Goal: Task Accomplishment & Management: Use online tool/utility

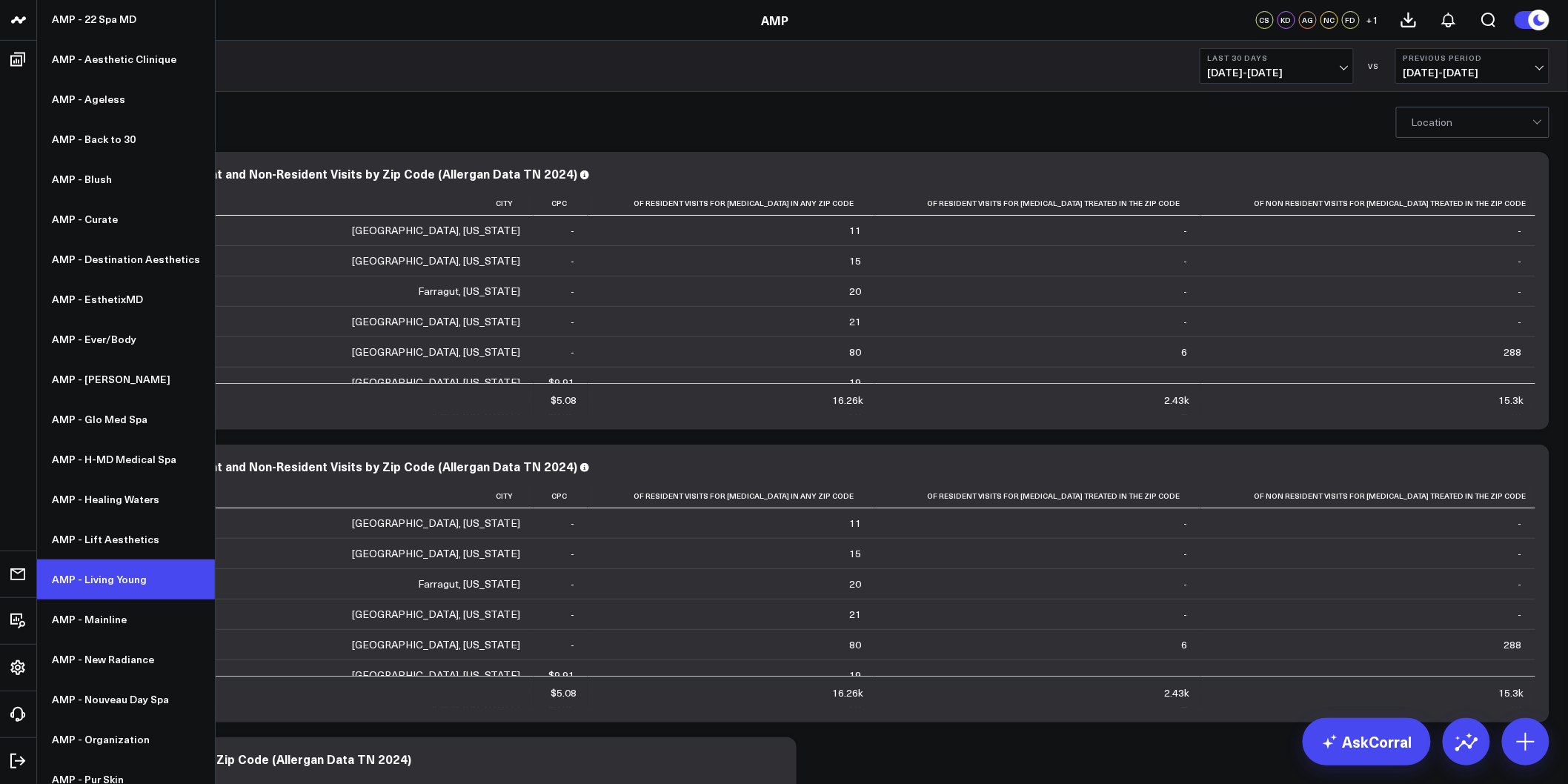
scroll to position [164, 0]
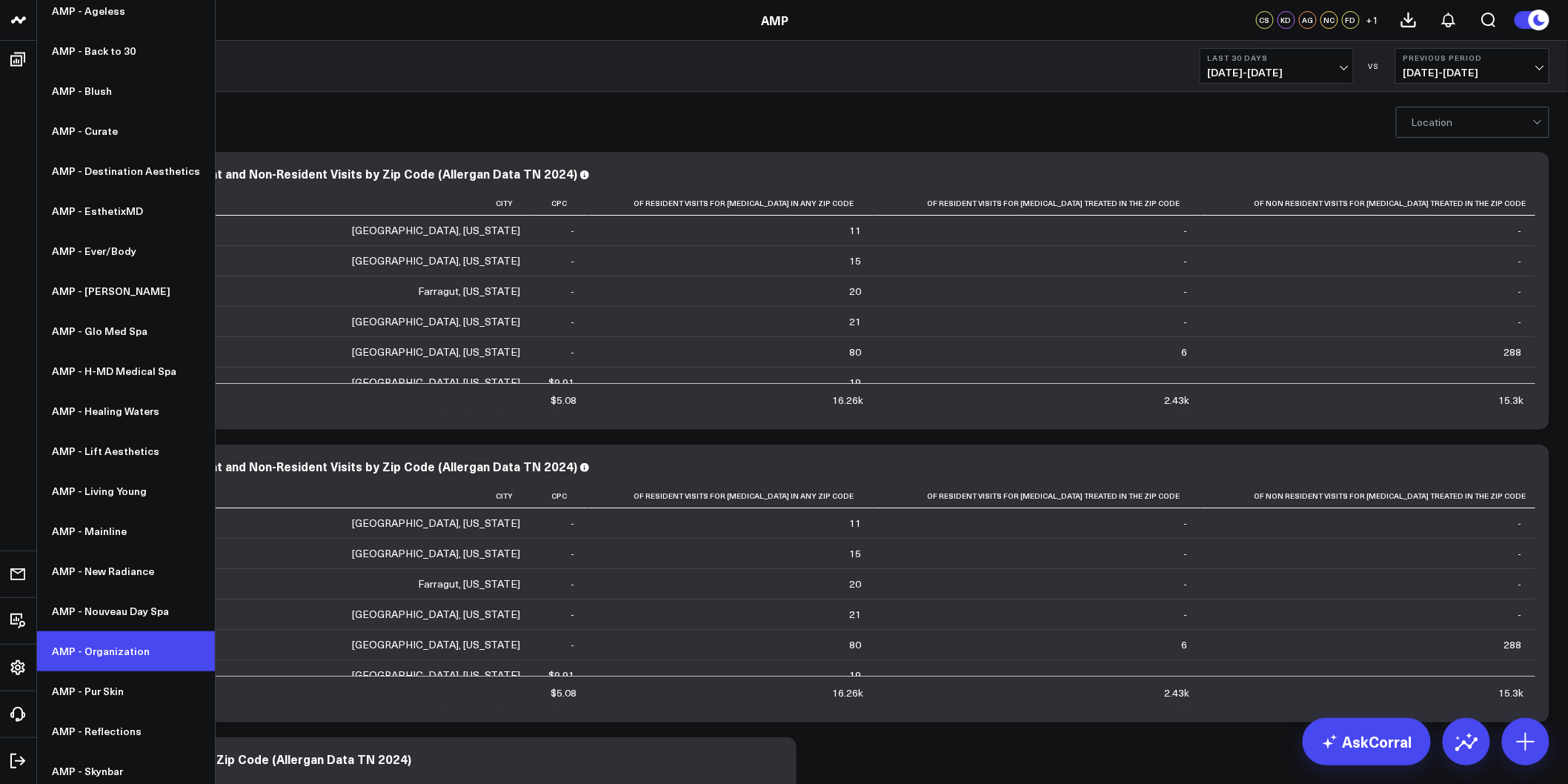
click at [114, 655] on link "AMP - Organization" at bounding box center [126, 652] width 178 height 40
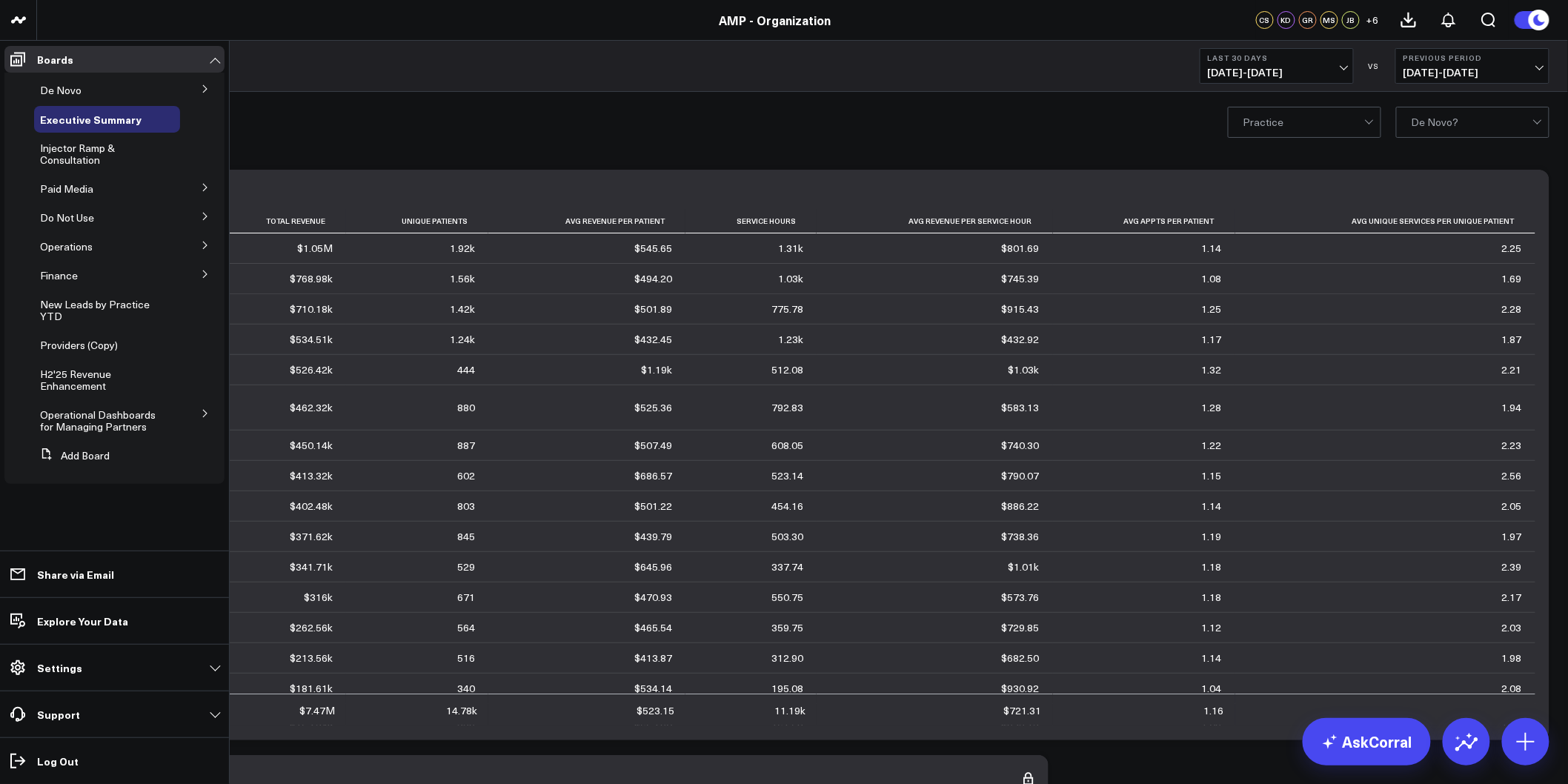
click at [201, 94] on button at bounding box center [205, 88] width 38 height 22
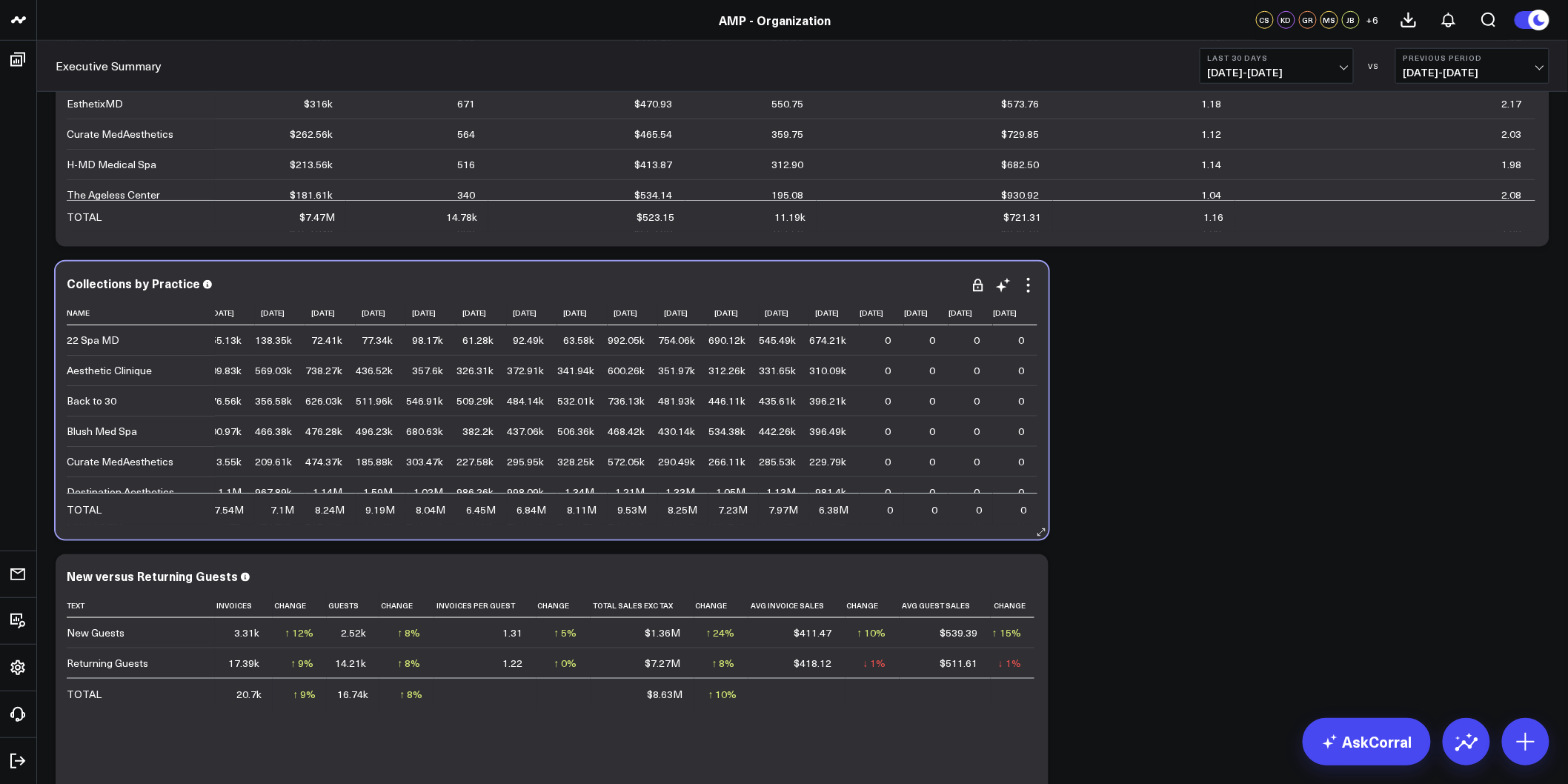
scroll to position [0, 201]
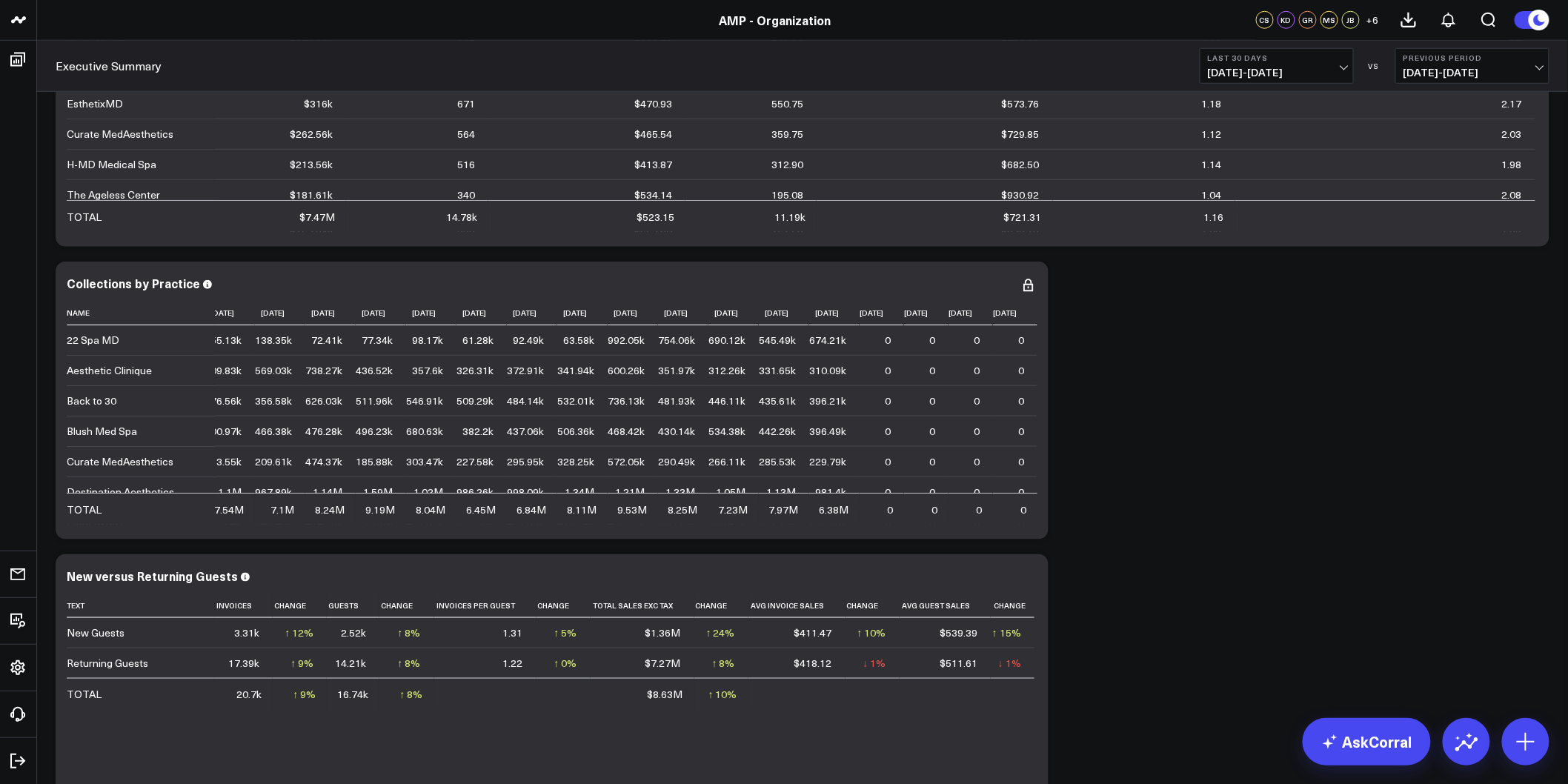
click at [1329, 66] on span "07/29/25 - 08/27/25" at bounding box center [1277, 72] width 138 height 12
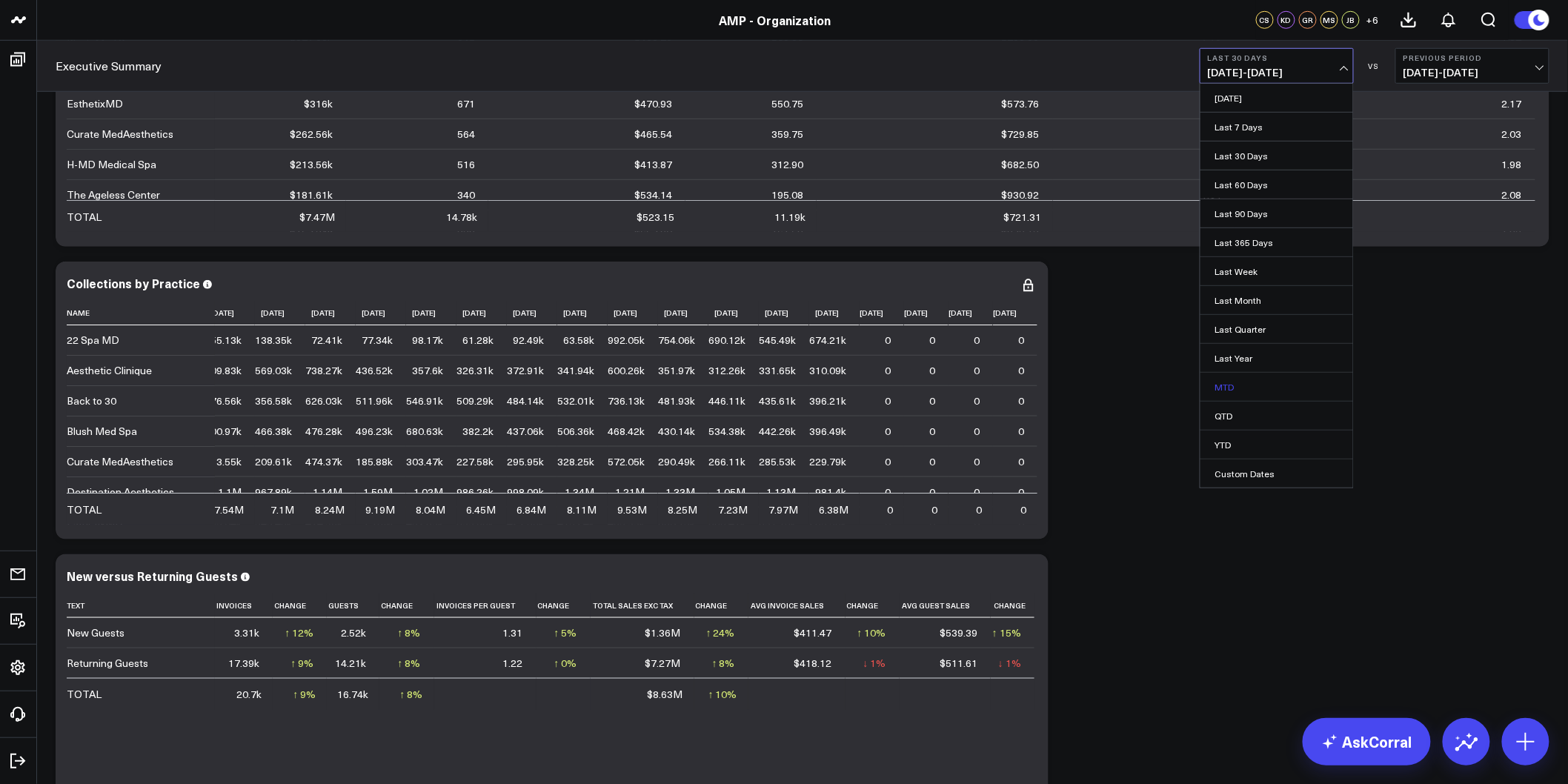
click at [1248, 386] on link "MTD" at bounding box center [1277, 387] width 153 height 28
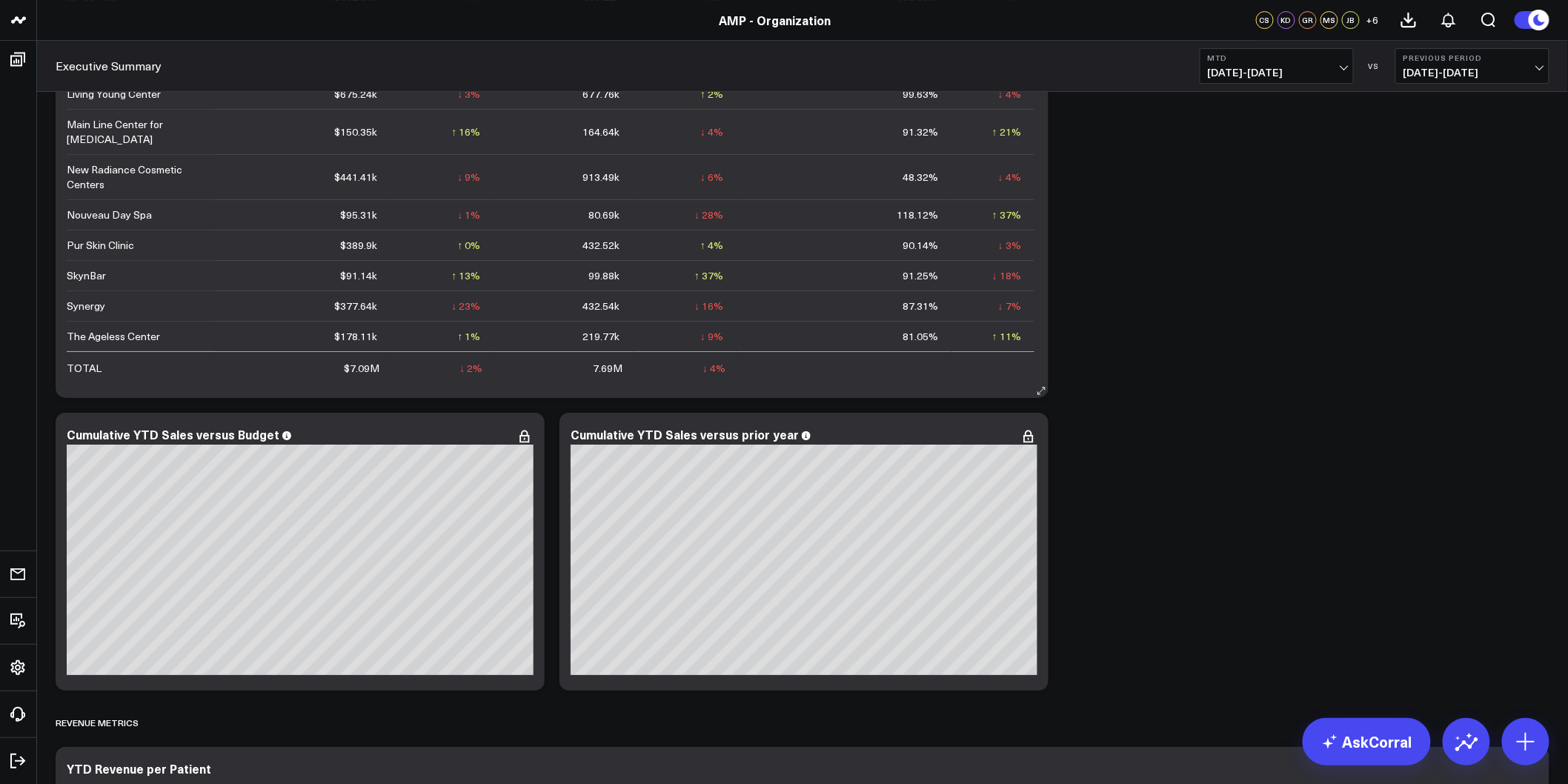
scroll to position [1811, 0]
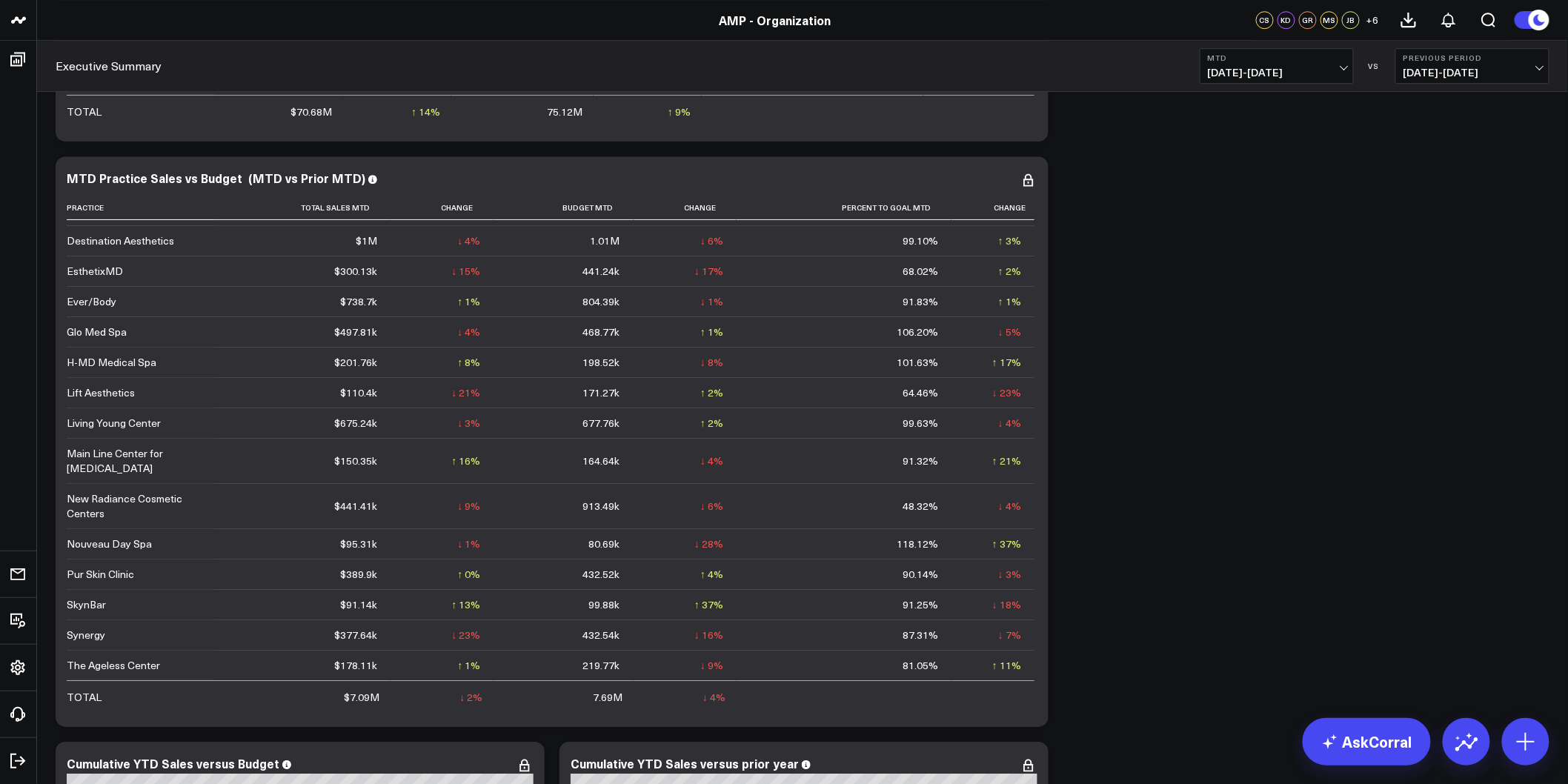
click at [1325, 69] on span "08/01/25 - 08/27/25" at bounding box center [1277, 72] width 138 height 12
click at [1265, 156] on link "Last 30 Days" at bounding box center [1277, 155] width 153 height 28
click at [1530, 19] on circle at bounding box center [1539, 20] width 21 height 21
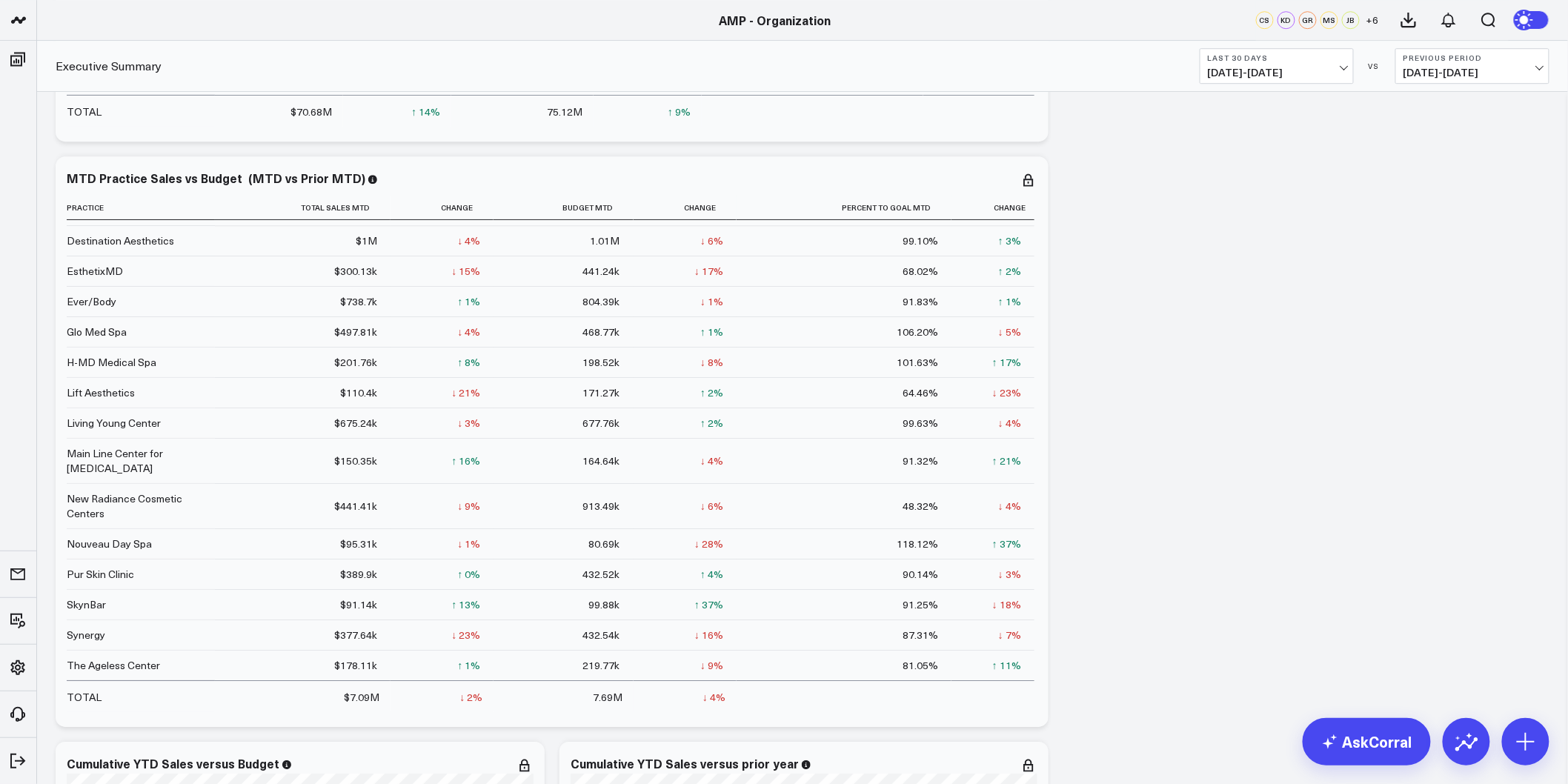
scroll to position [706, 0]
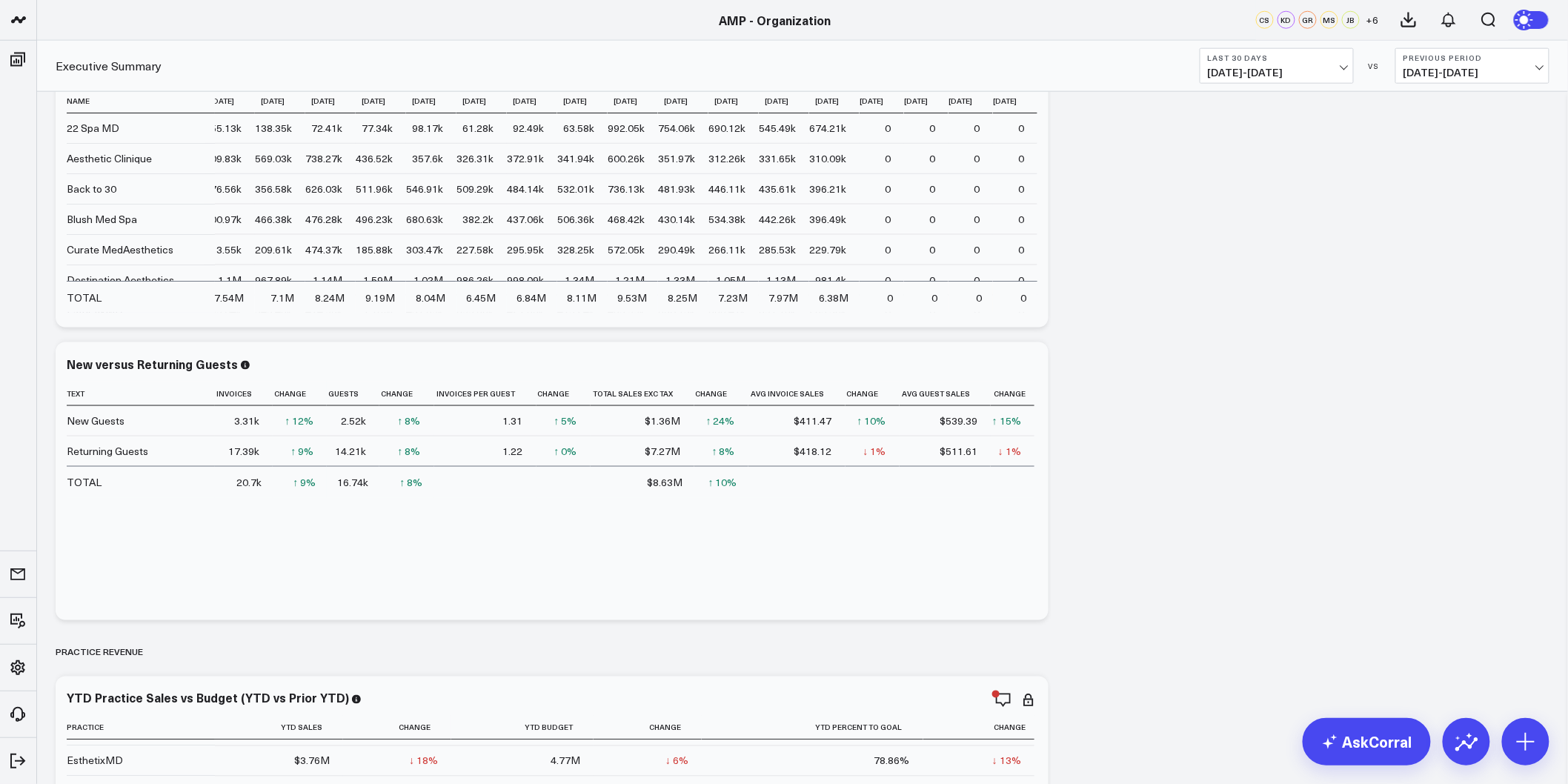
drag, startPoint x: 1231, startPoint y: 413, endPoint x: 1203, endPoint y: 194, distance: 220.8
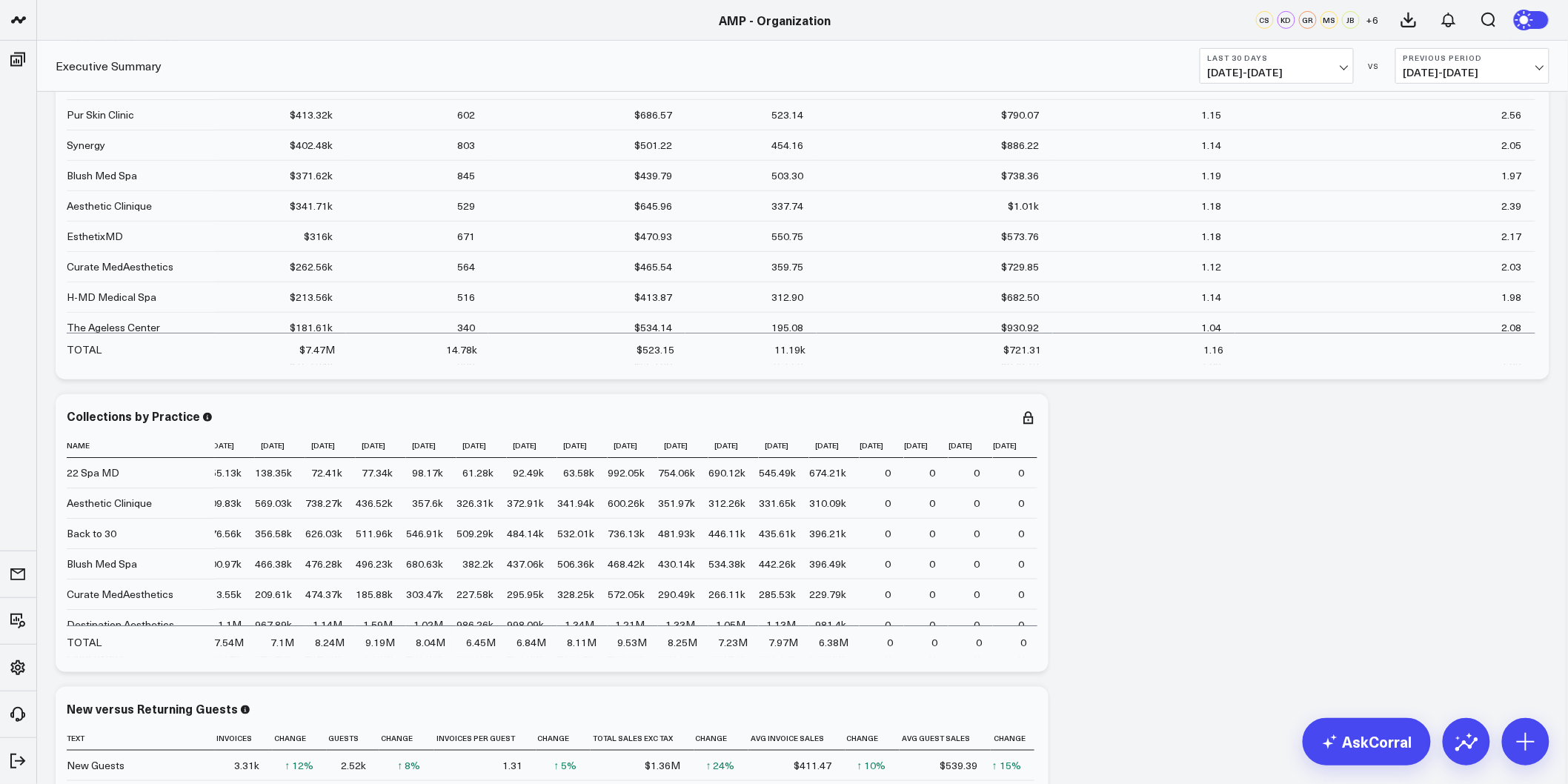
scroll to position [412, 0]
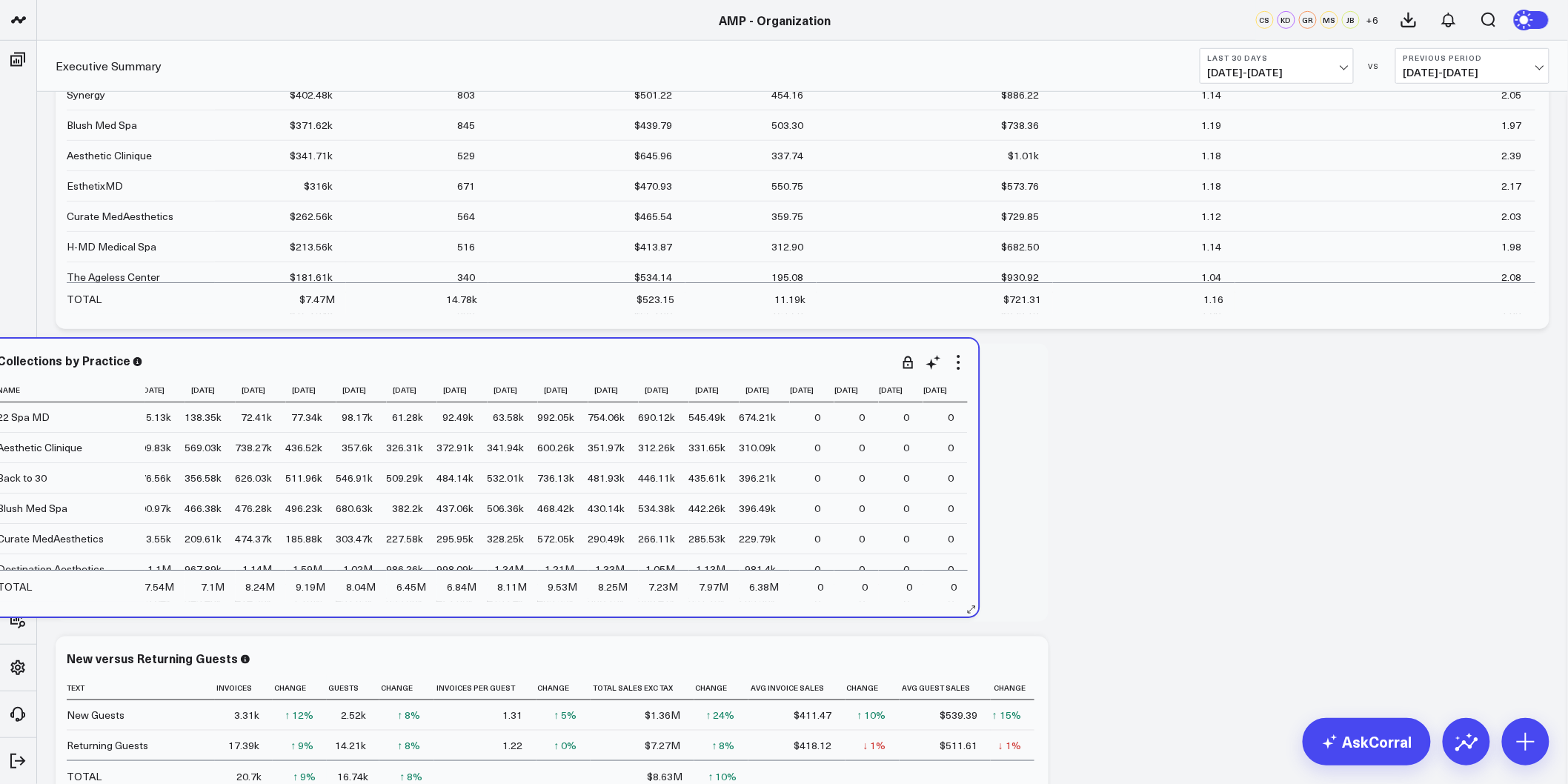
drag, startPoint x: 470, startPoint y: 608, endPoint x: 400, endPoint y: 603, distance: 70.2
click at [400, 603] on div "Collections by Practice Name 2024-08-01 2024-09-01 2024-10-01 2024-11-01 2024-1…" at bounding box center [482, 477] width 993 height 278
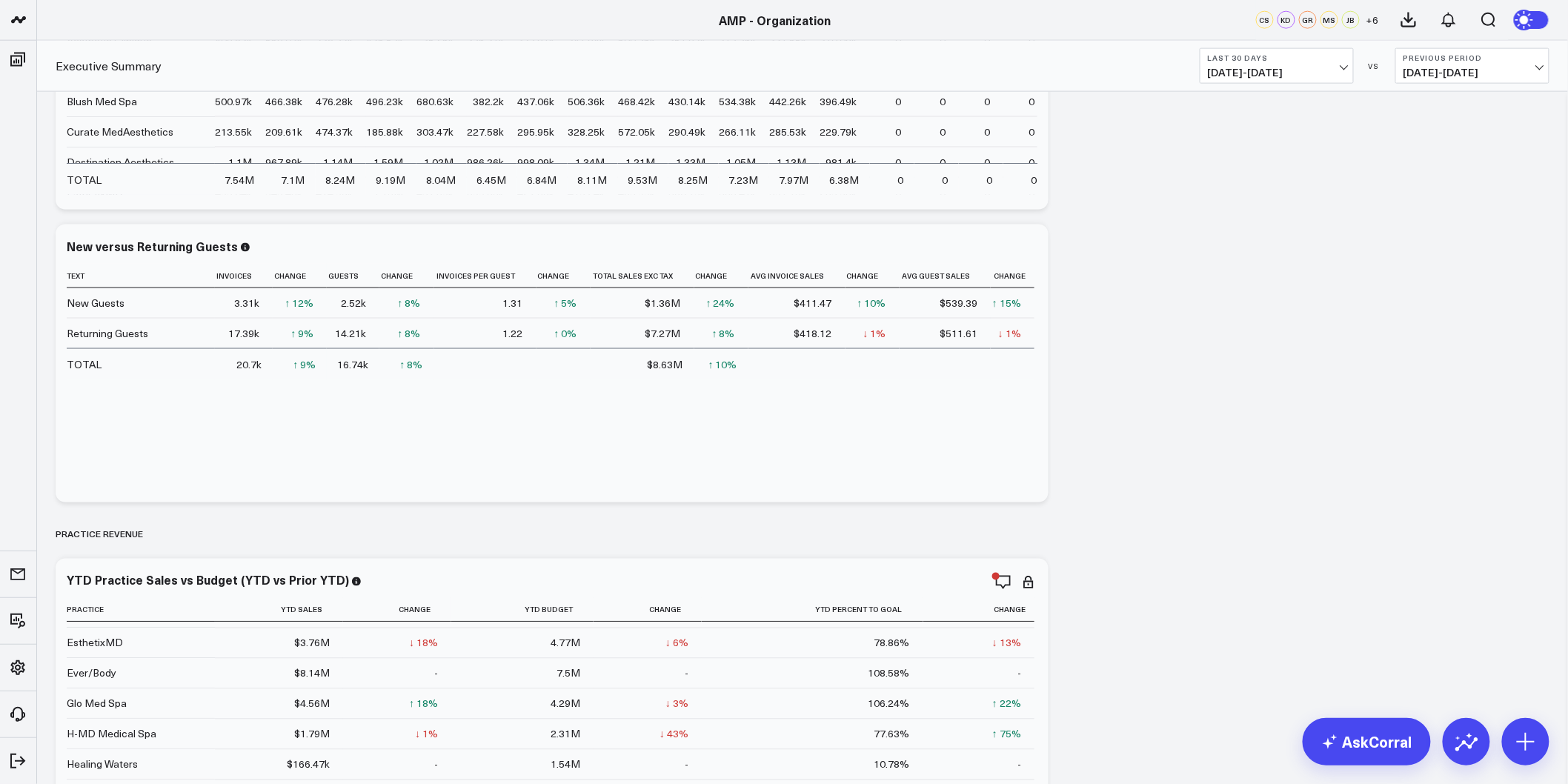
scroll to position [0, 0]
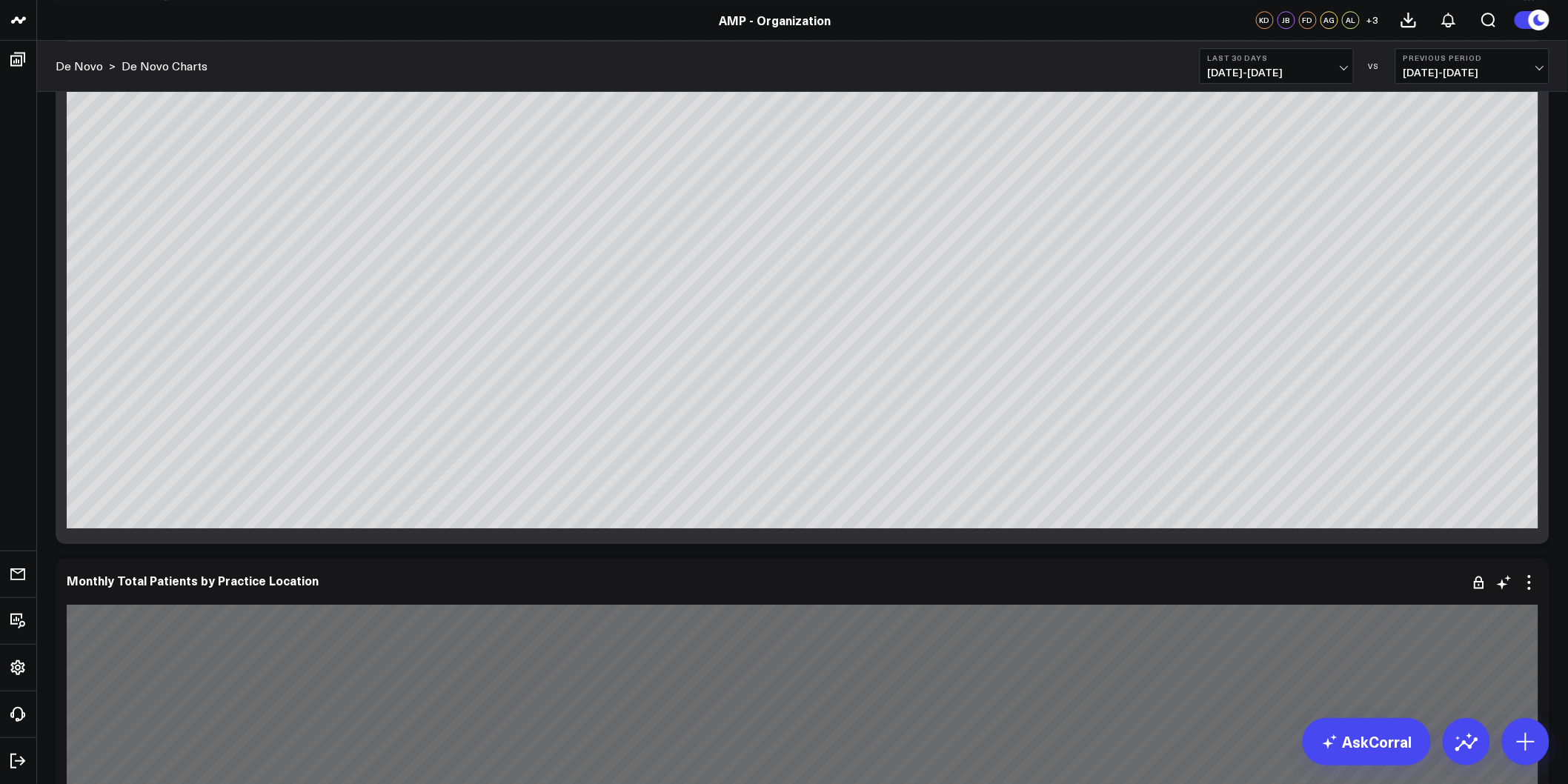
scroll to position [1647, 0]
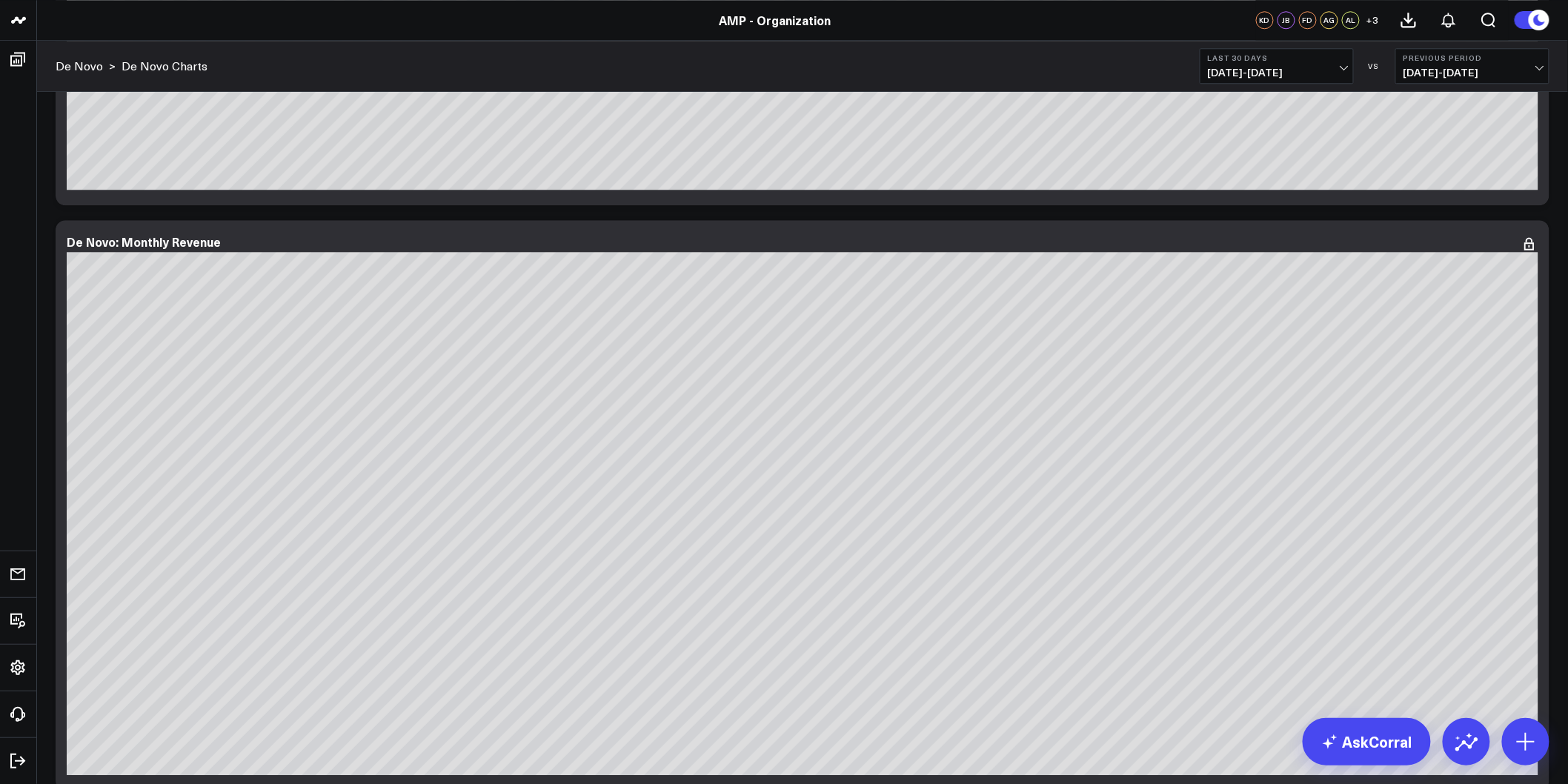
click at [1540, 21] on icon at bounding box center [1538, 20] width 16 height 16
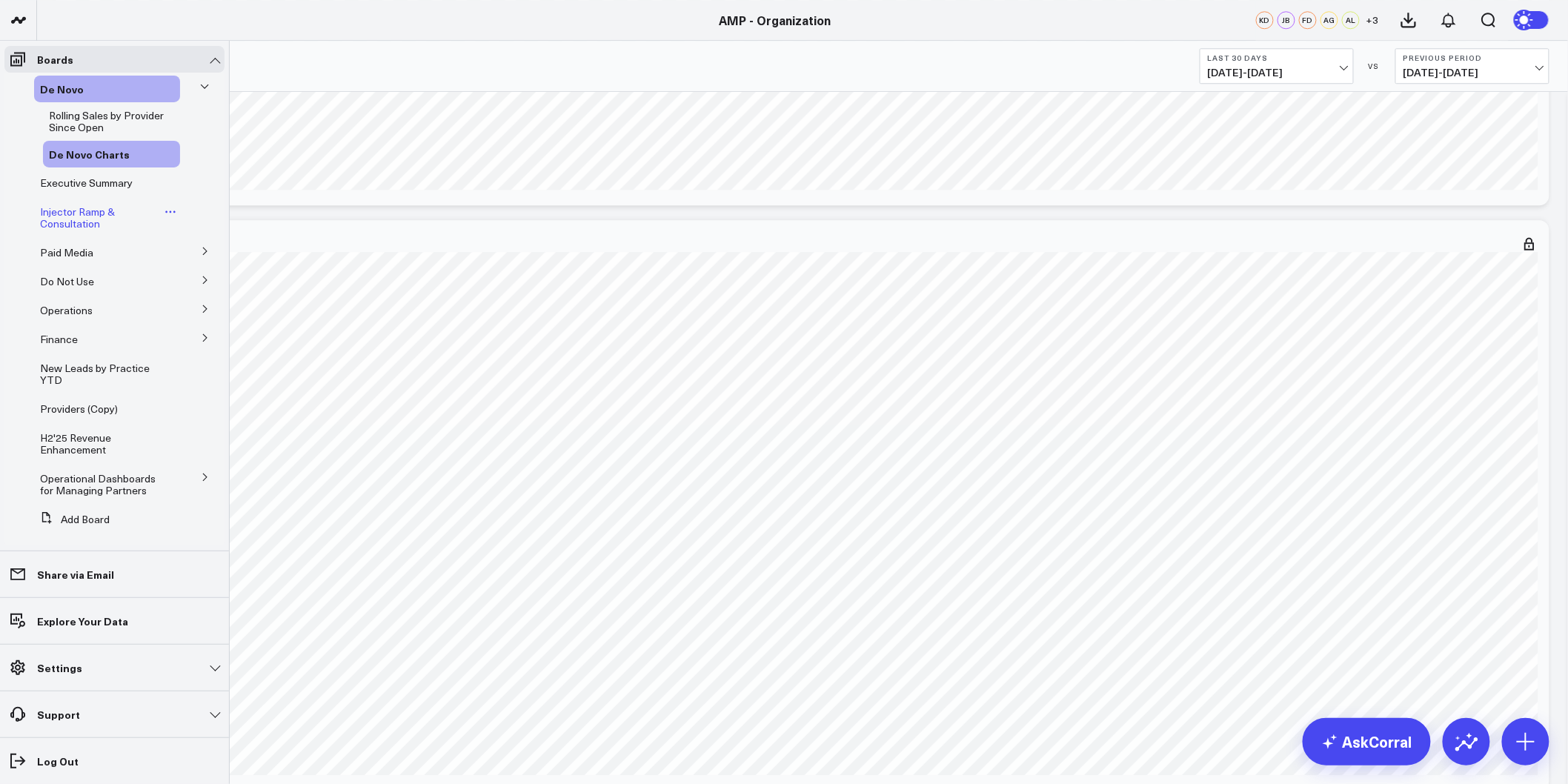
scroll to position [0, 0]
click at [78, 255] on span "Paid Media" at bounding box center [66, 254] width 54 height 14
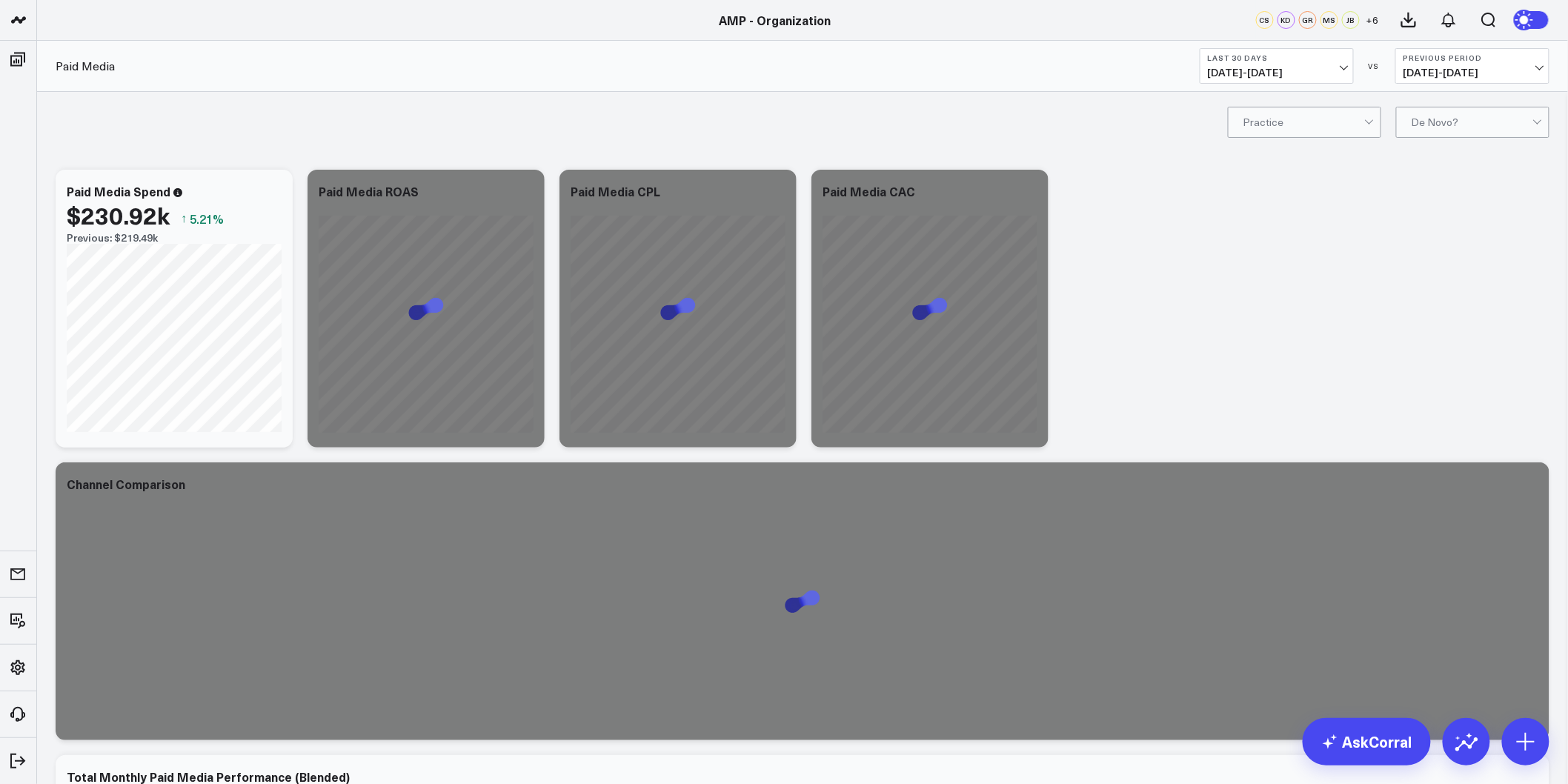
click at [1319, 62] on b "Last 30 Days" at bounding box center [1277, 58] width 138 height 9
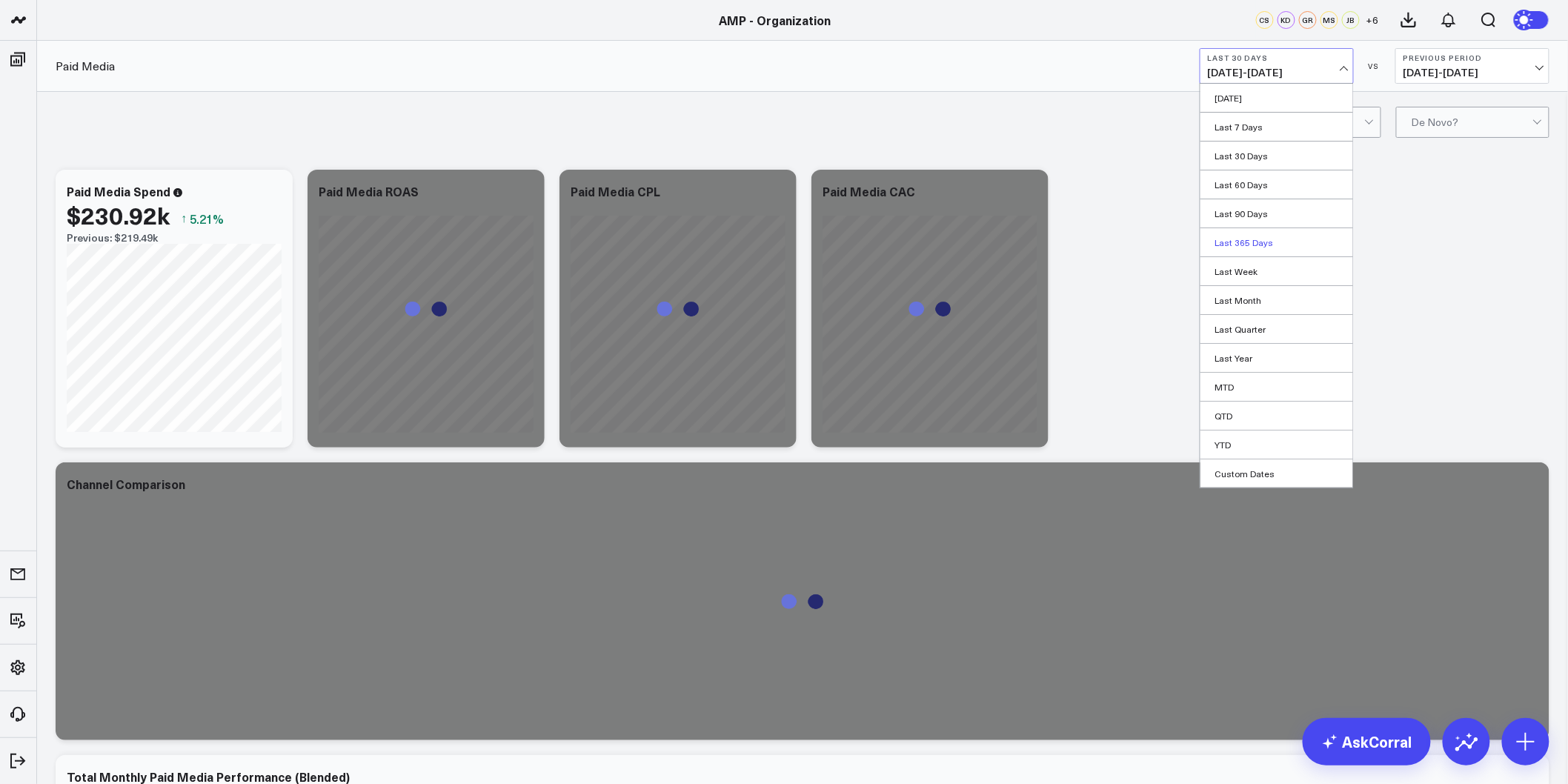
click at [1273, 246] on link "Last 365 Days" at bounding box center [1277, 242] width 153 height 28
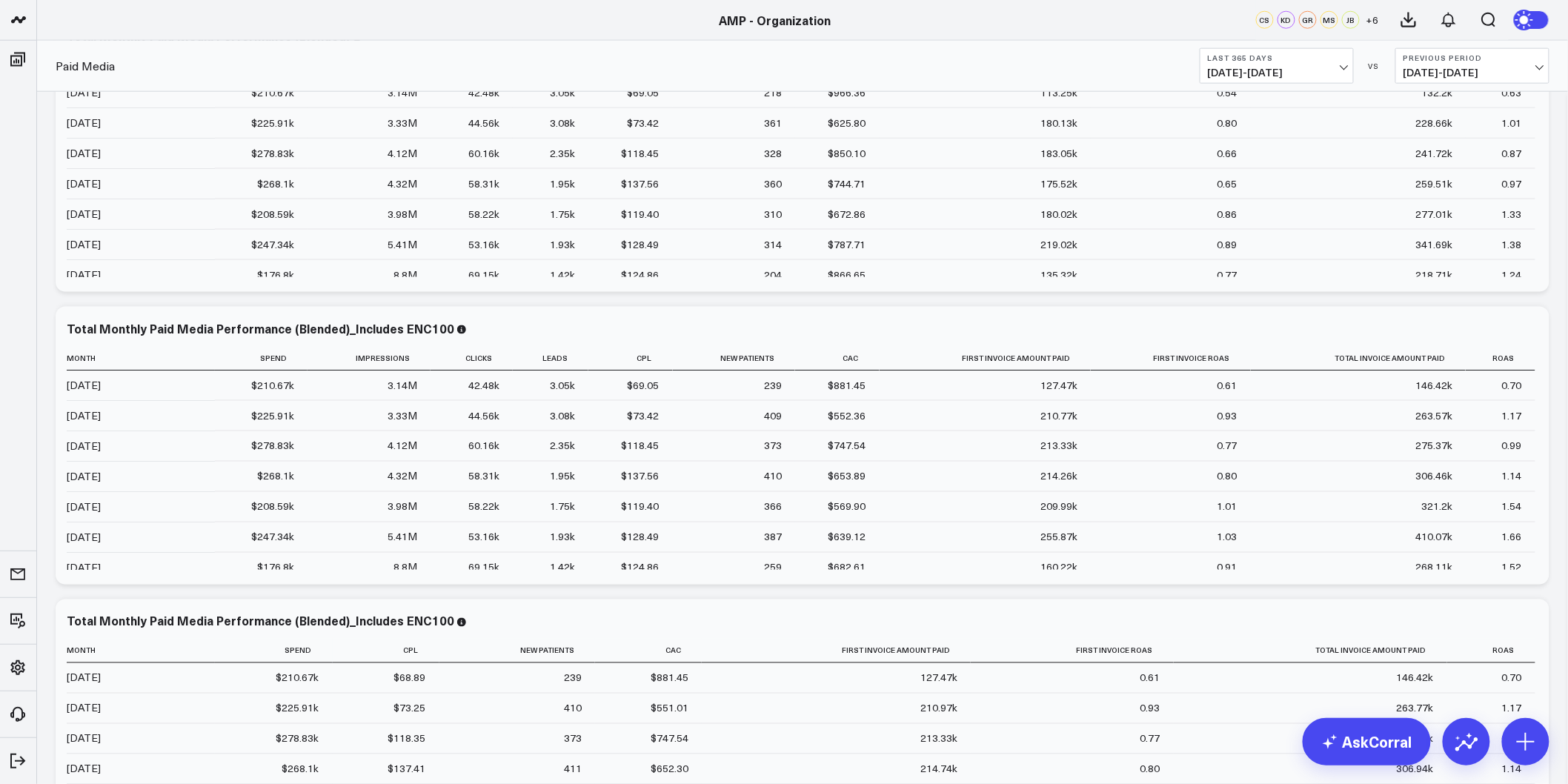
scroll to position [823, 0]
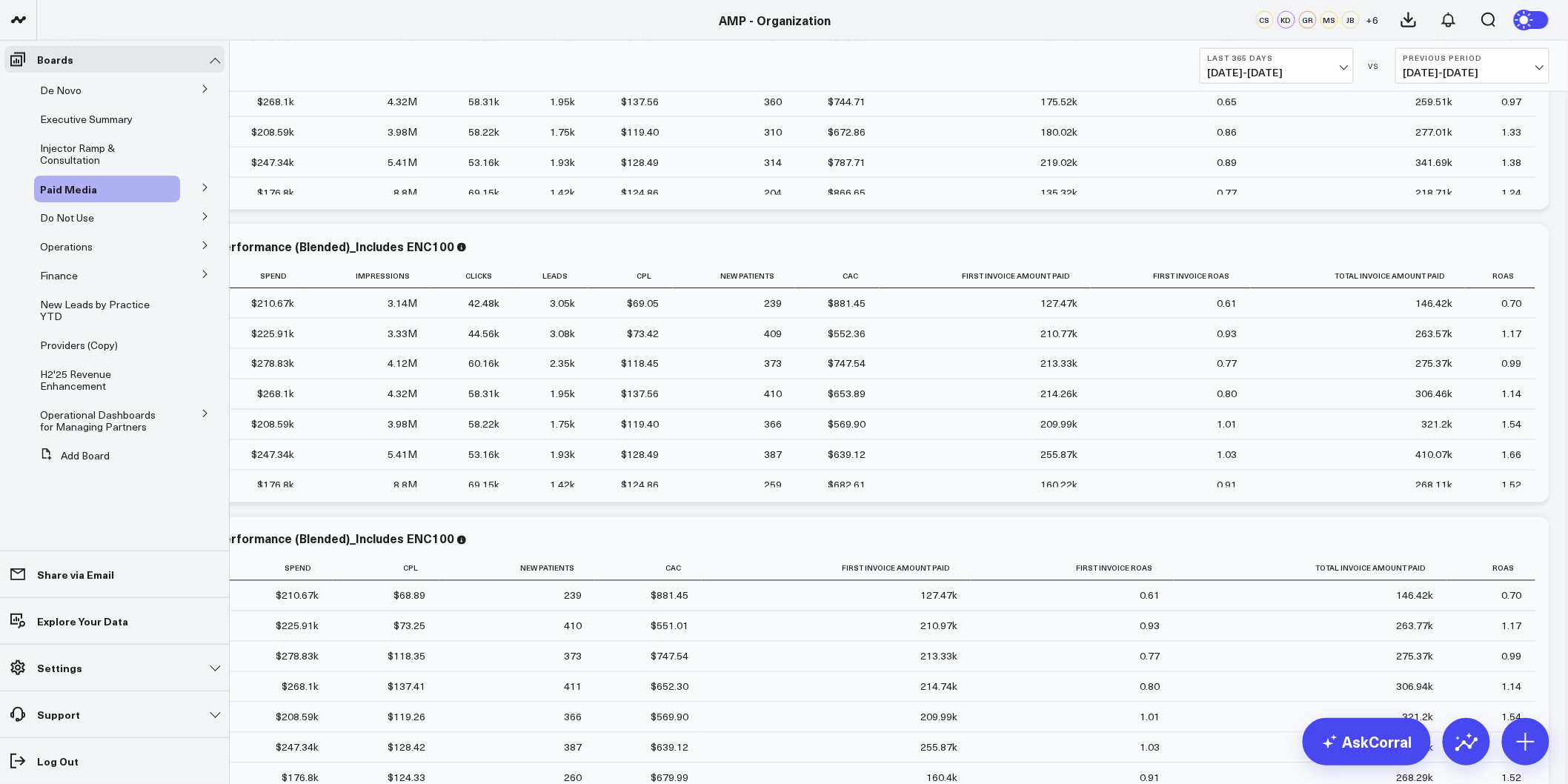
click at [201, 188] on icon at bounding box center [205, 187] width 9 height 9
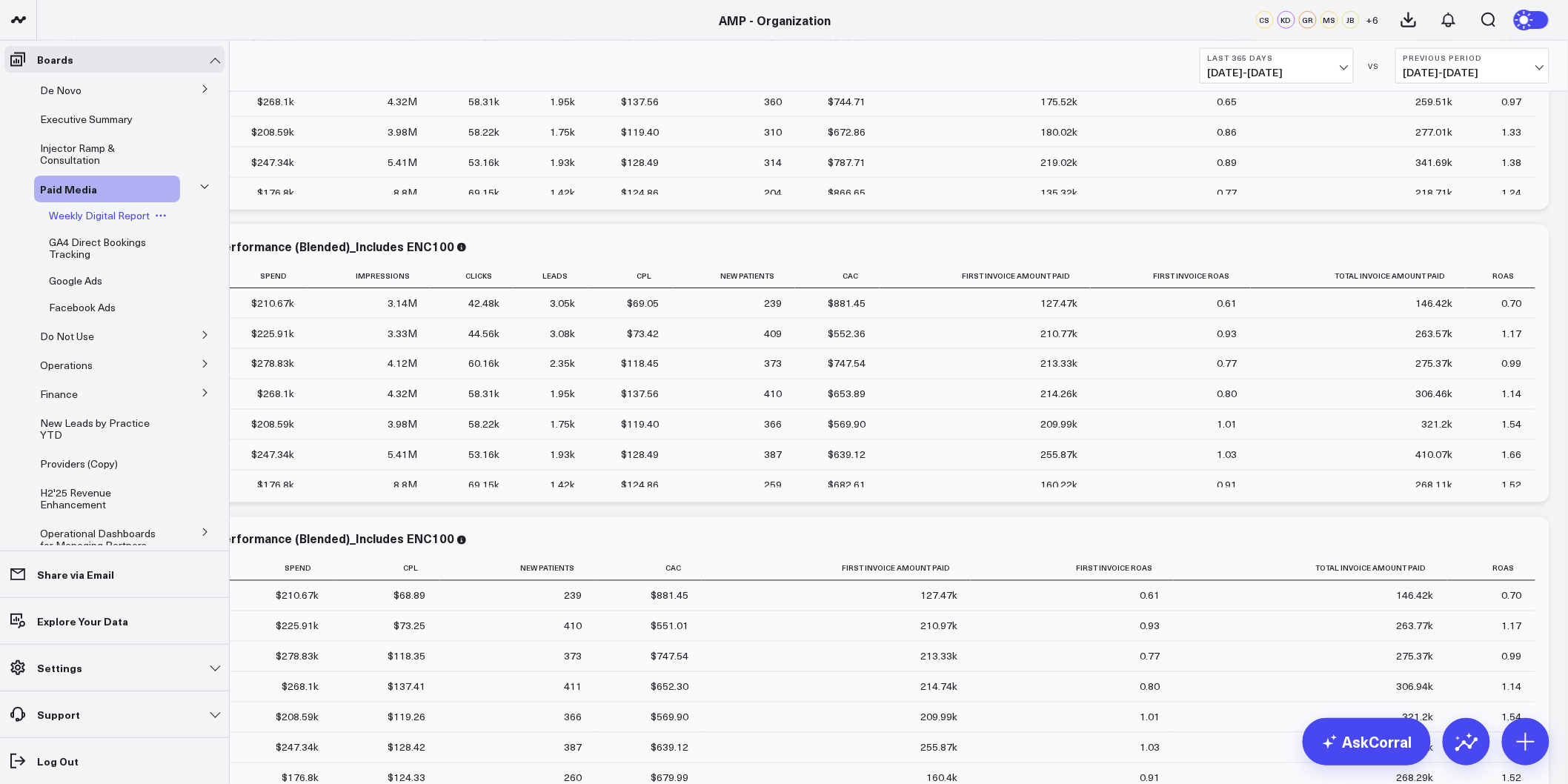
click at [107, 221] on span "Weekly Digital Report" at bounding box center [99, 215] width 101 height 14
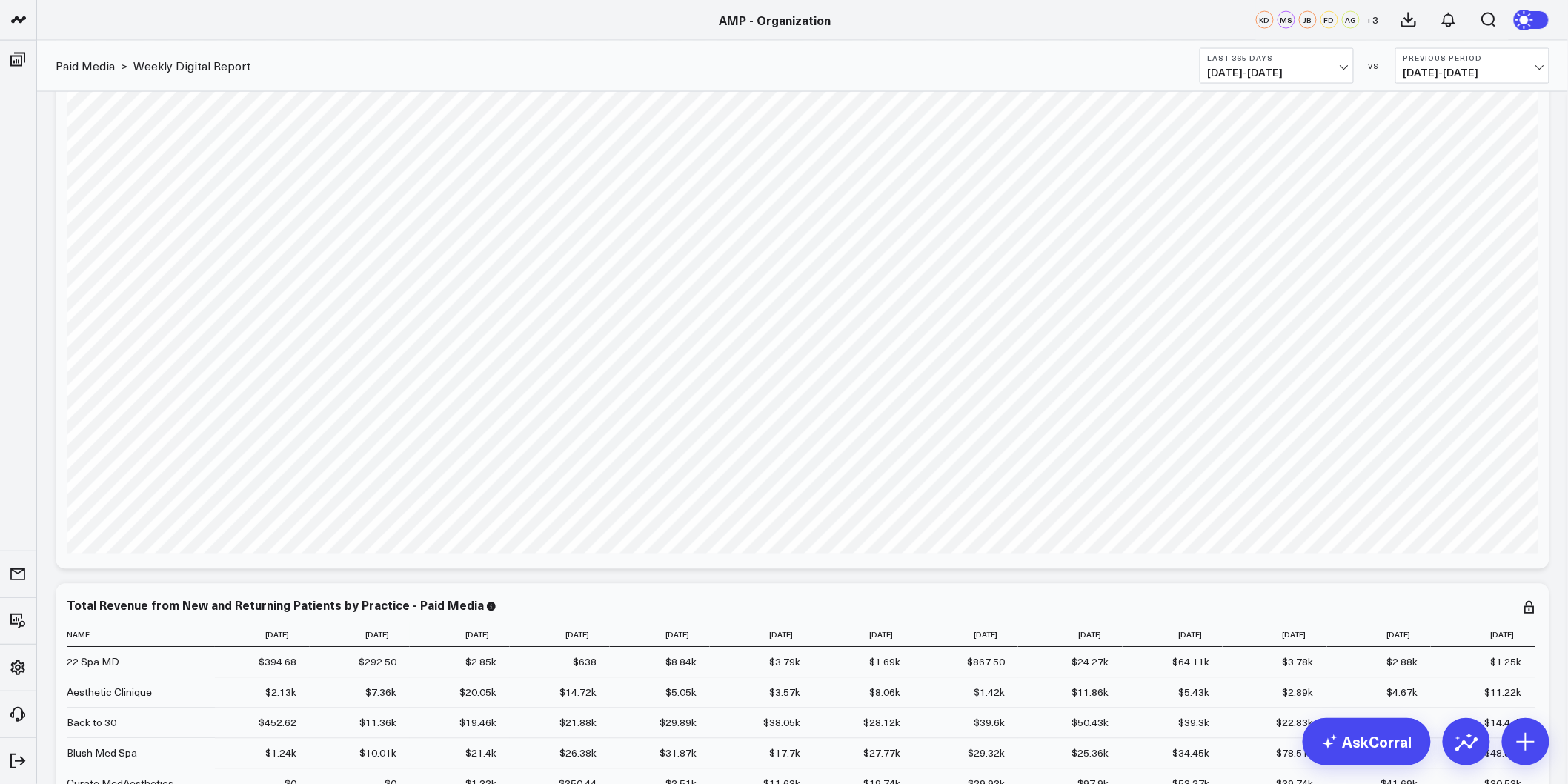
scroll to position [5808, 0]
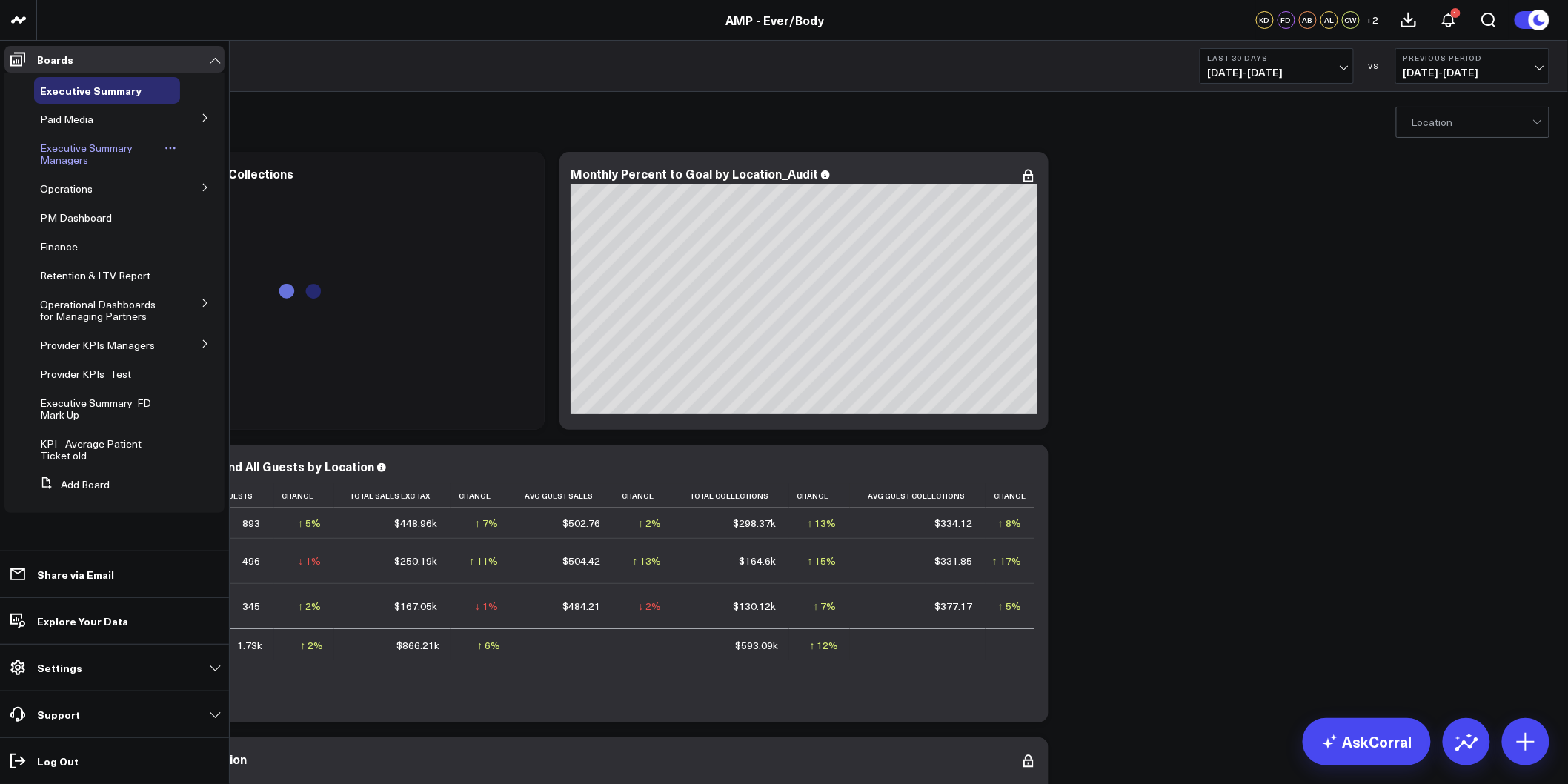
click at [69, 152] on span "Executive Summary Managers" at bounding box center [86, 154] width 93 height 26
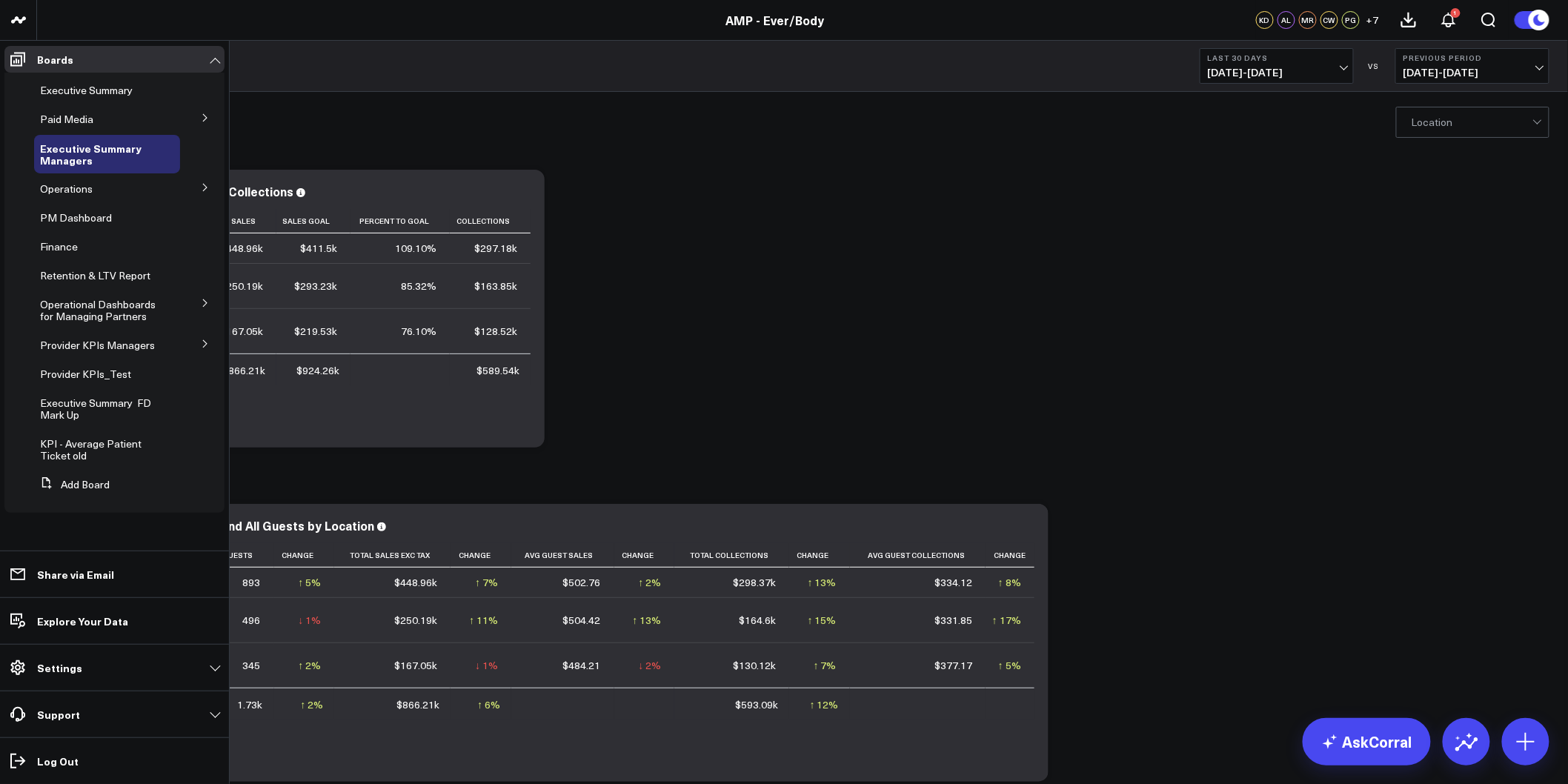
click at [201, 346] on icon at bounding box center [205, 344] width 9 height 9
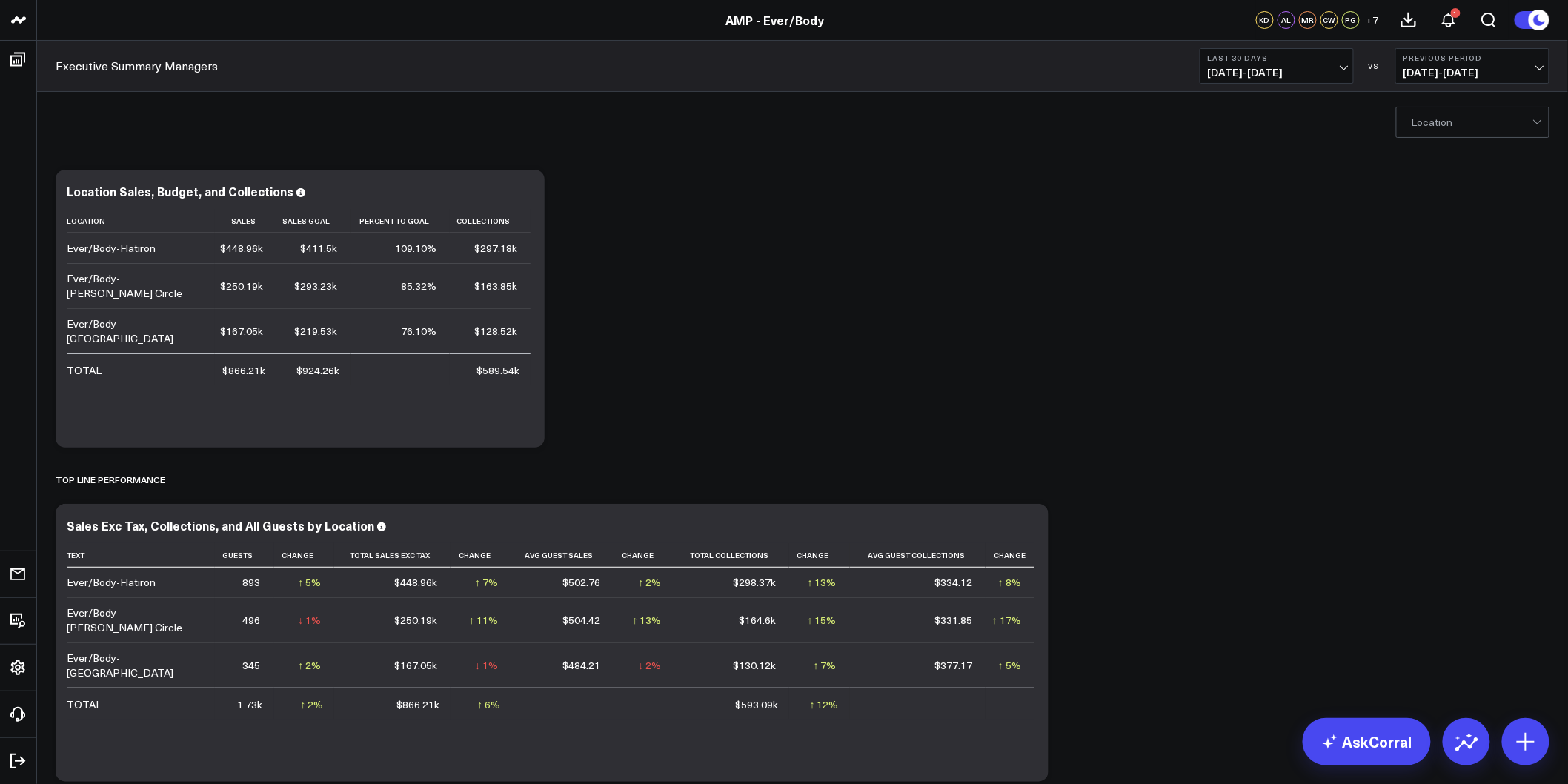
click at [1285, 78] on button "Last 30 Days 07/29/25 - 08/27/25" at bounding box center [1277, 66] width 154 height 35
click at [1231, 396] on link "MTD" at bounding box center [1277, 387] width 153 height 28
click at [1346, 74] on button "MTD 08/01/25 - 08/27/25" at bounding box center [1277, 66] width 154 height 35
click at [1264, 308] on link "Last Month" at bounding box center [1277, 300] width 153 height 28
click at [1295, 71] on span "07/01/25 - 07/31/25" at bounding box center [1277, 72] width 138 height 12
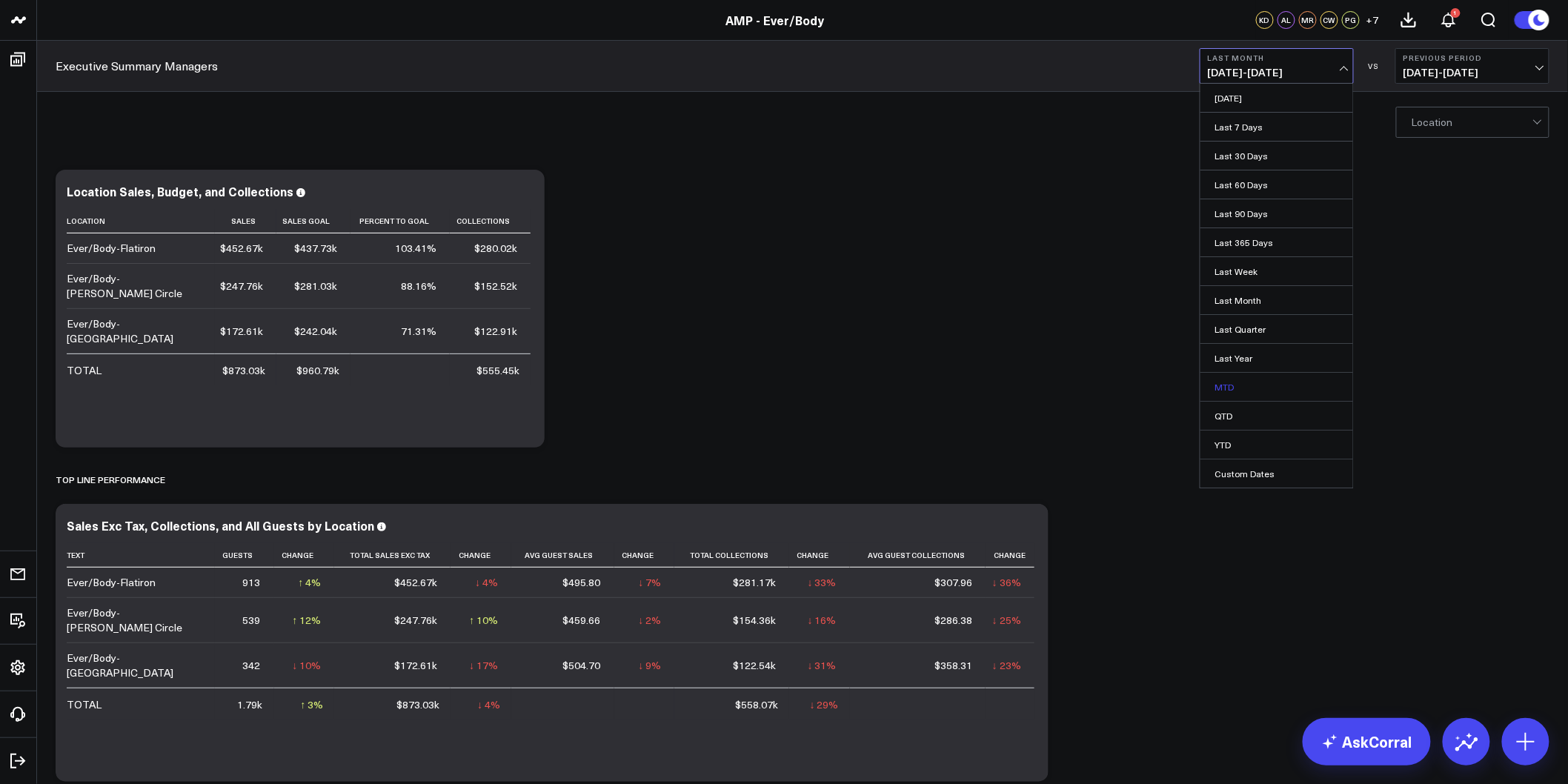
click at [1241, 384] on link "MTD" at bounding box center [1277, 387] width 153 height 28
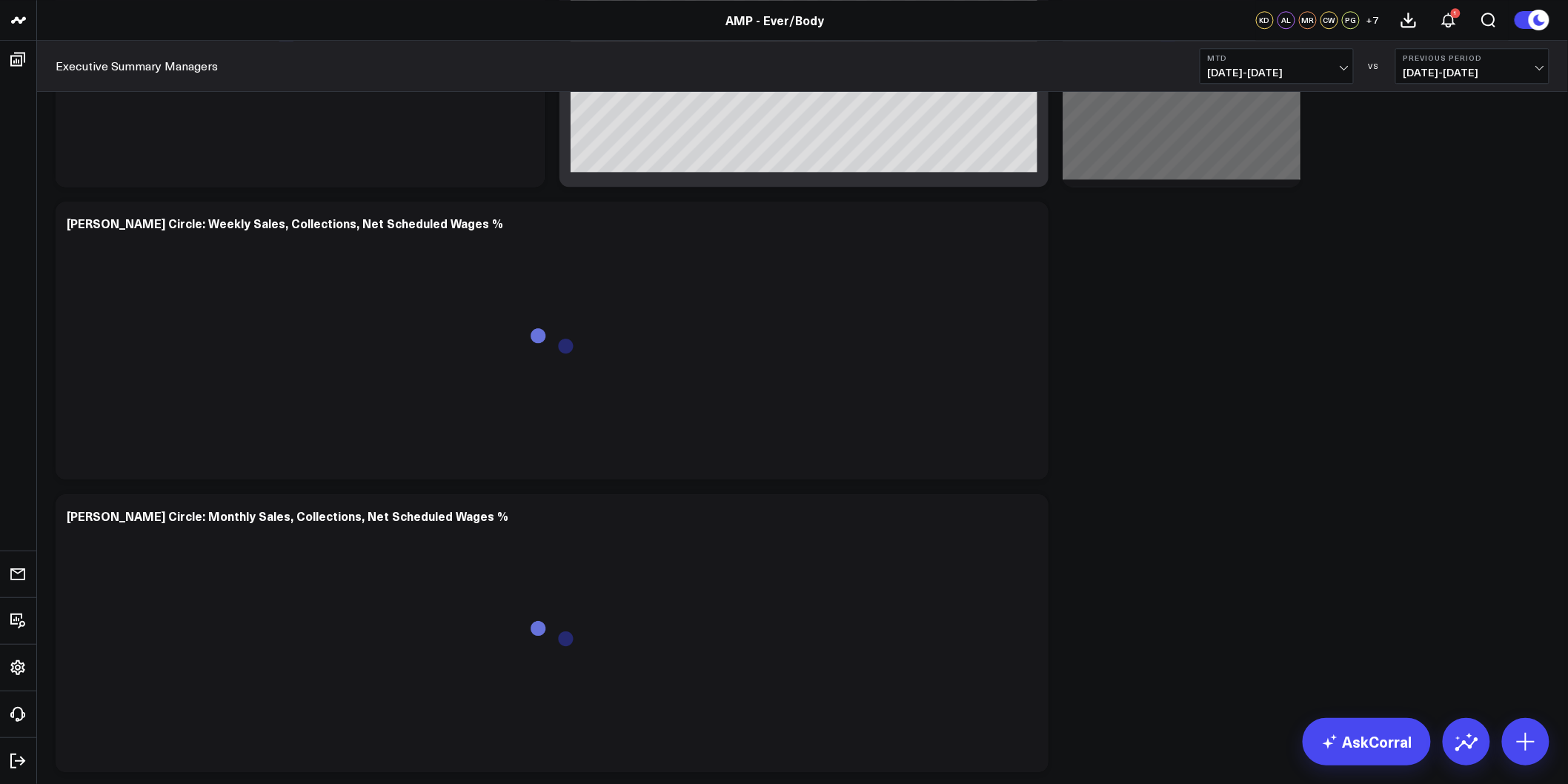
scroll to position [4035, 0]
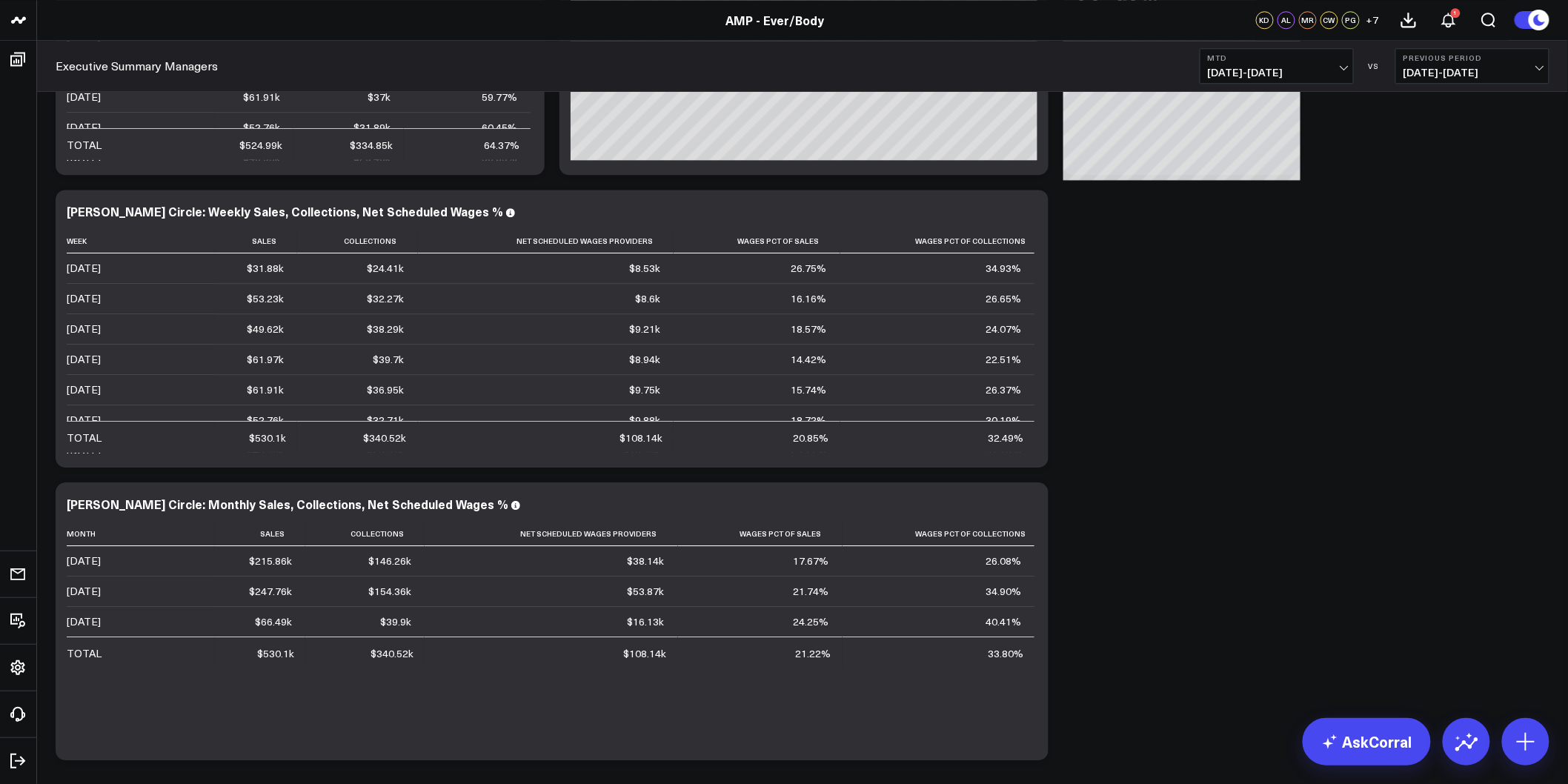
click at [1095, 320] on div "Modify via AI Copy link to widget Ask support Remove Create linked copy Executi…" at bounding box center [802, 14] width 1509 height 7777
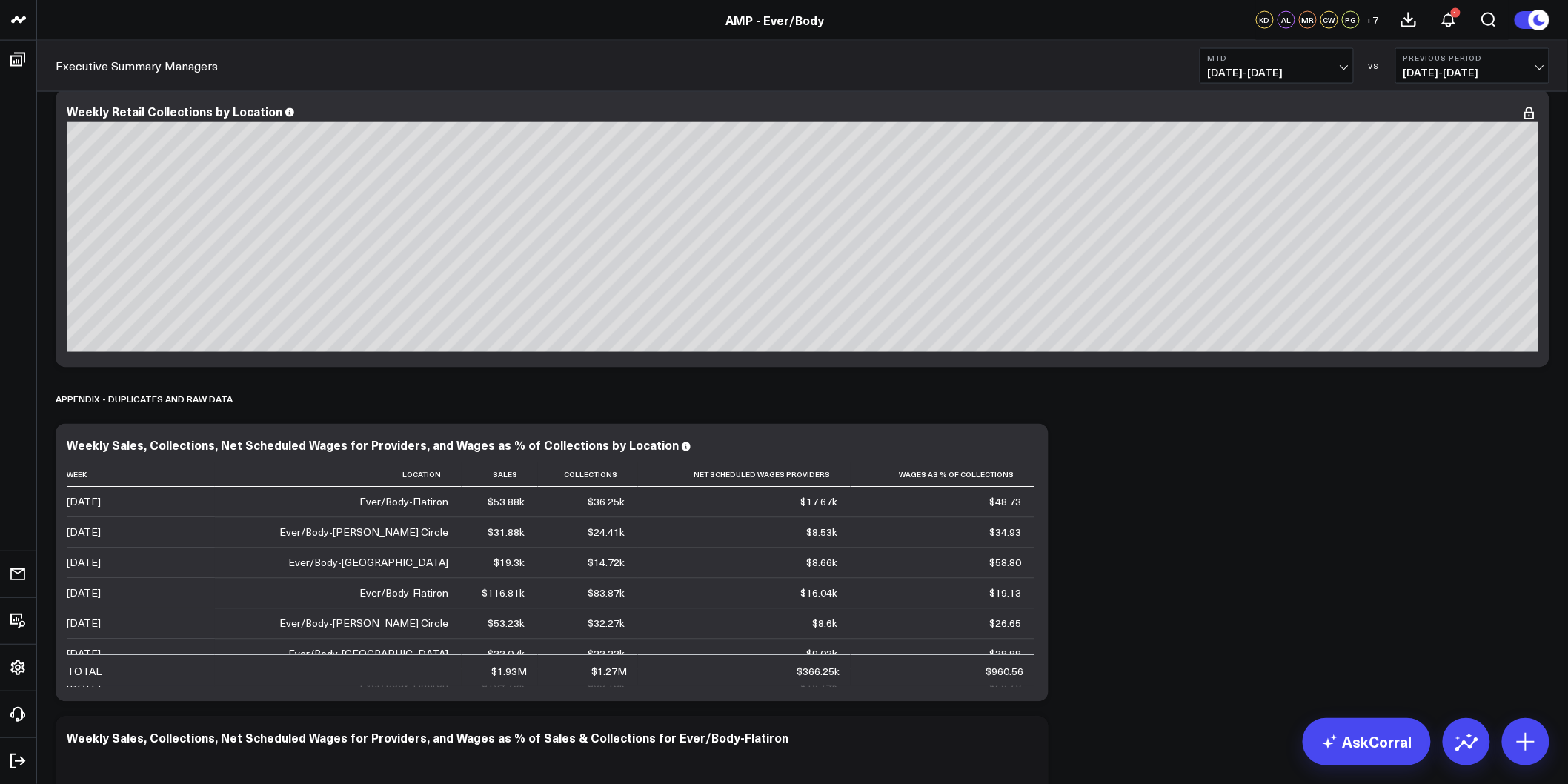
scroll to position [6013, 0]
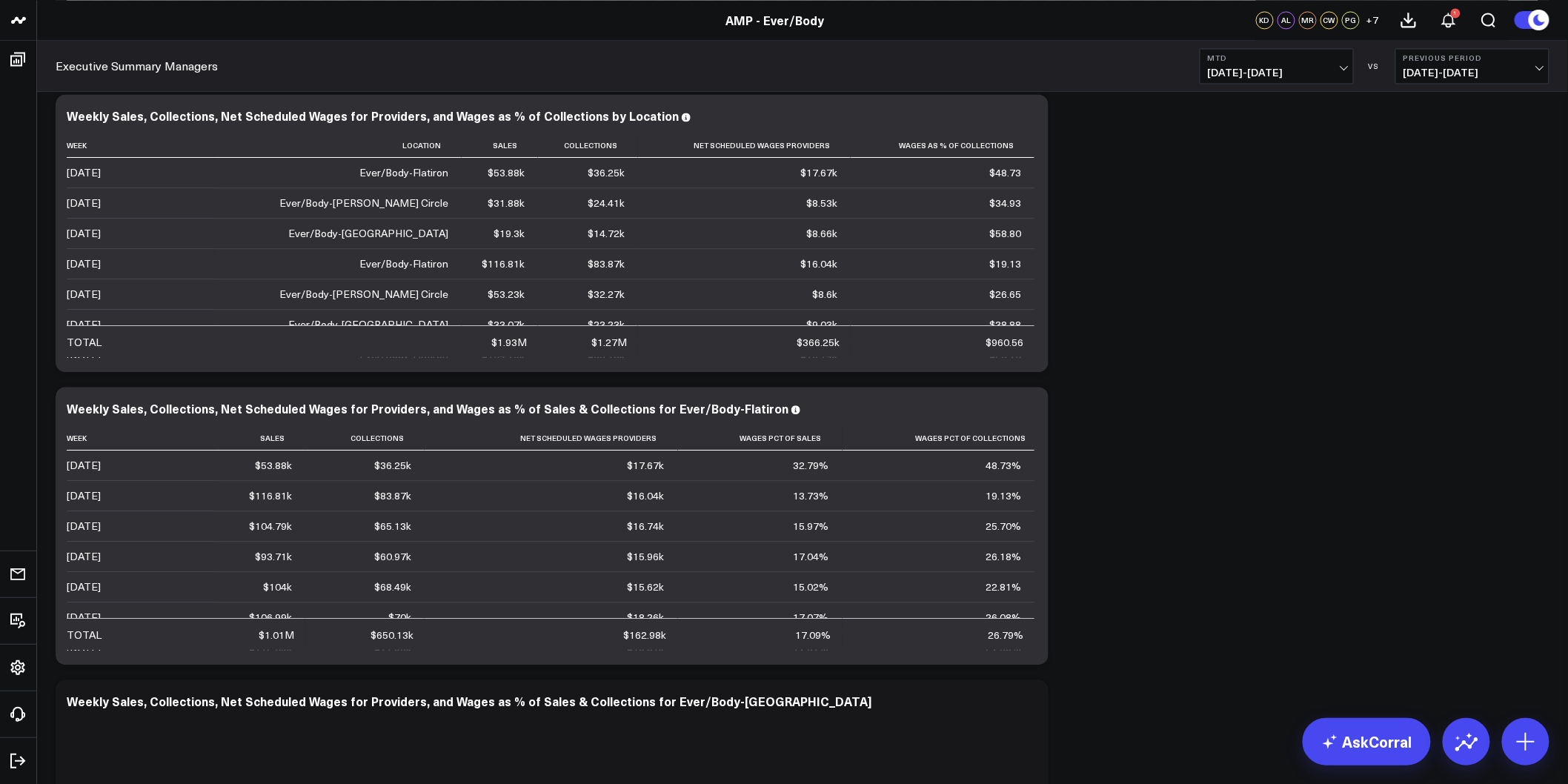
drag, startPoint x: 1480, startPoint y: 525, endPoint x: 1445, endPoint y: 312, distance: 215.9
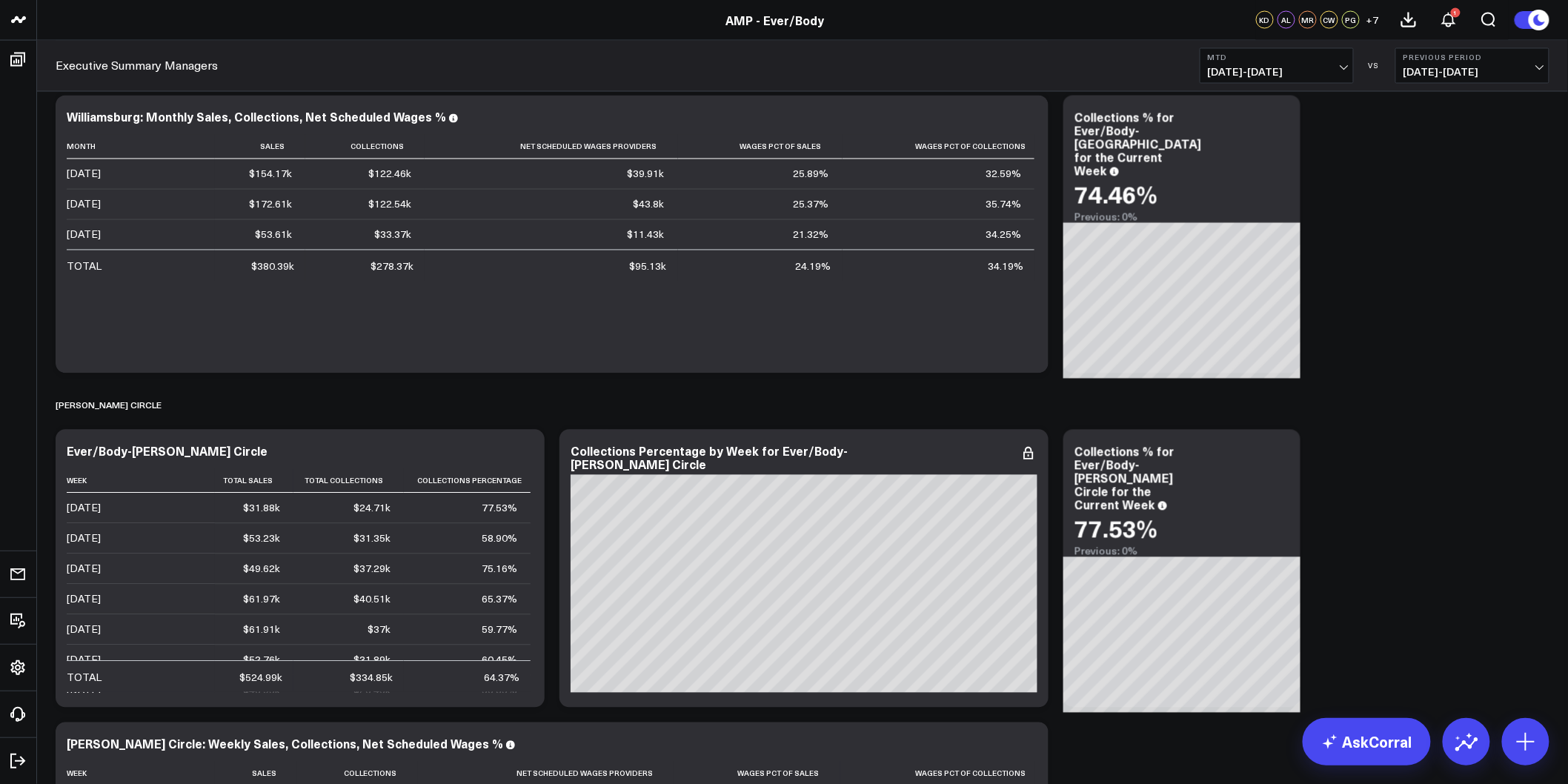
drag, startPoint x: 1394, startPoint y: 384, endPoint x: 1345, endPoint y: 122, distance: 266.5
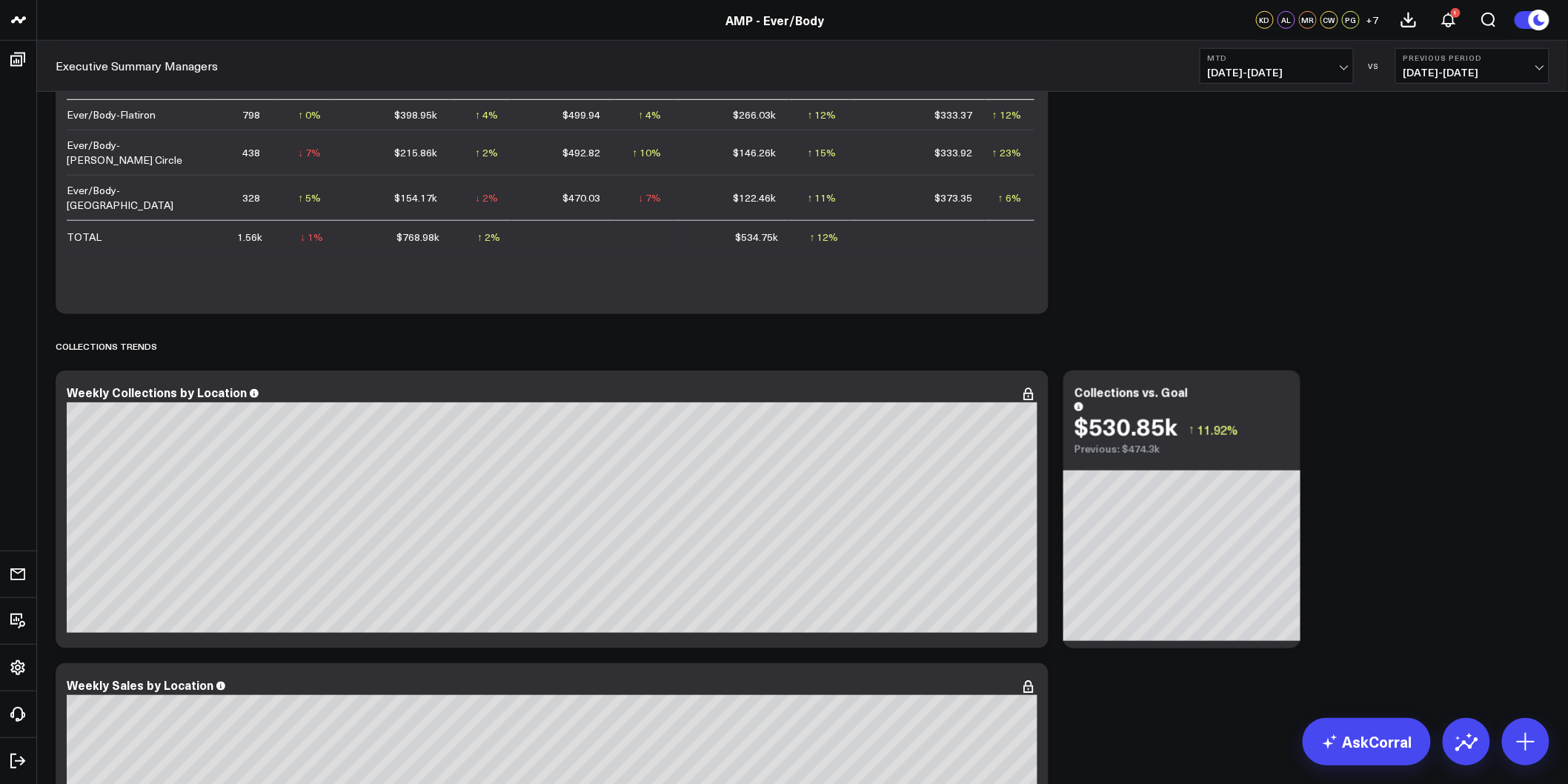
scroll to position [557, 0]
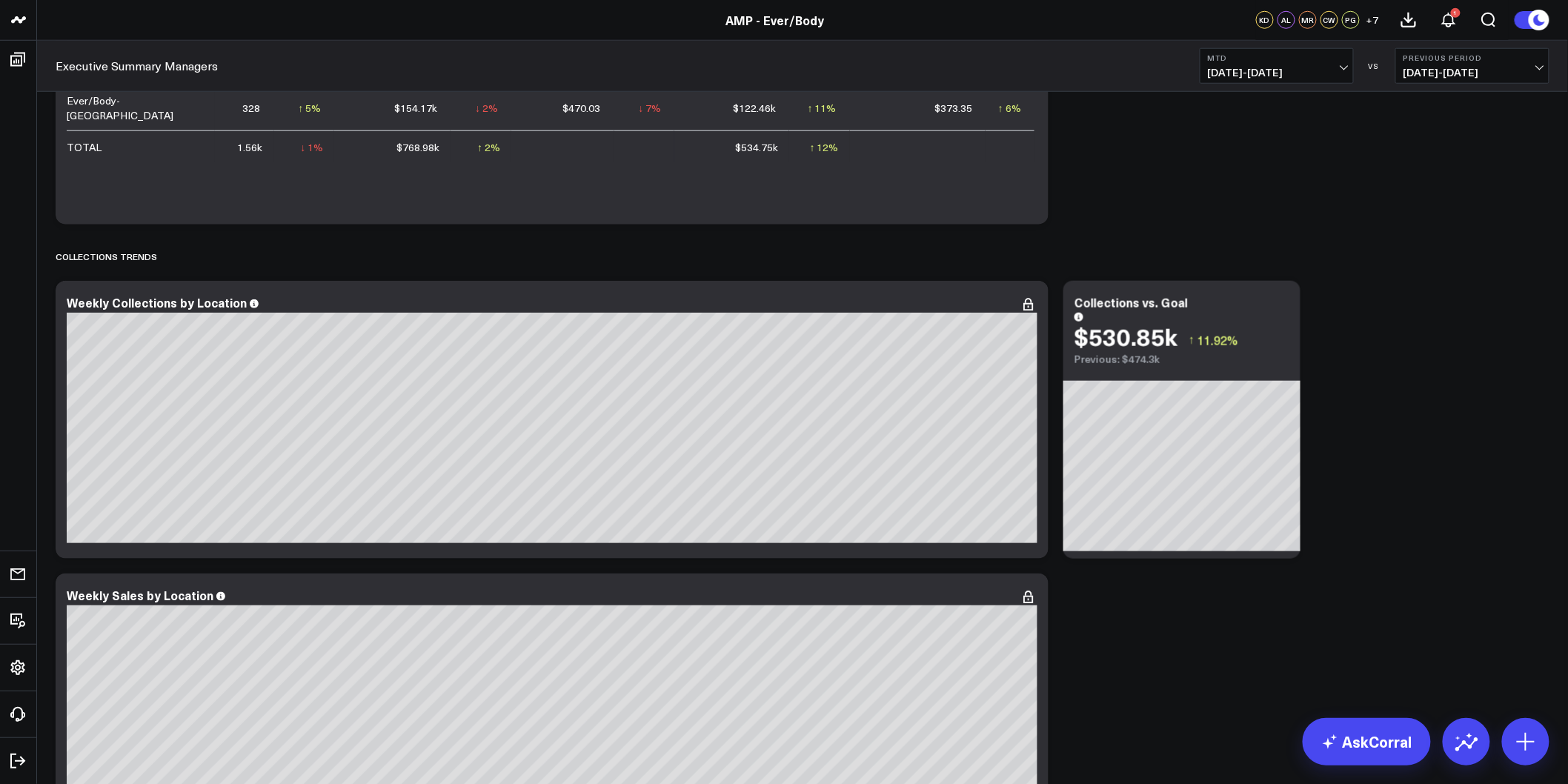
click at [1520, 14] on button at bounding box center [1531, 20] width 35 height 19
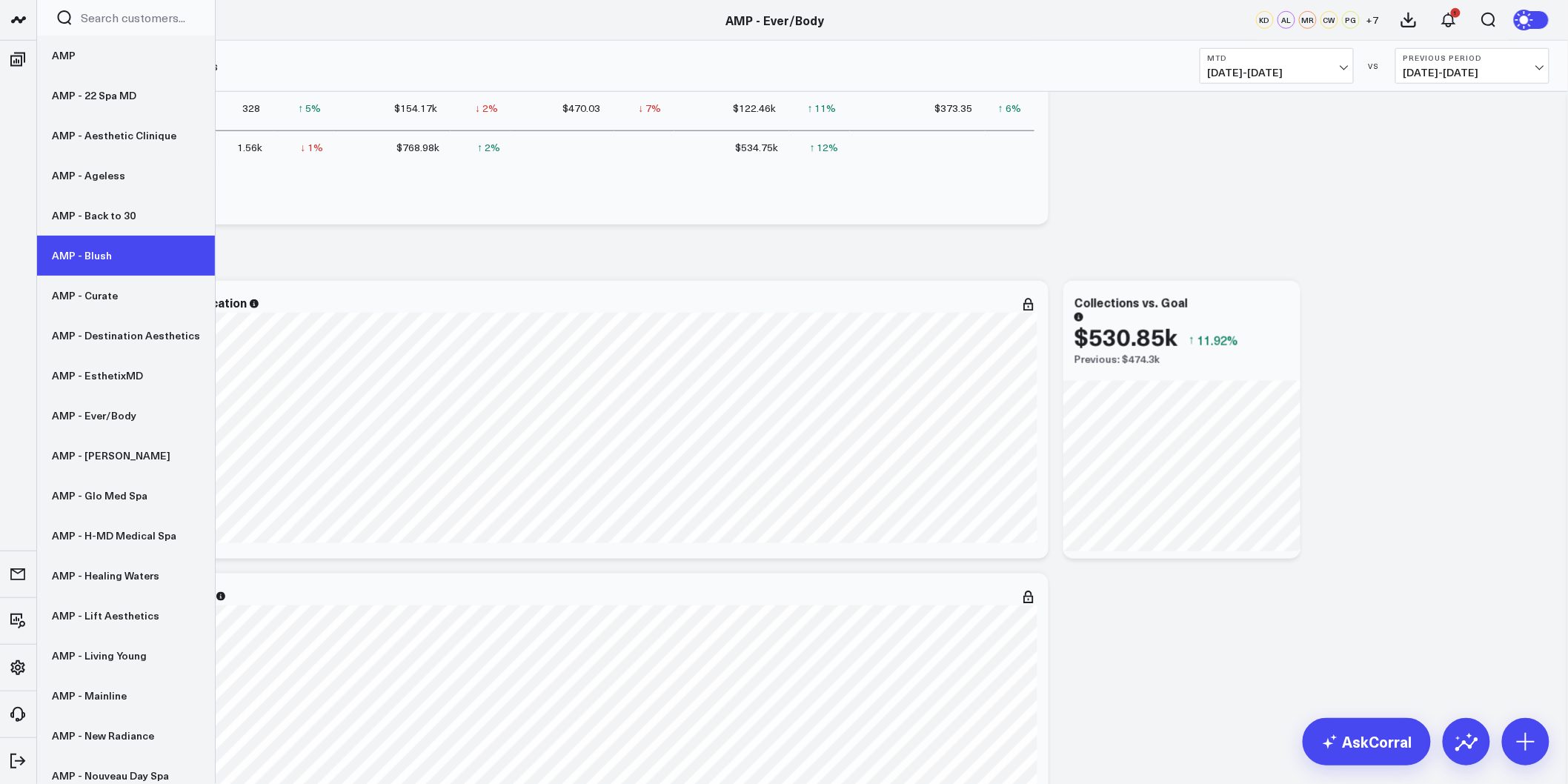
click at [114, 250] on link "AMP - Blush" at bounding box center [126, 255] width 178 height 40
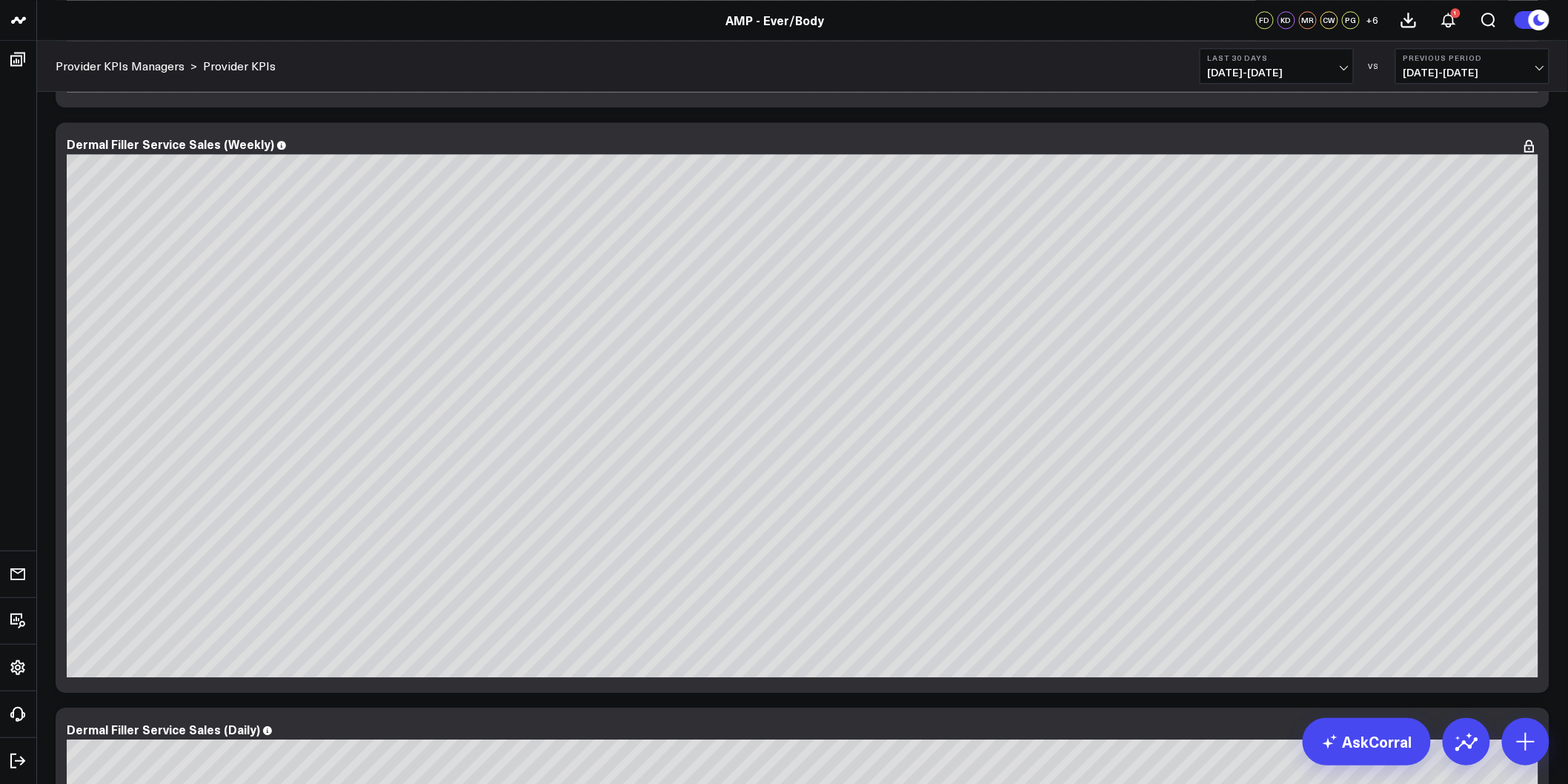
scroll to position [1469, 0]
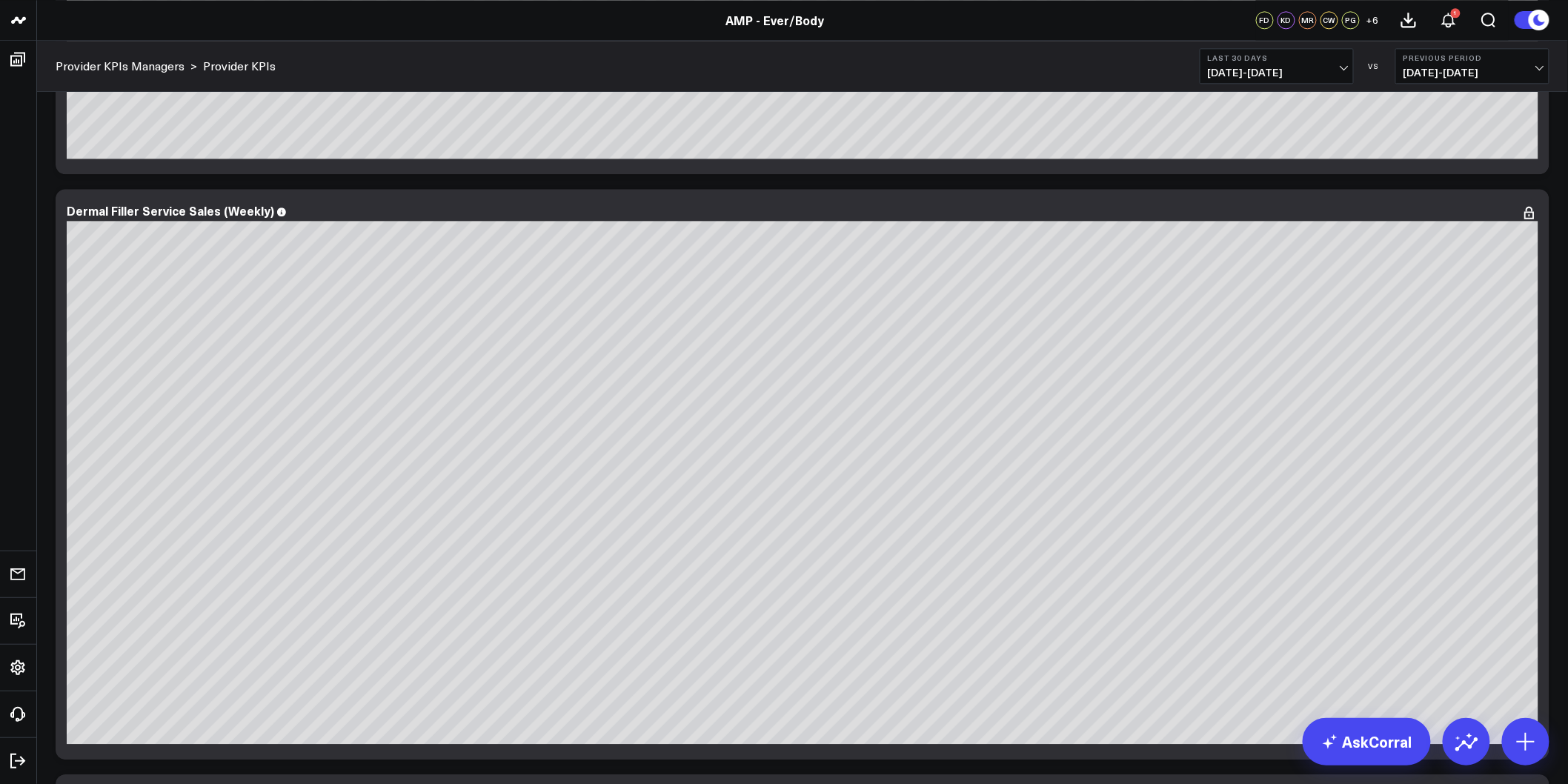
click at [1537, 22] on icon at bounding box center [1539, 20] width 11 height 11
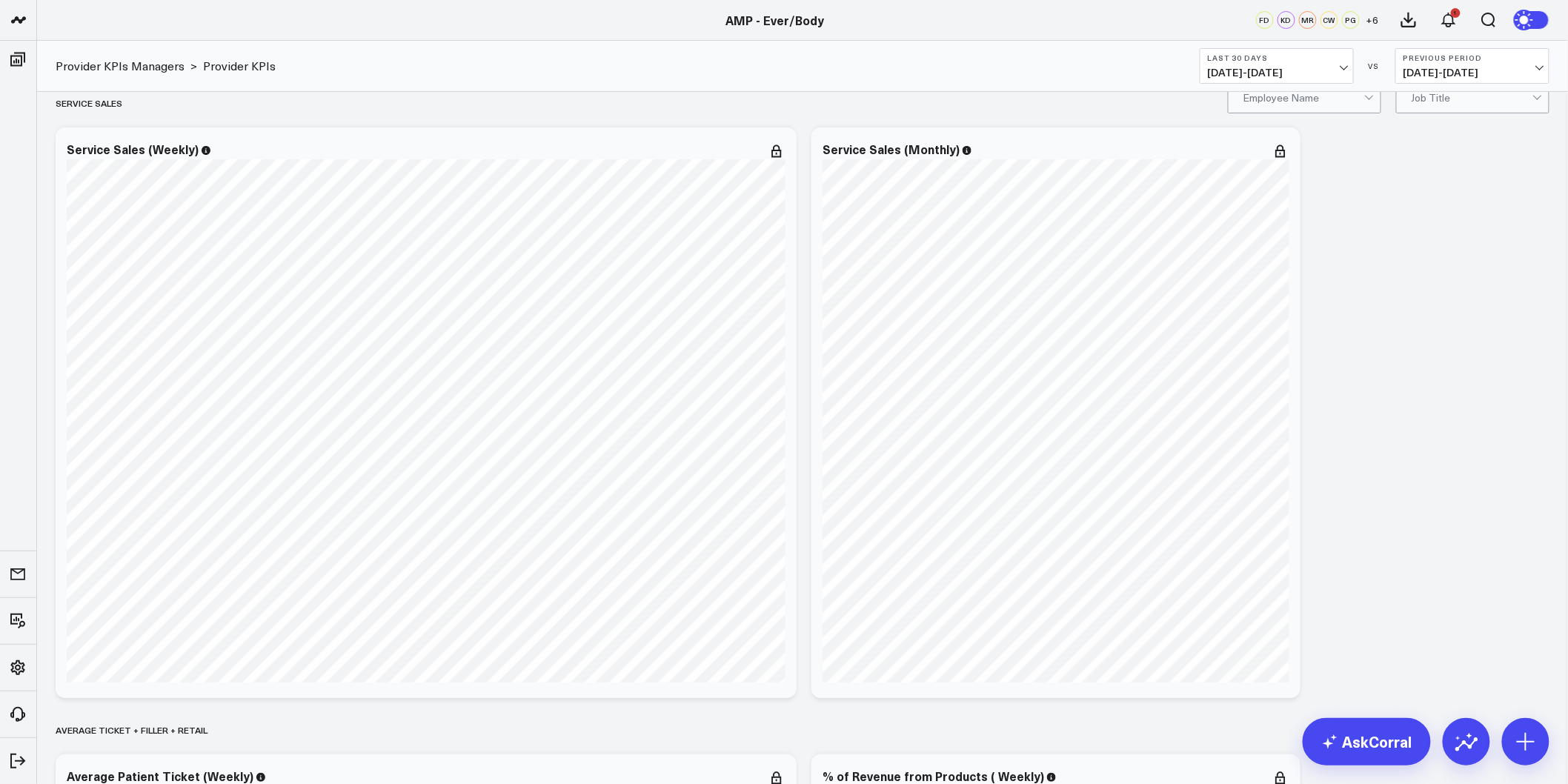
scroll to position [0, 0]
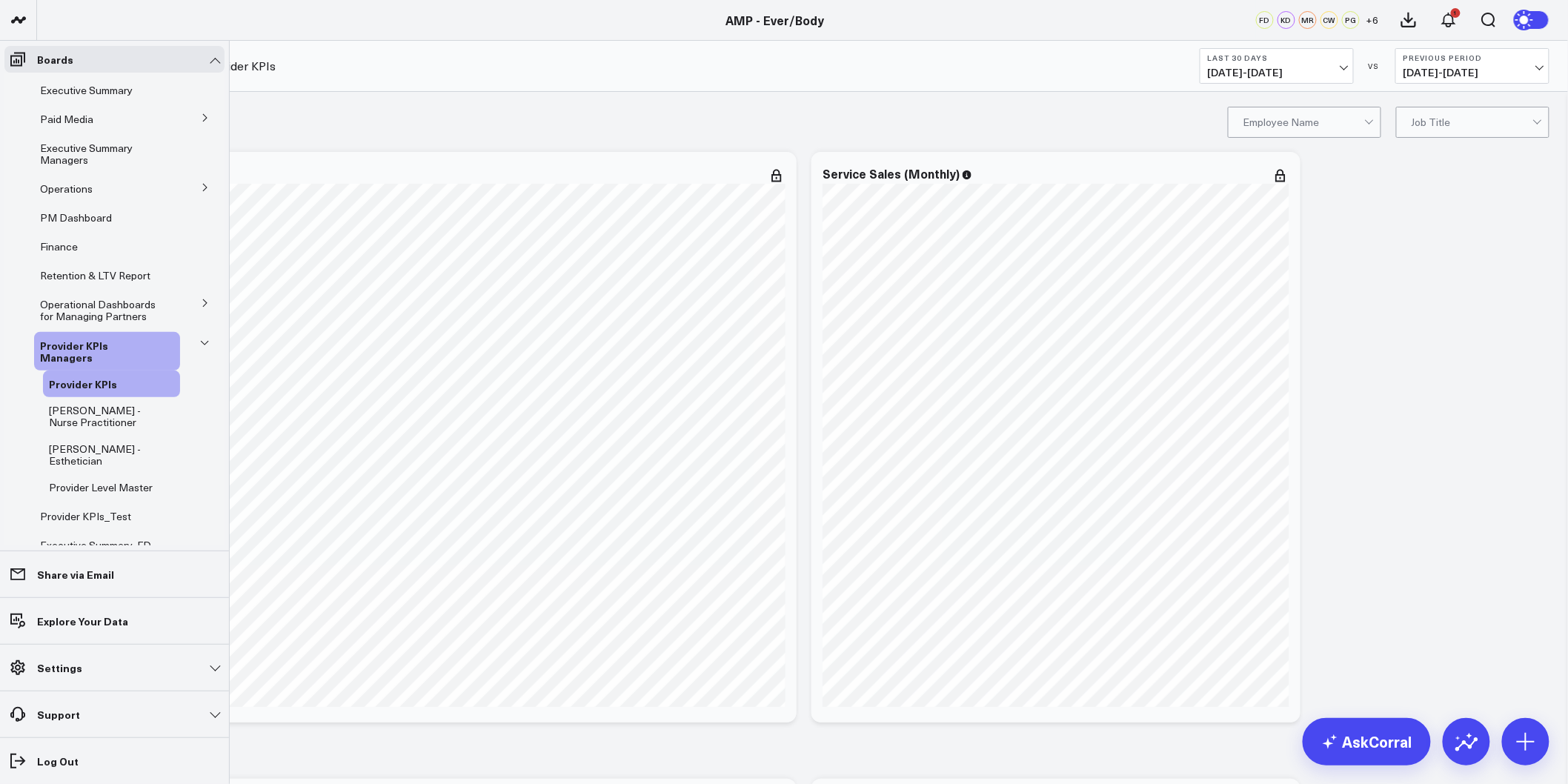
click at [200, 340] on icon at bounding box center [204, 343] width 9 height 9
click at [66, 358] on span "Provider KPIs Managers" at bounding box center [74, 351] width 68 height 26
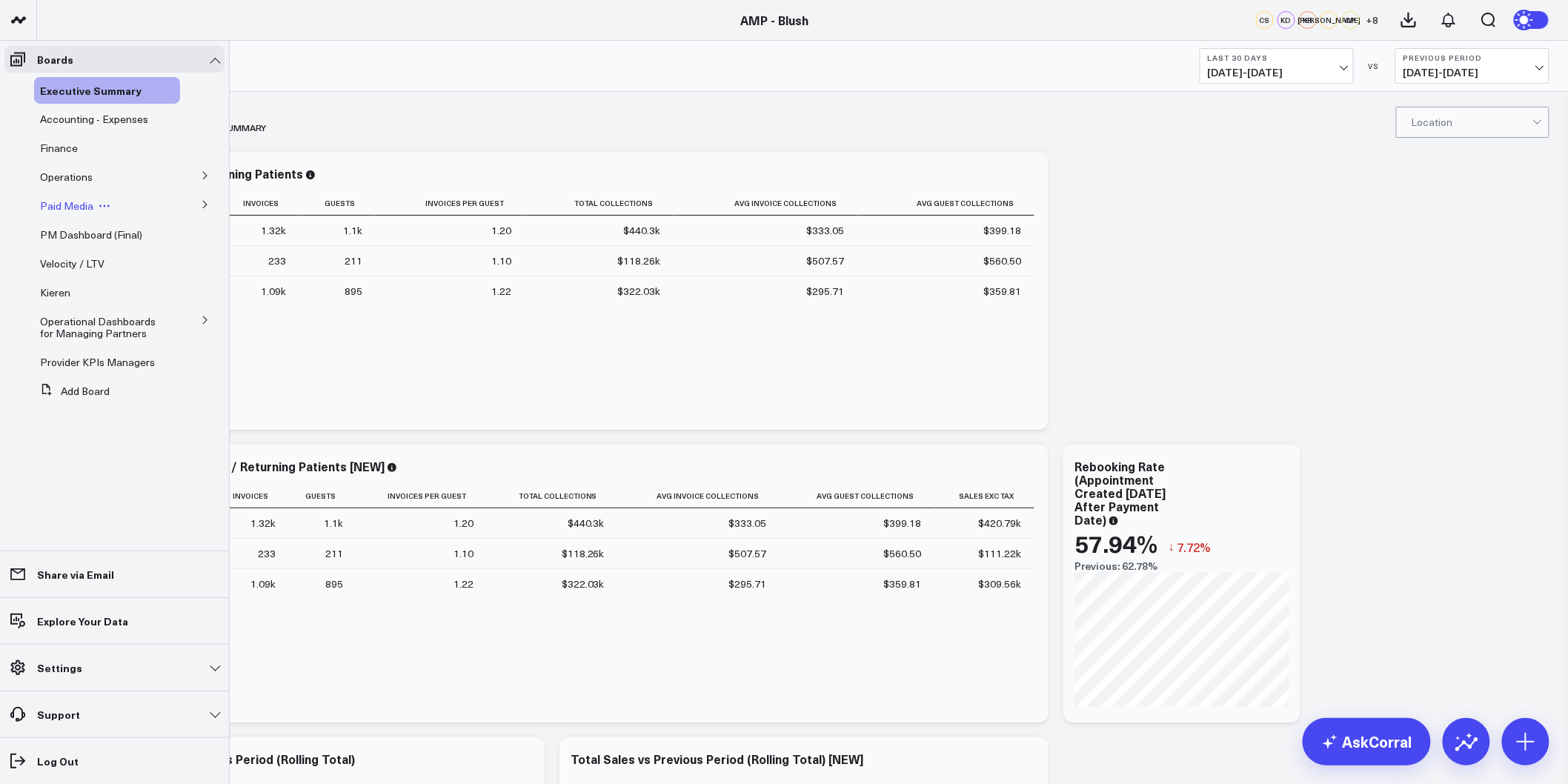
click at [85, 203] on span "Paid Media" at bounding box center [66, 206] width 54 height 14
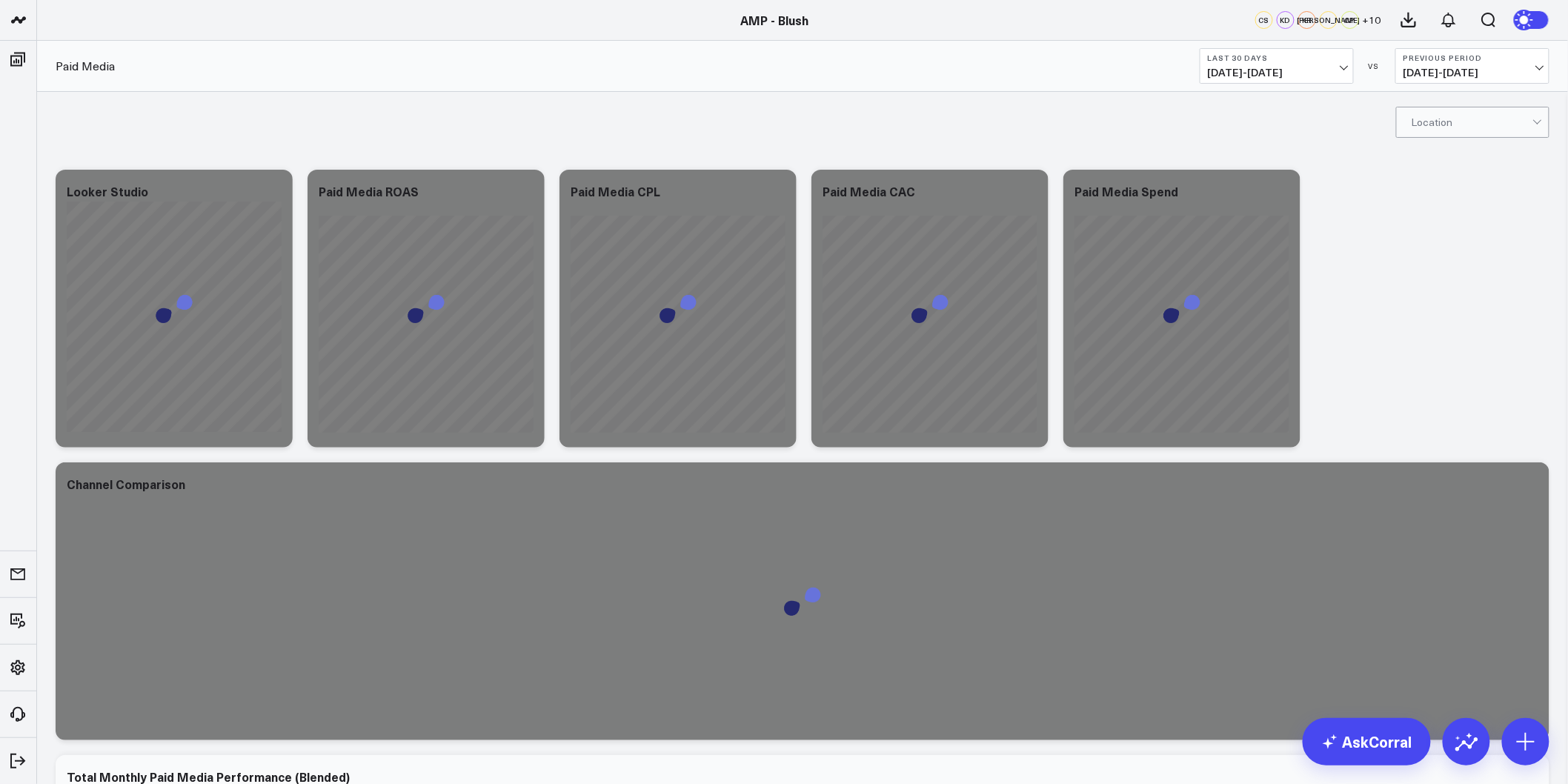
click at [1291, 75] on span "[DATE] - [DATE]" at bounding box center [1277, 72] width 138 height 12
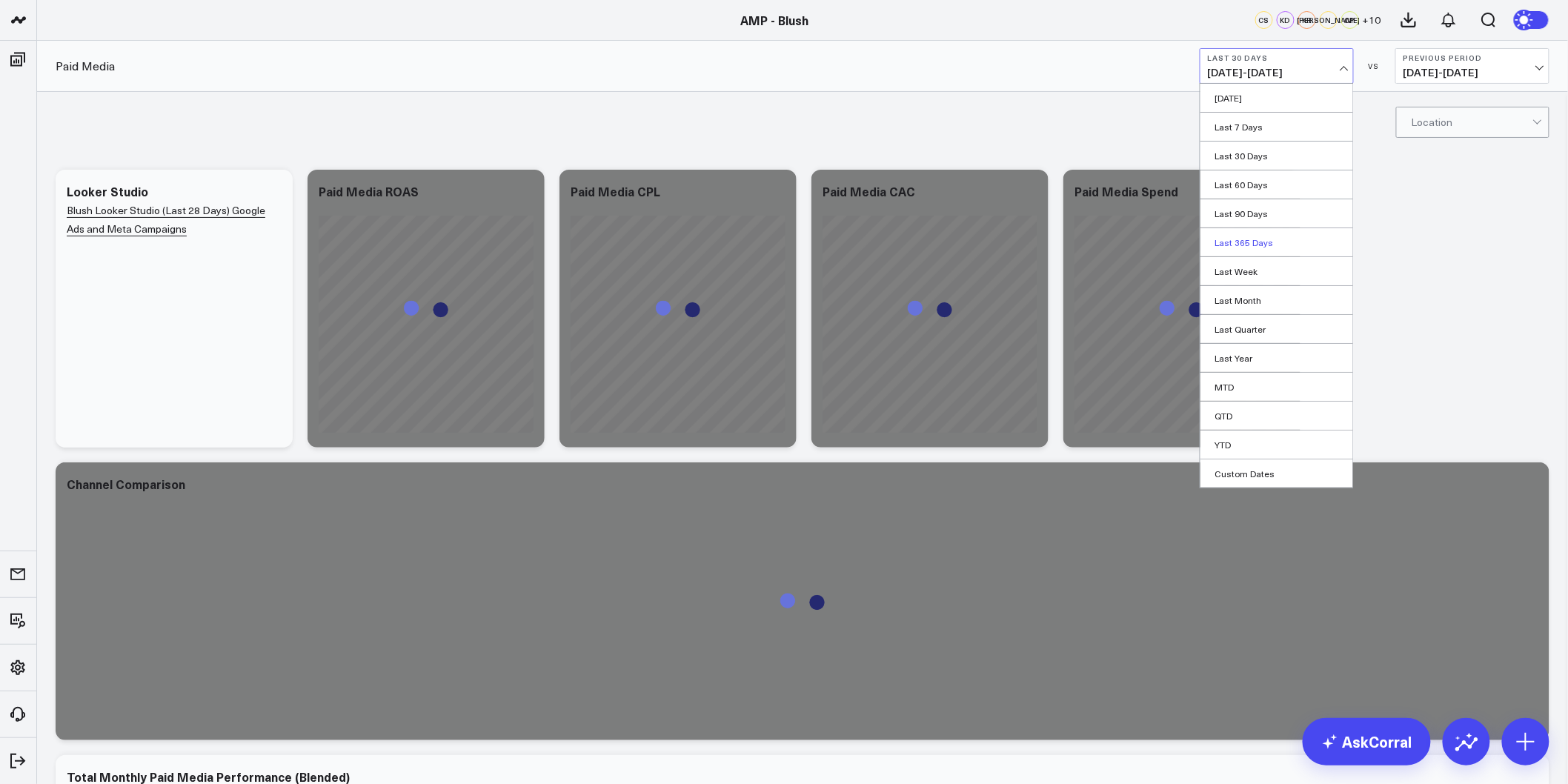
click at [1274, 247] on link "Last 365 Days" at bounding box center [1277, 242] width 153 height 28
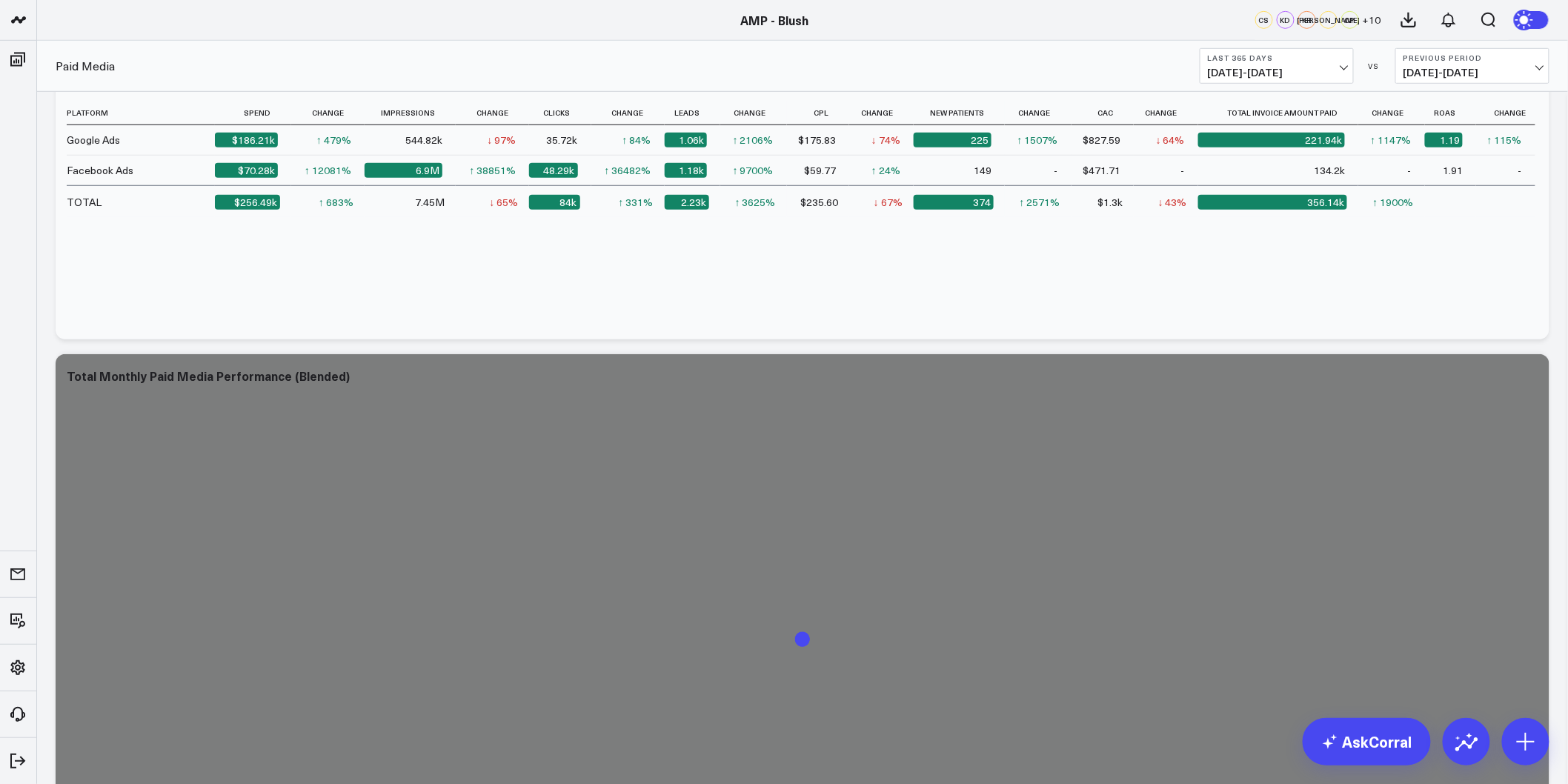
scroll to position [493, 0]
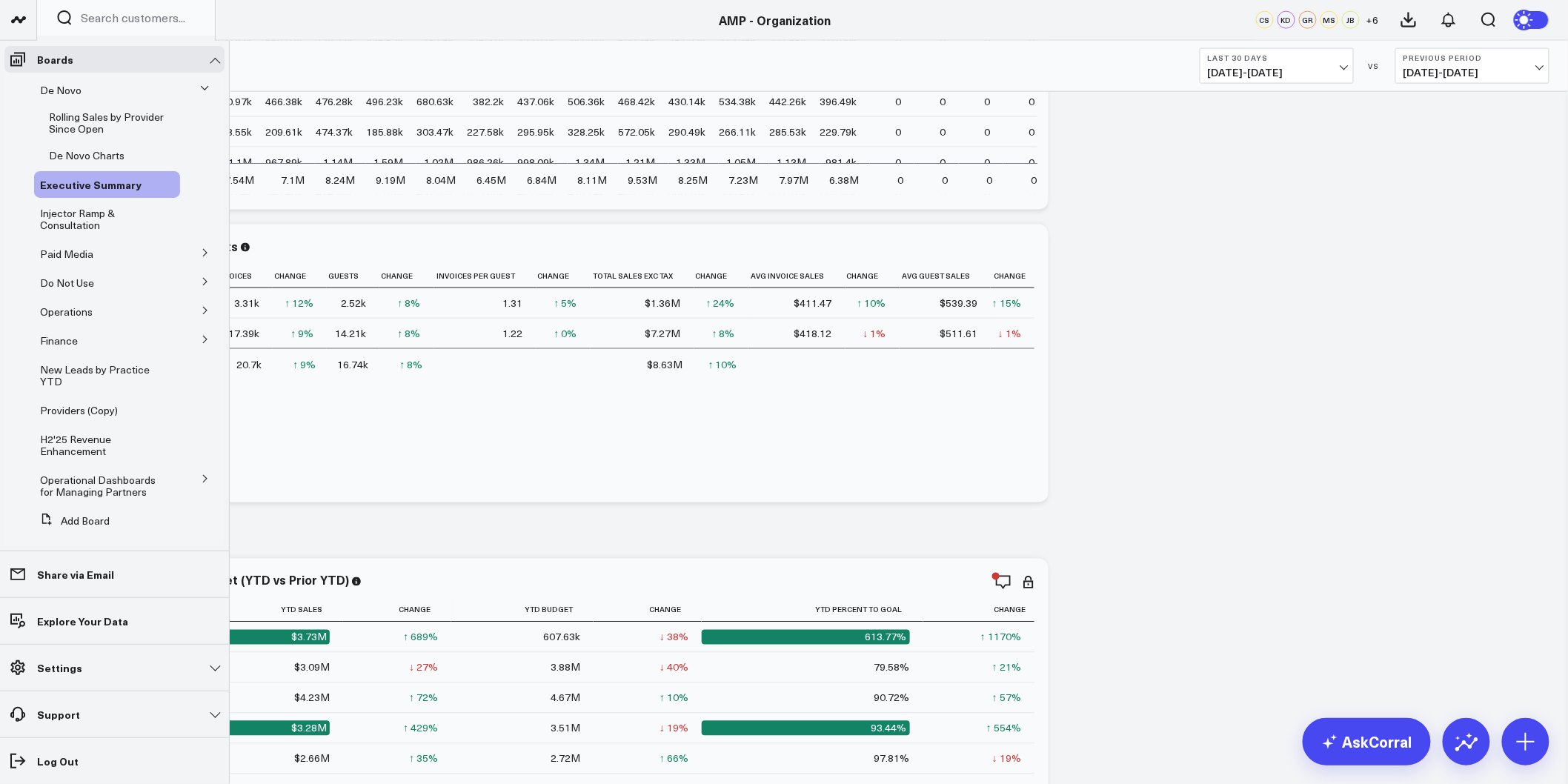
scroll to position [147, 0]
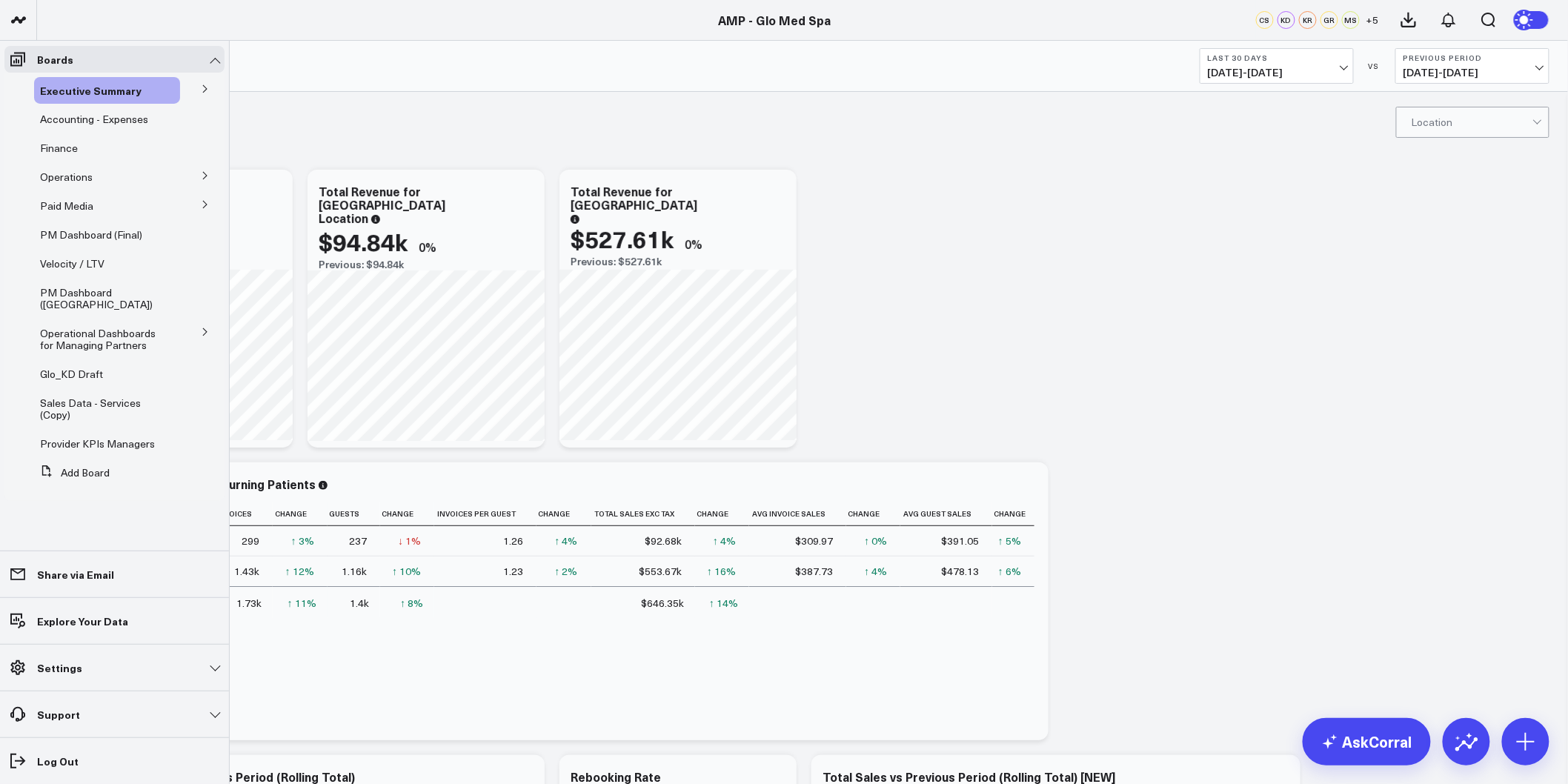
click at [201, 336] on icon at bounding box center [205, 332] width 9 height 9
click at [185, 334] on li "Operational Dashboards for Managing Partners KPI - Average Patient Ticket KPI -…" at bounding box center [114, 523] width 220 height 406
click at [203, 336] on button at bounding box center [206, 332] width 22 height 38
click at [102, 438] on span "Provider KPIs Managers" at bounding box center [97, 444] width 114 height 14
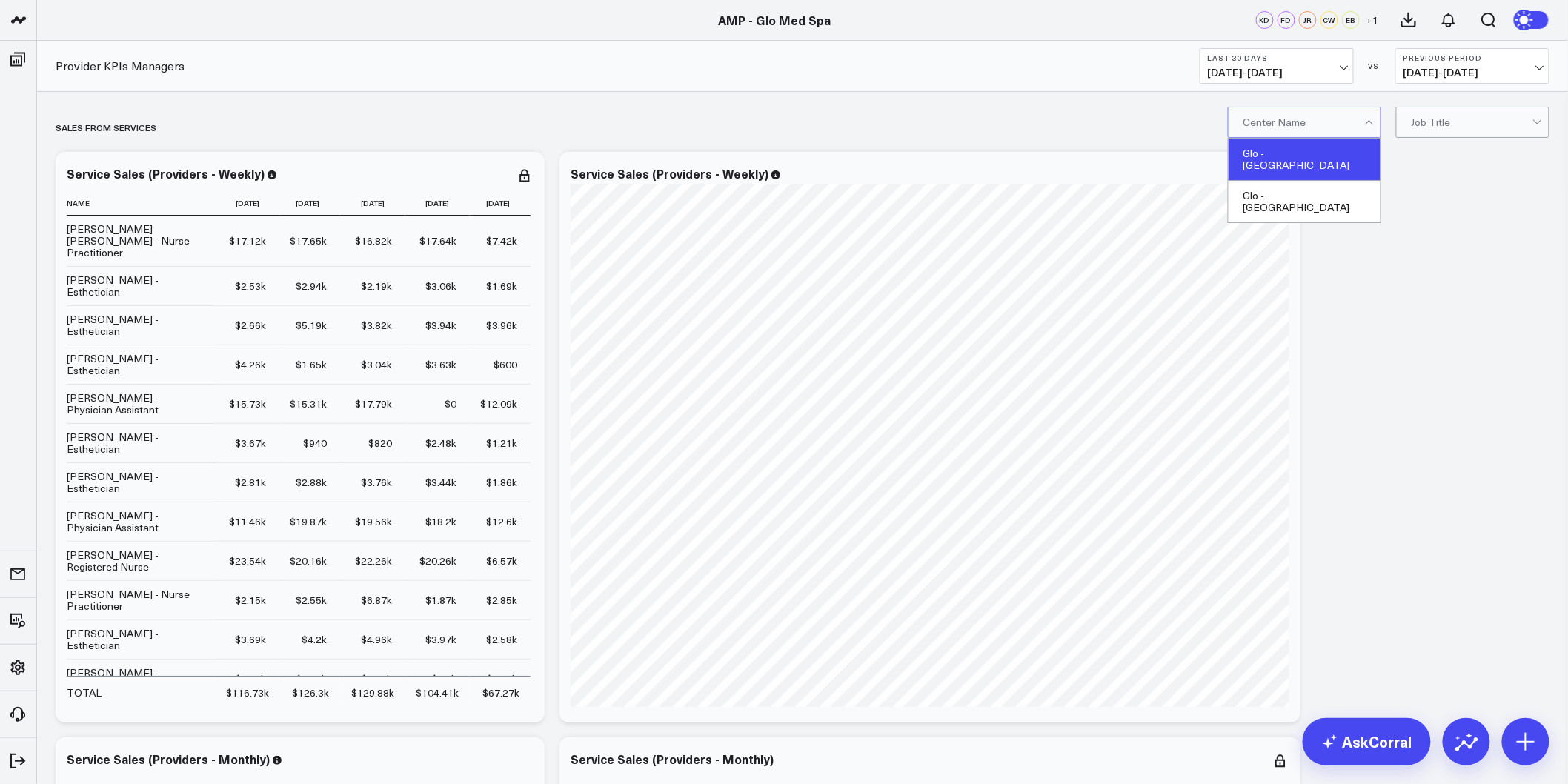
click at [1321, 160] on div "Glo - Wilmington" at bounding box center [1305, 159] width 152 height 42
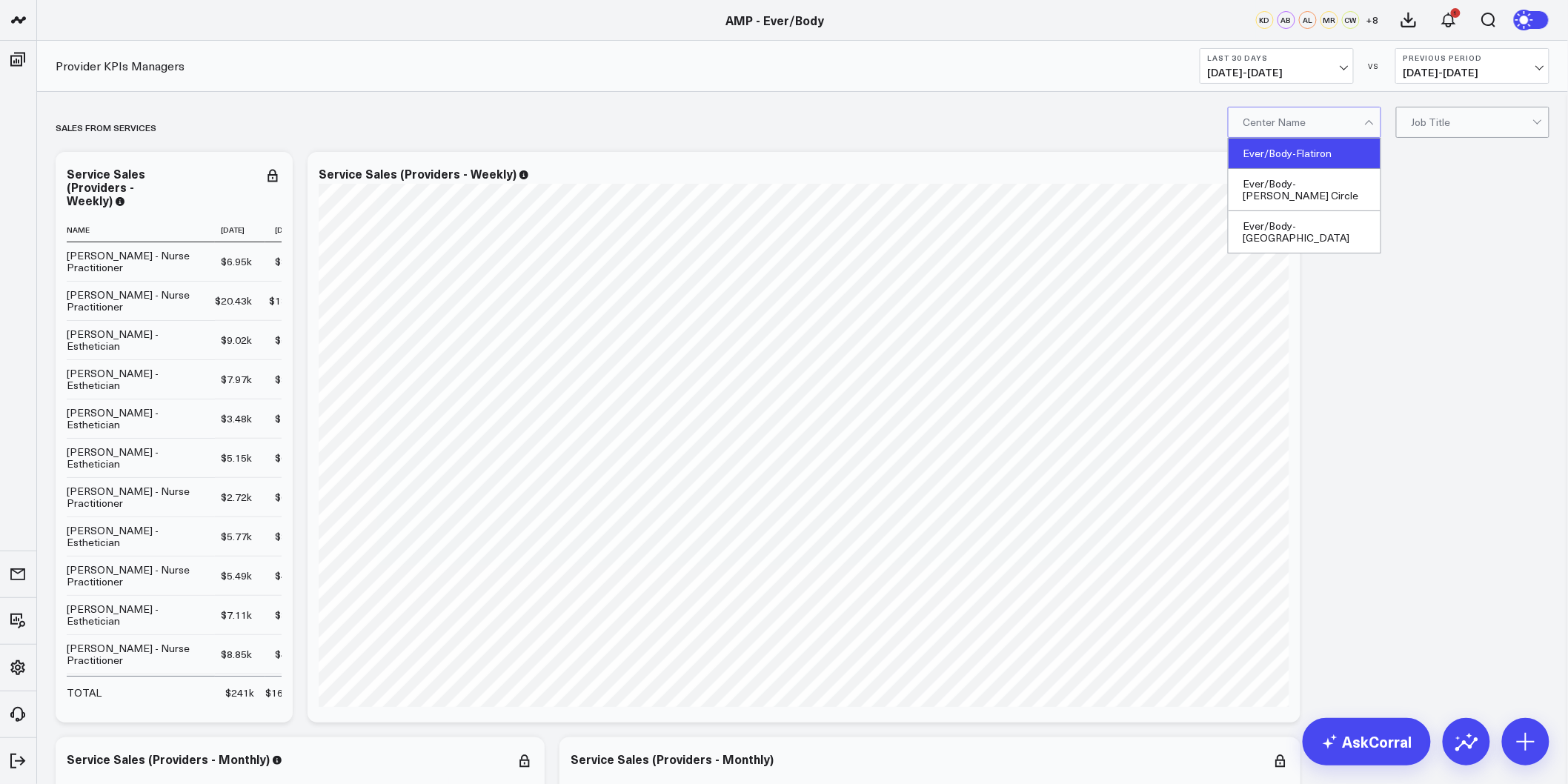
click at [1313, 156] on div "Ever/Body-Flatiron" at bounding box center [1305, 154] width 152 height 30
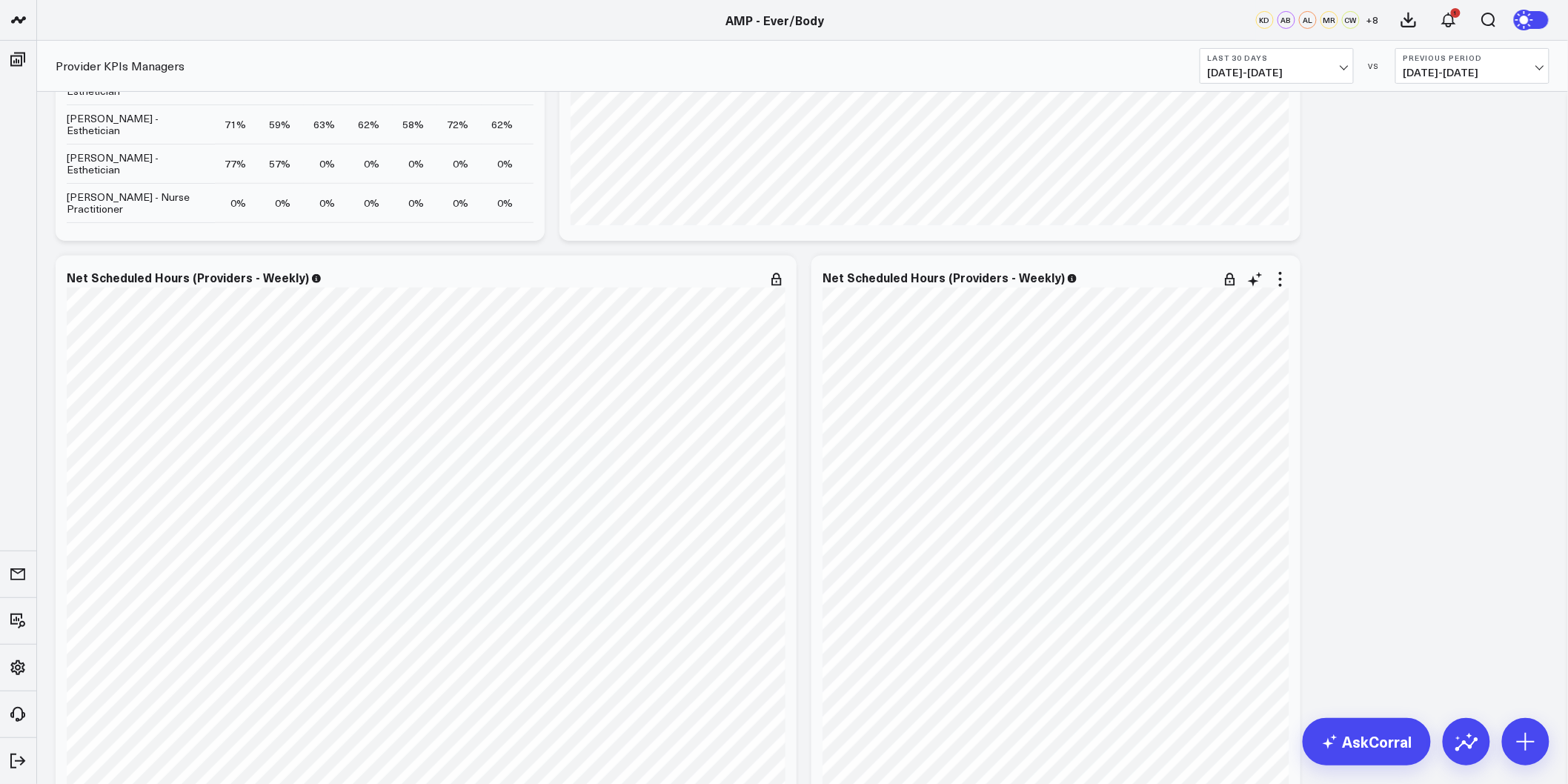
scroll to position [2539, 0]
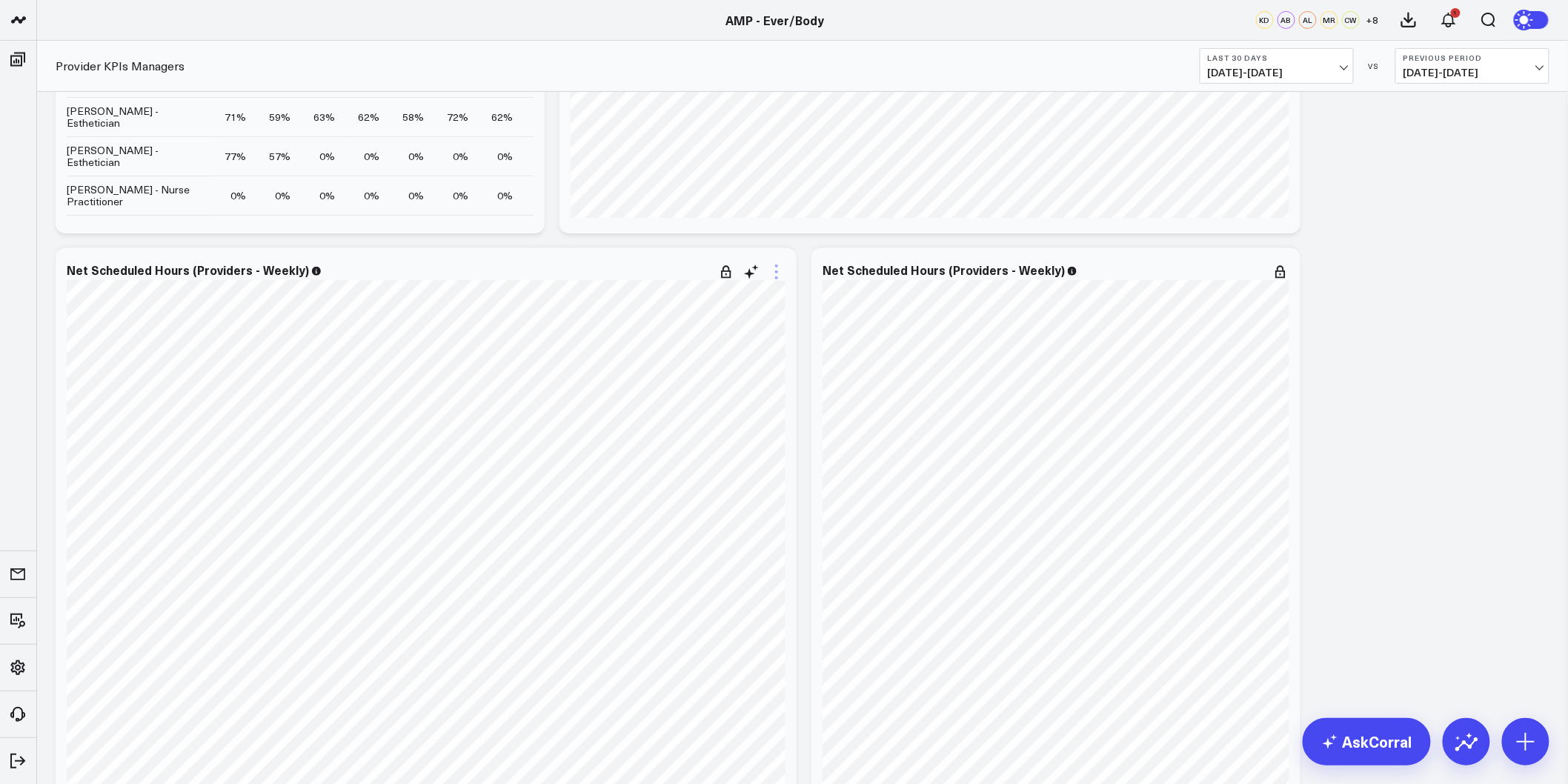
click at [778, 269] on icon at bounding box center [776, 272] width 18 height 18
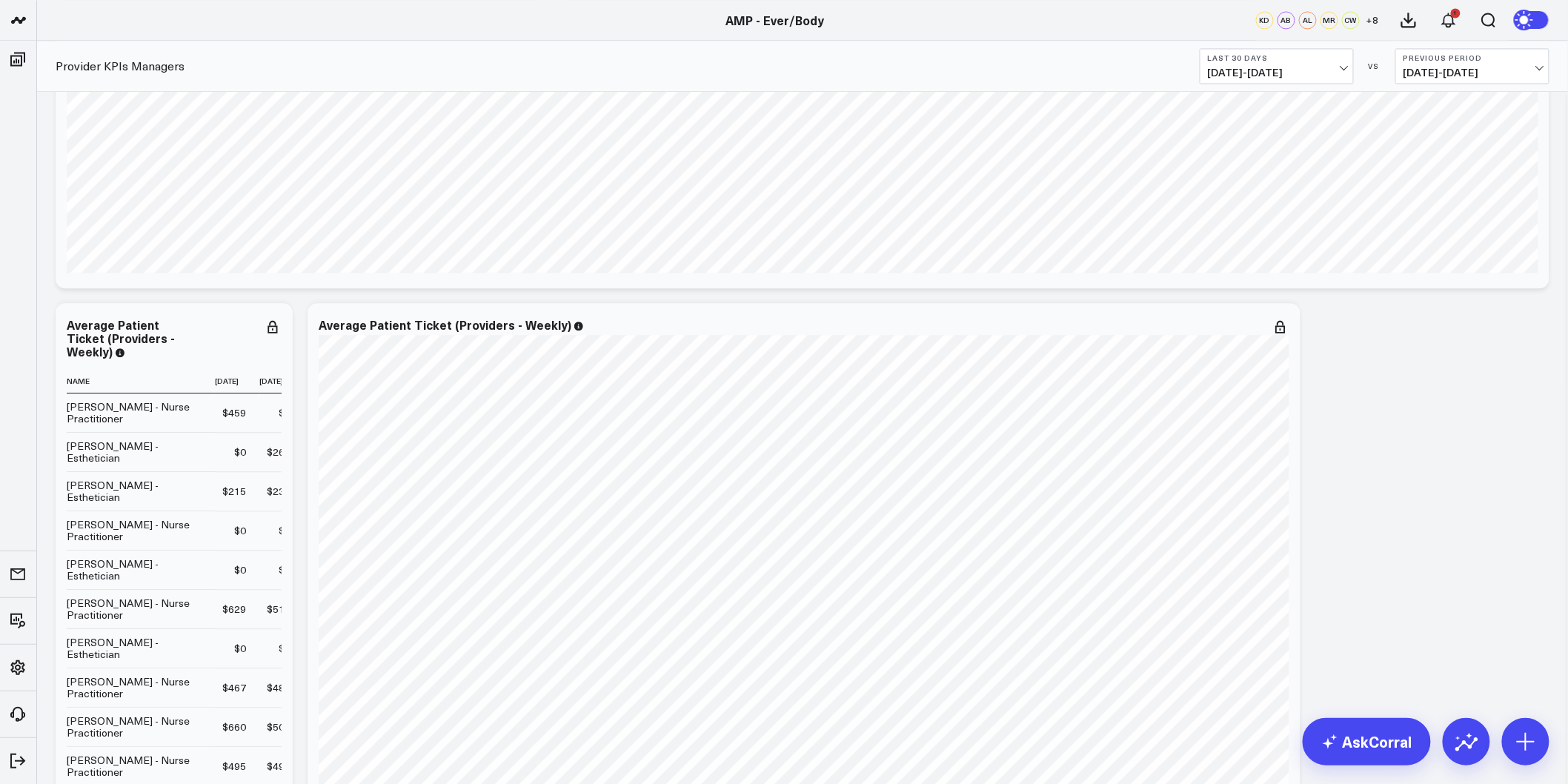
scroll to position [0, 0]
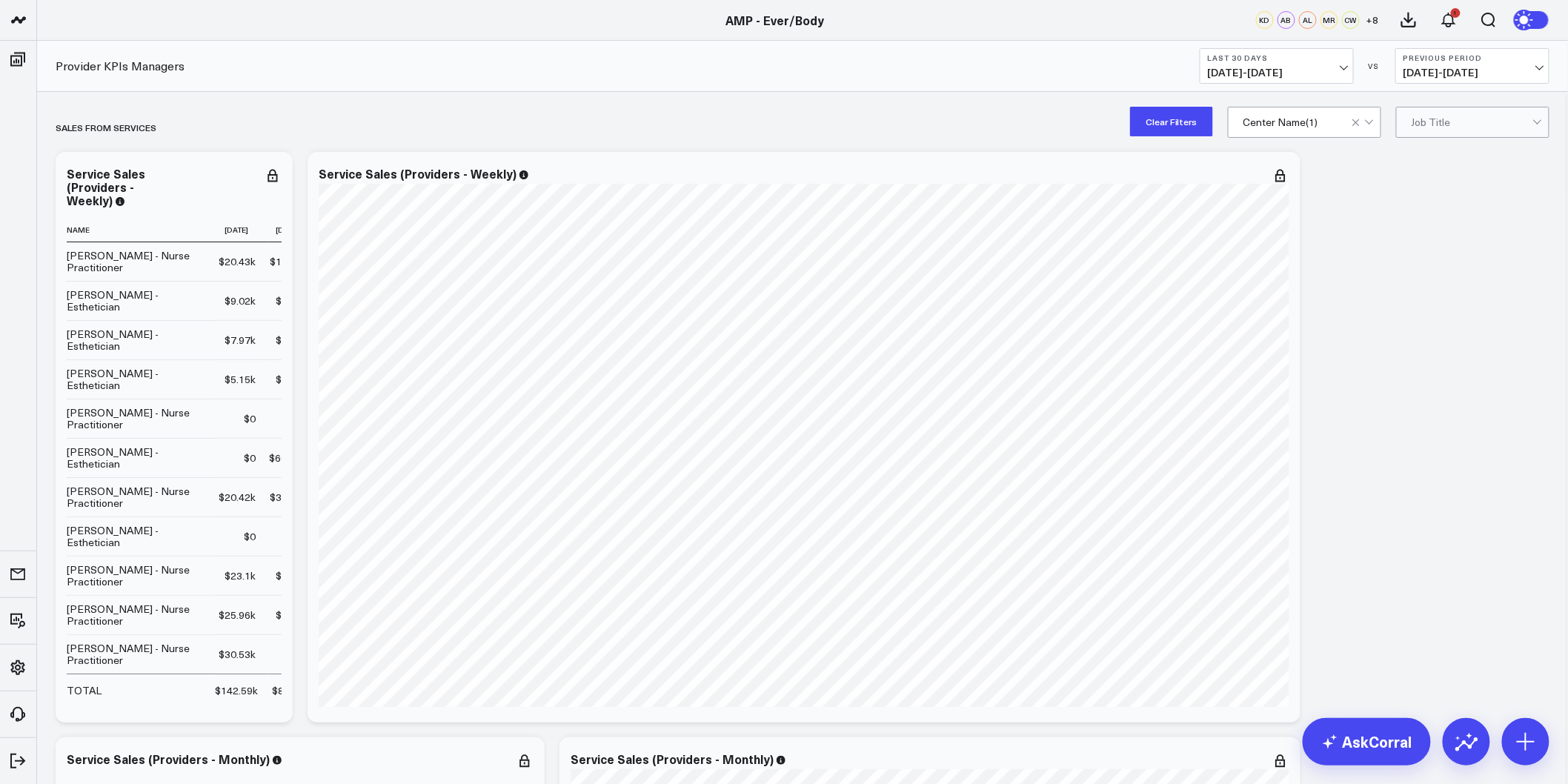
drag, startPoint x: 1435, startPoint y: 437, endPoint x: 1396, endPoint y: 92, distance: 347.2
click at [1185, 128] on button "Clear Filters" at bounding box center [1172, 121] width 83 height 30
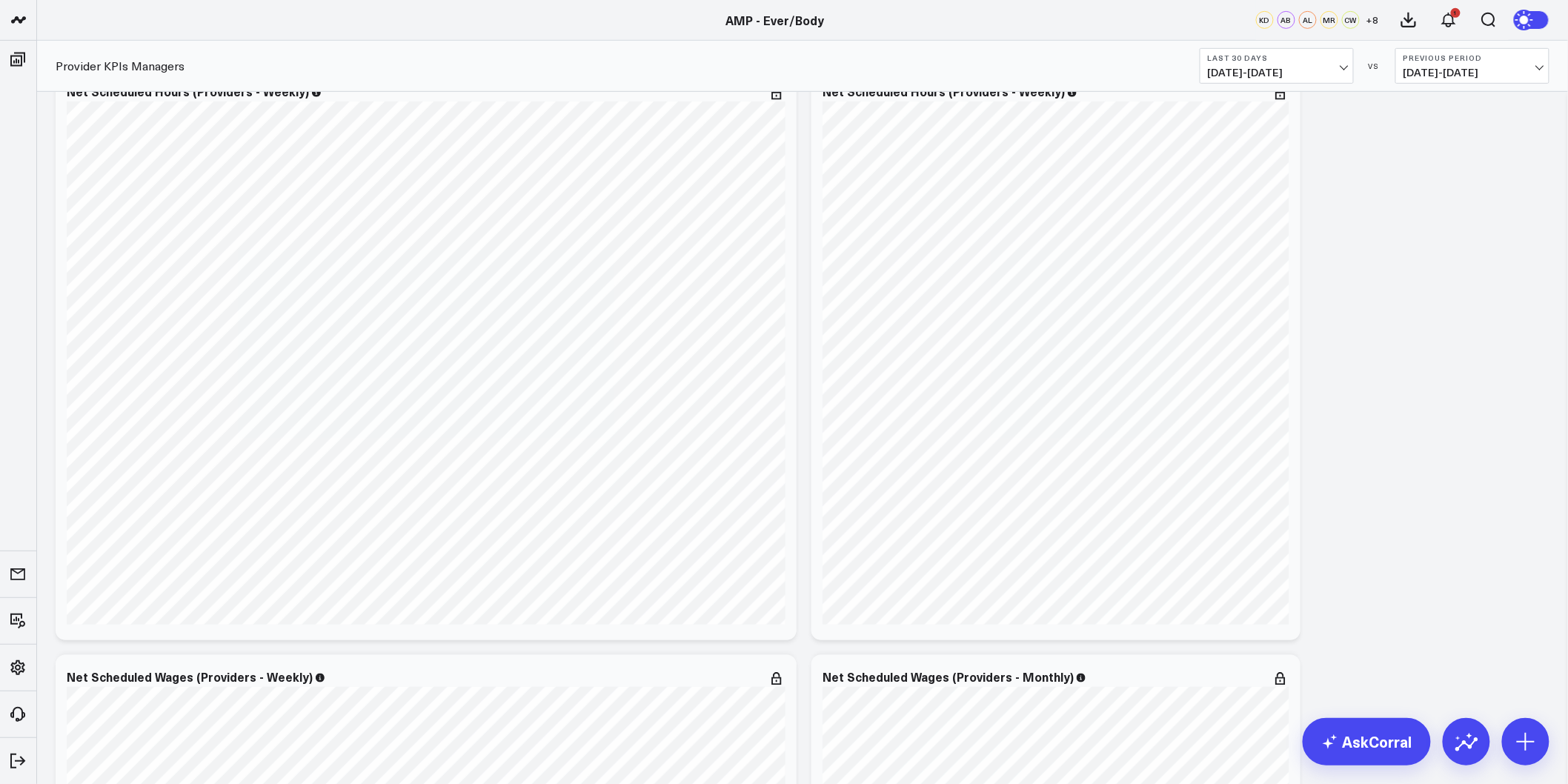
scroll to position [2635, 0]
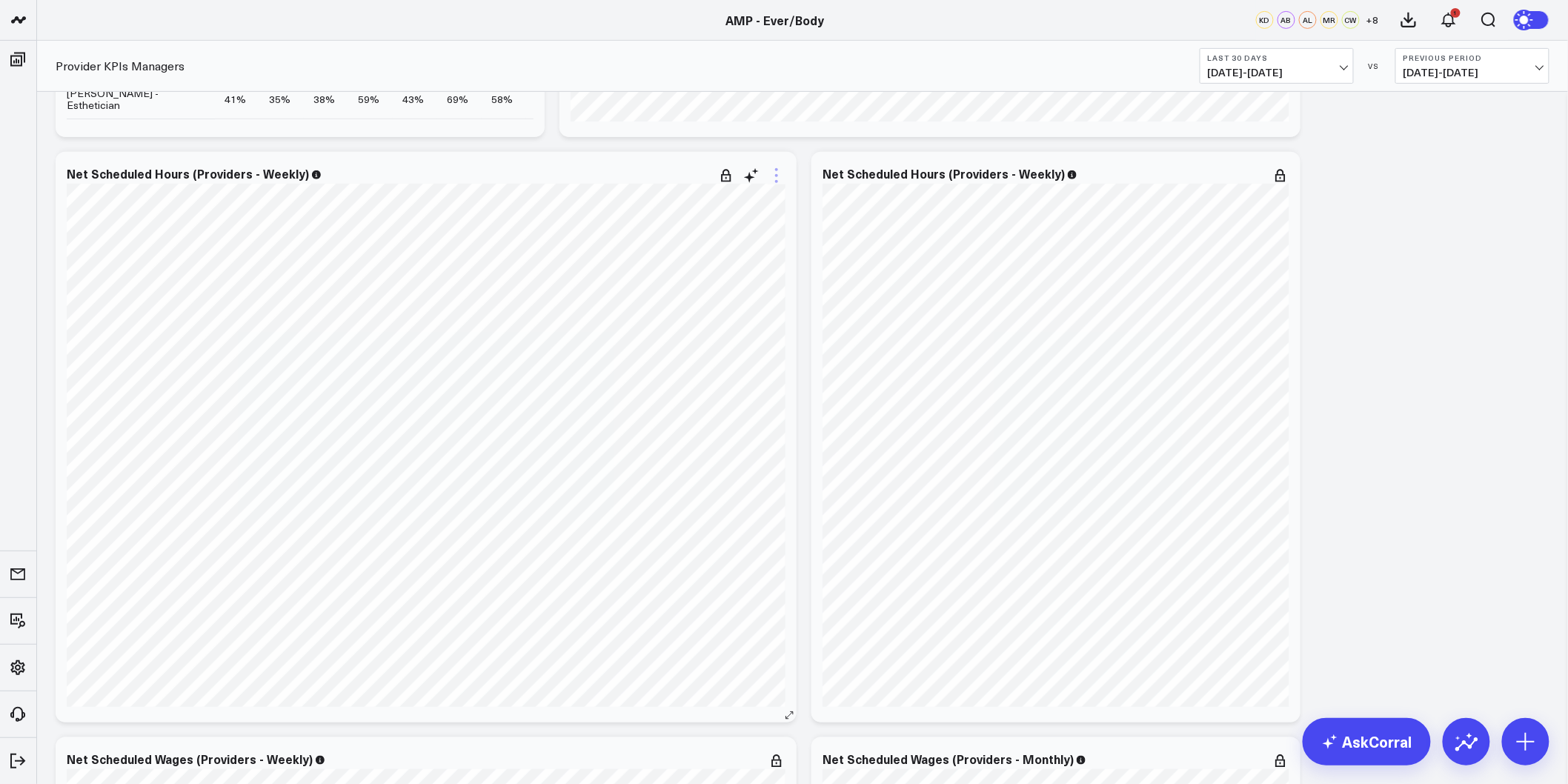
click at [778, 173] on icon at bounding box center [776, 175] width 18 height 18
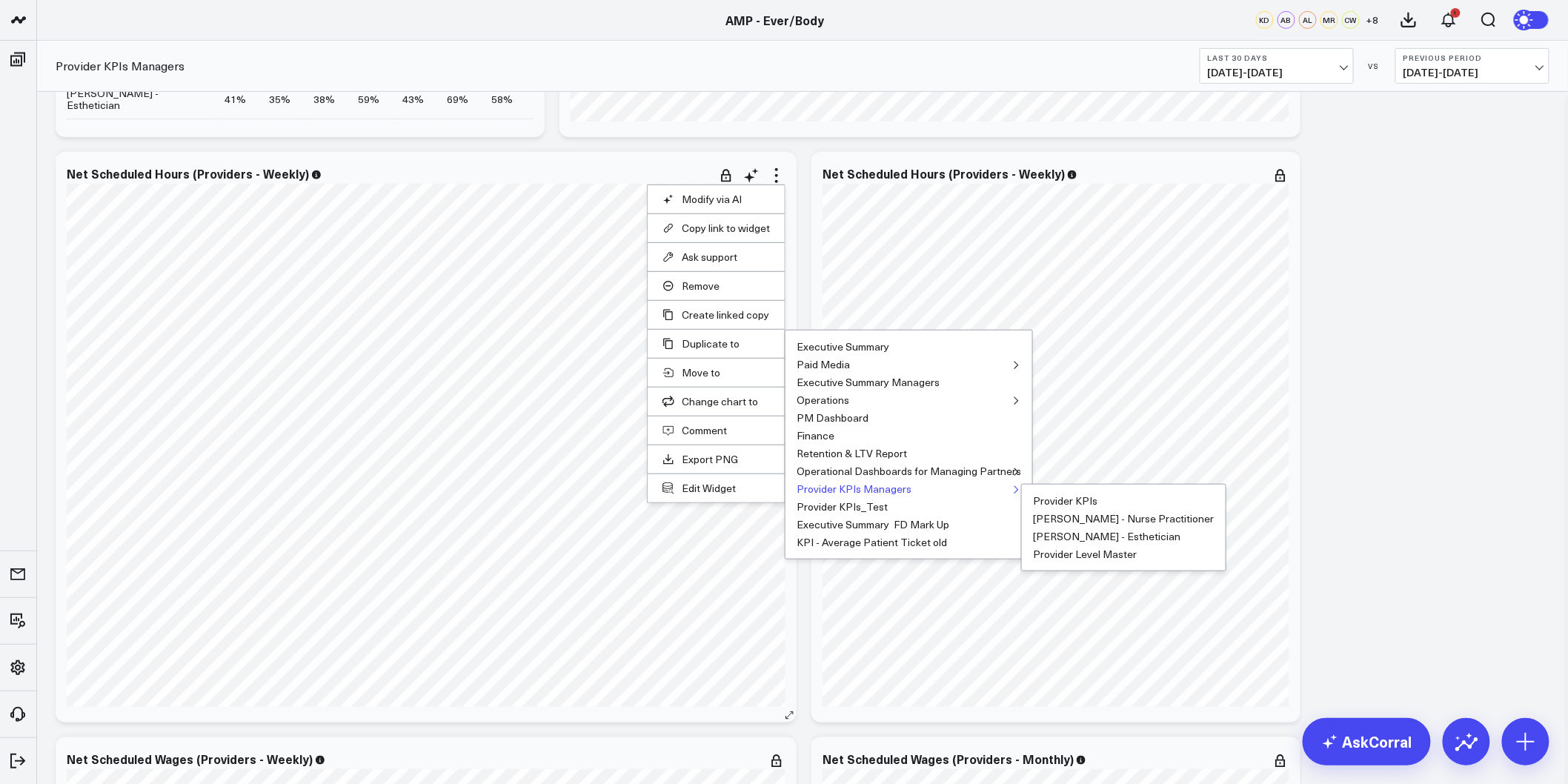
click at [846, 489] on button "Provider KPIs Managers" at bounding box center [853, 488] width 114 height 10
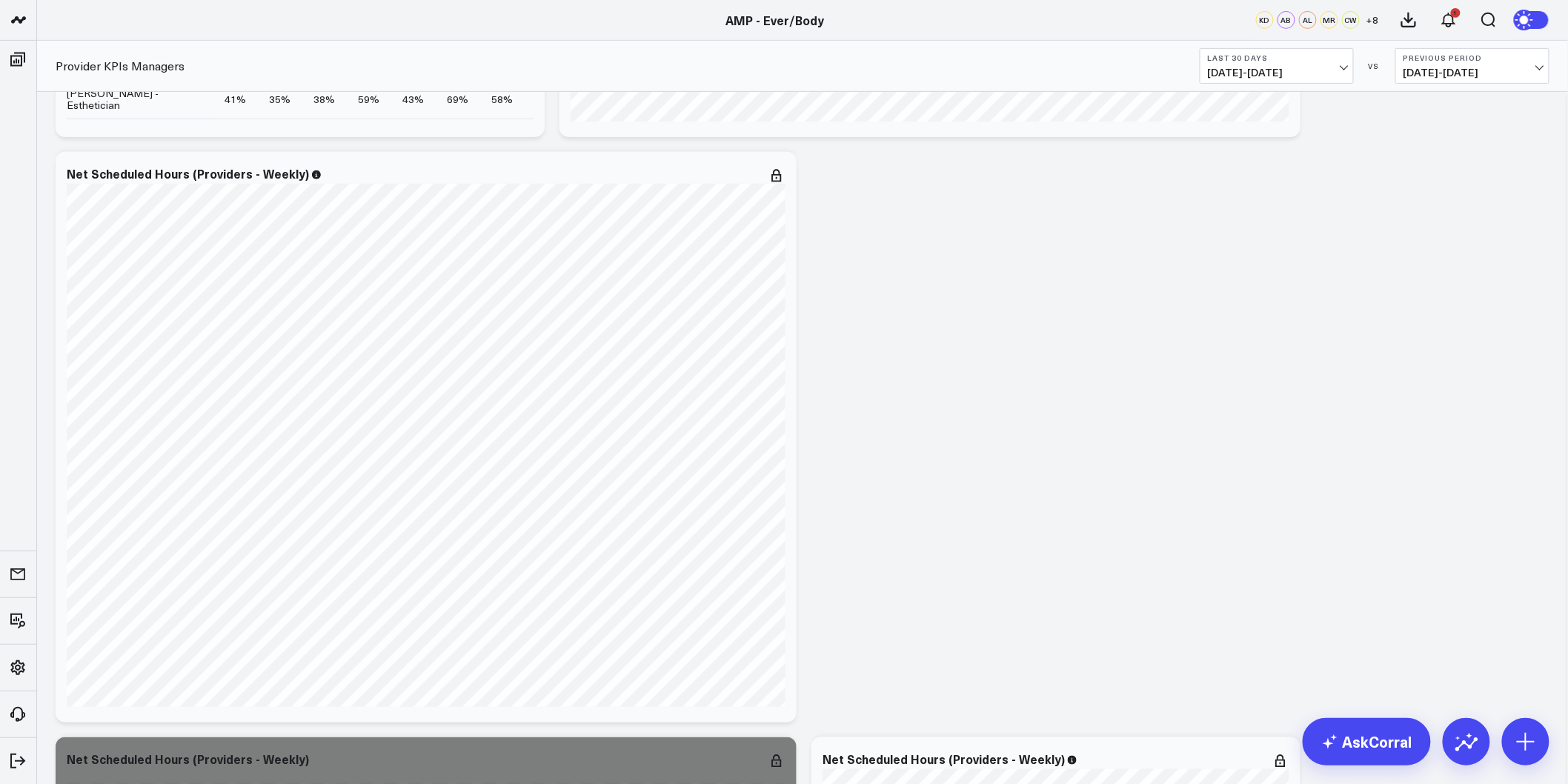
scroll to position [3047, 0]
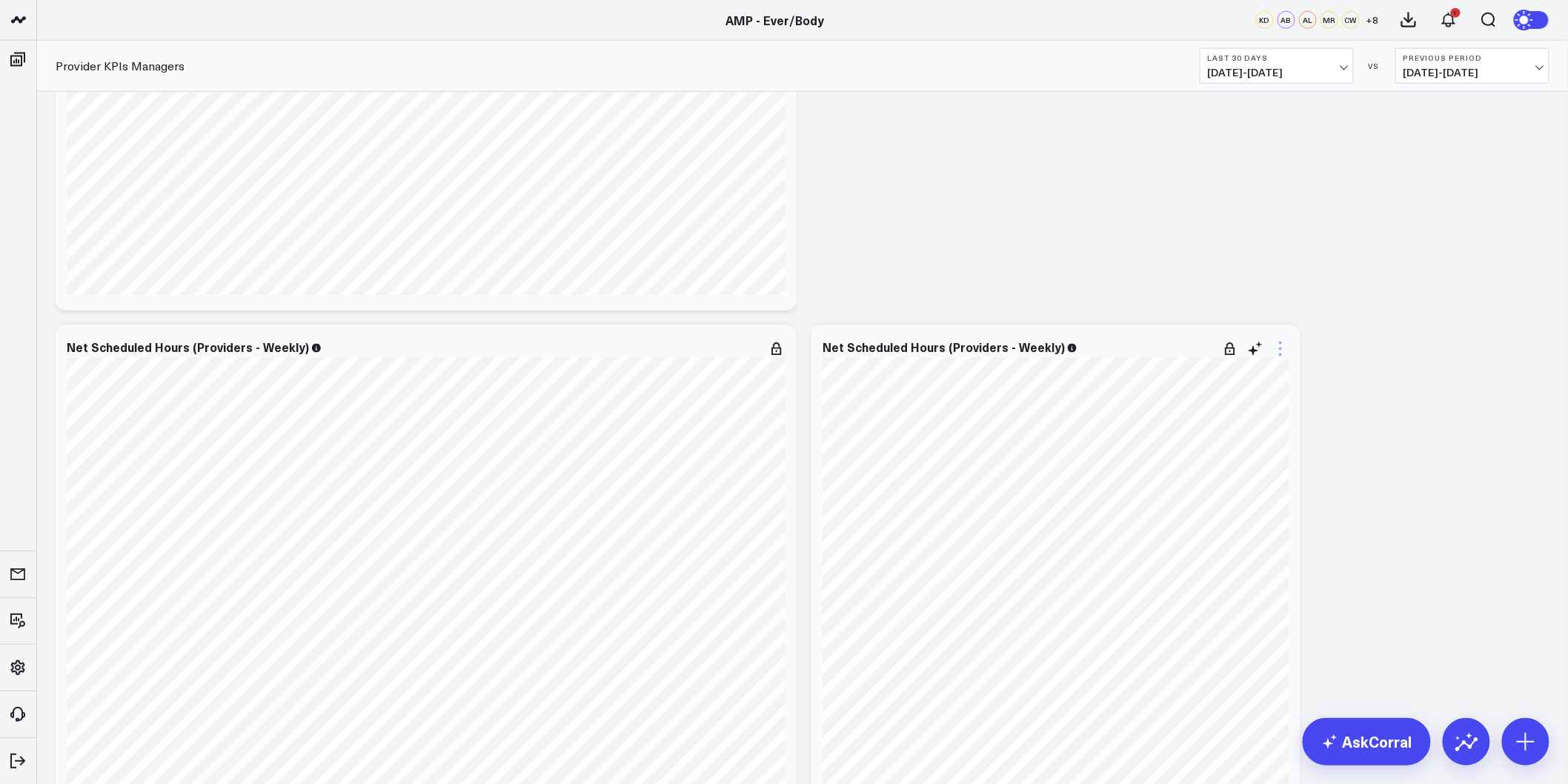
click at [1285, 349] on icon at bounding box center [1280, 349] width 18 height 18
click at [1201, 455] on button "Remove" at bounding box center [1220, 460] width 107 height 14
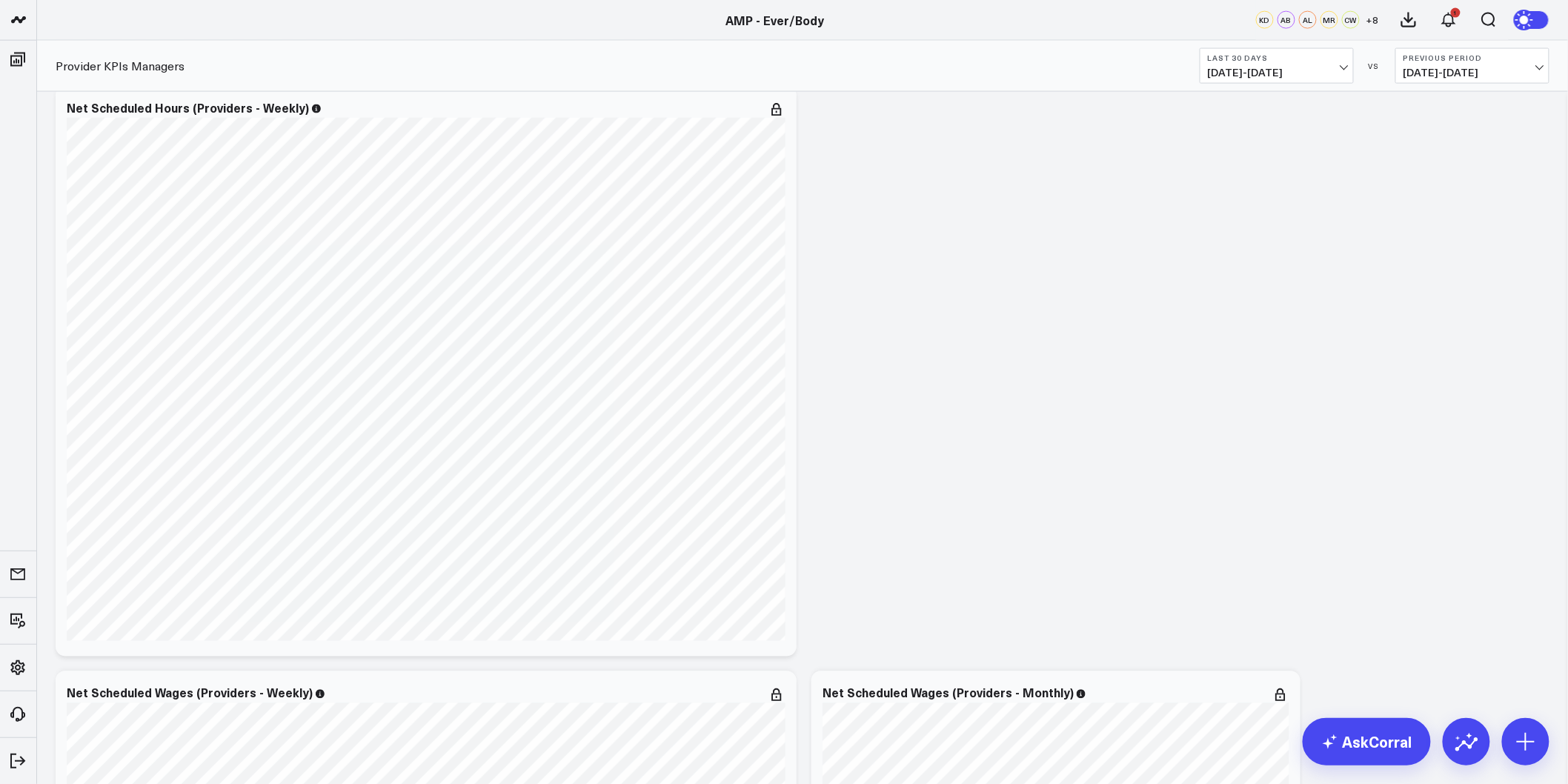
scroll to position [3295, 0]
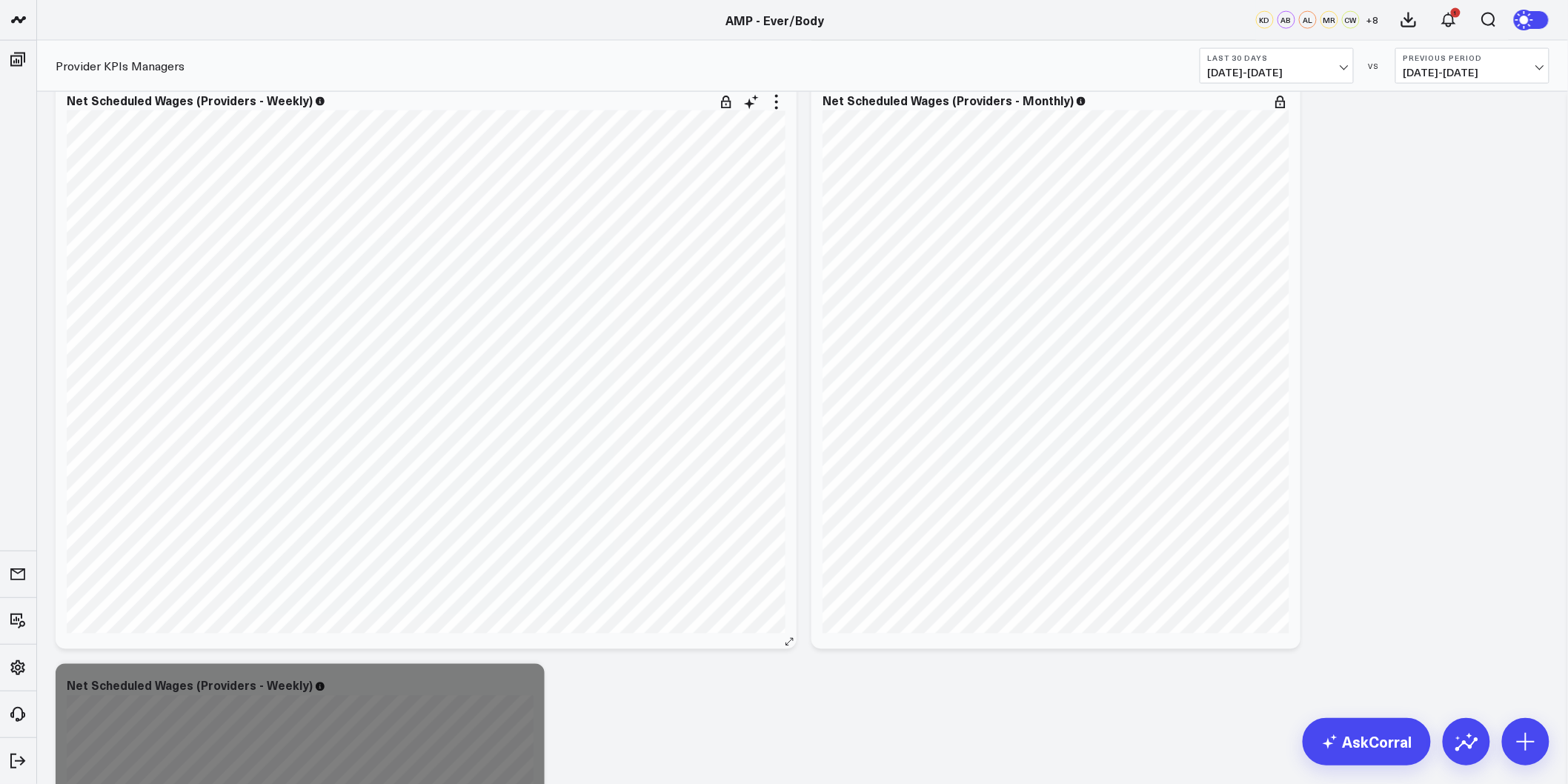
drag, startPoint x: 788, startPoint y: 641, endPoint x: 536, endPoint y: 635, distance: 252.1
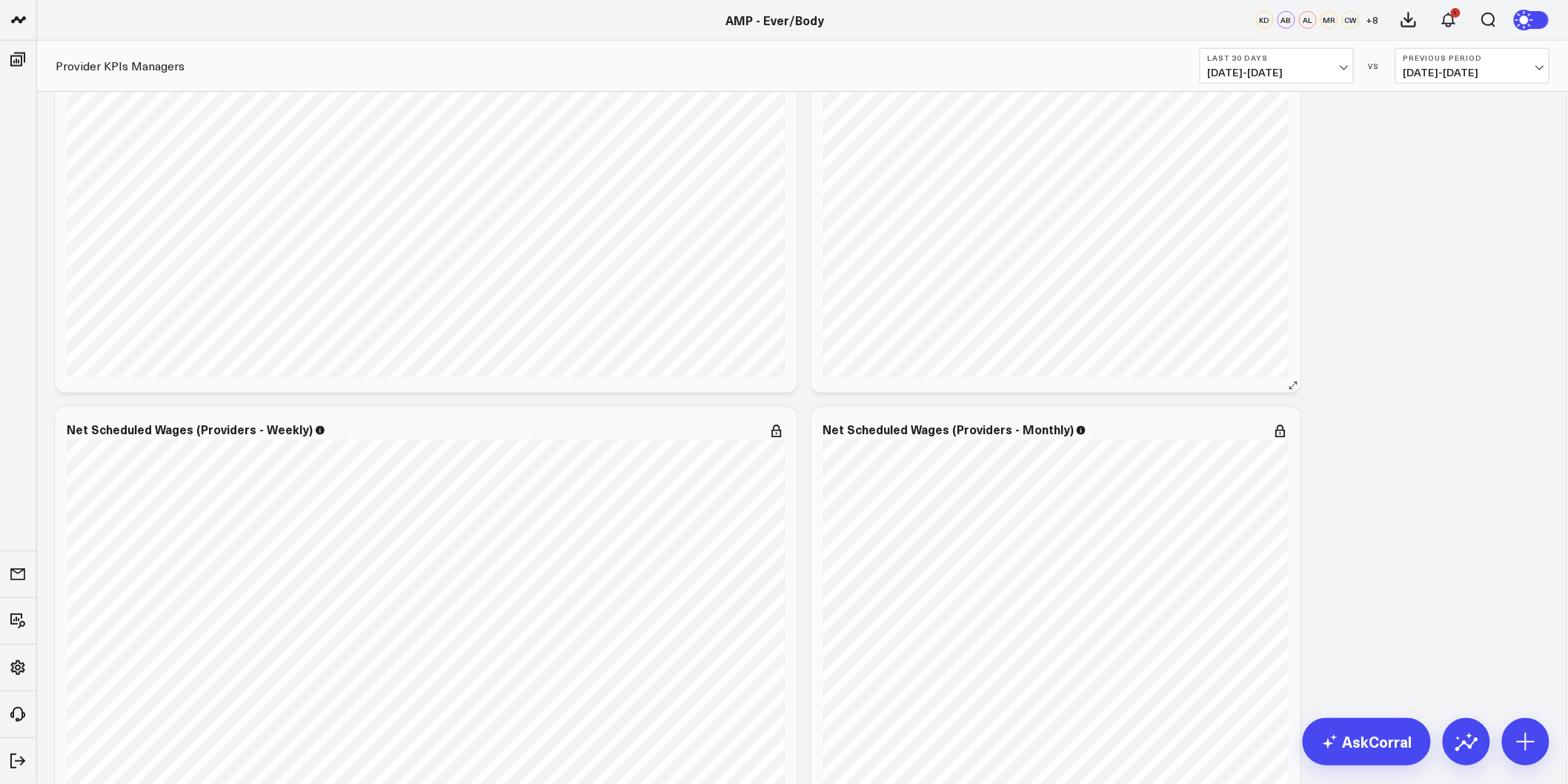
scroll to position [2635, 0]
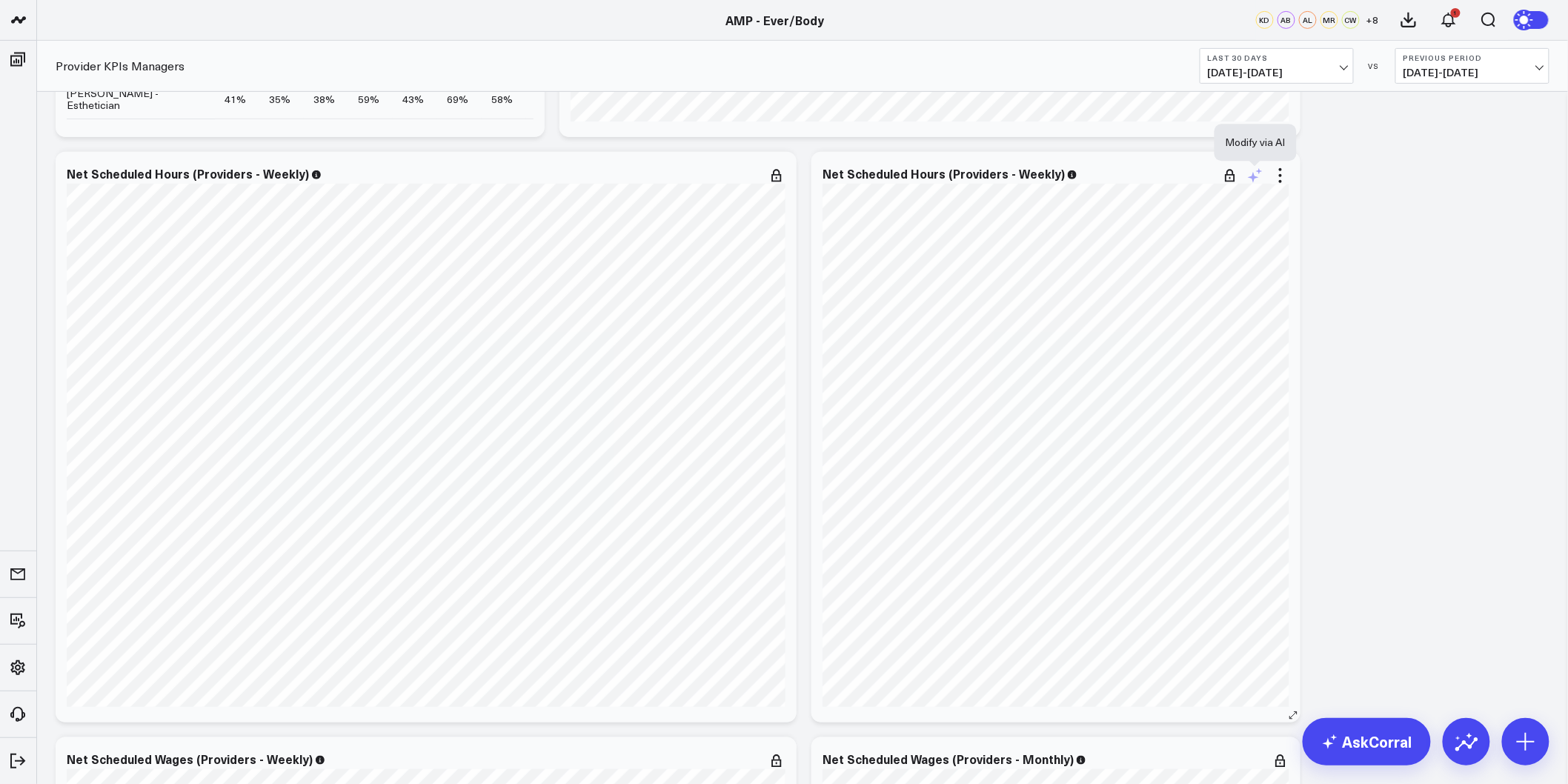
click at [1257, 180] on icon at bounding box center [1255, 175] width 18 height 18
click at [1101, 201] on textarea at bounding box center [1174, 207] width 251 height 66
type textarea "Change the data and output to "Monthly""
click at [1100, 255] on button "Modify via AI" at bounding box center [1086, 259] width 74 height 19
click at [1216, 294] on button "Save" at bounding box center [1207, 300] width 40 height 19
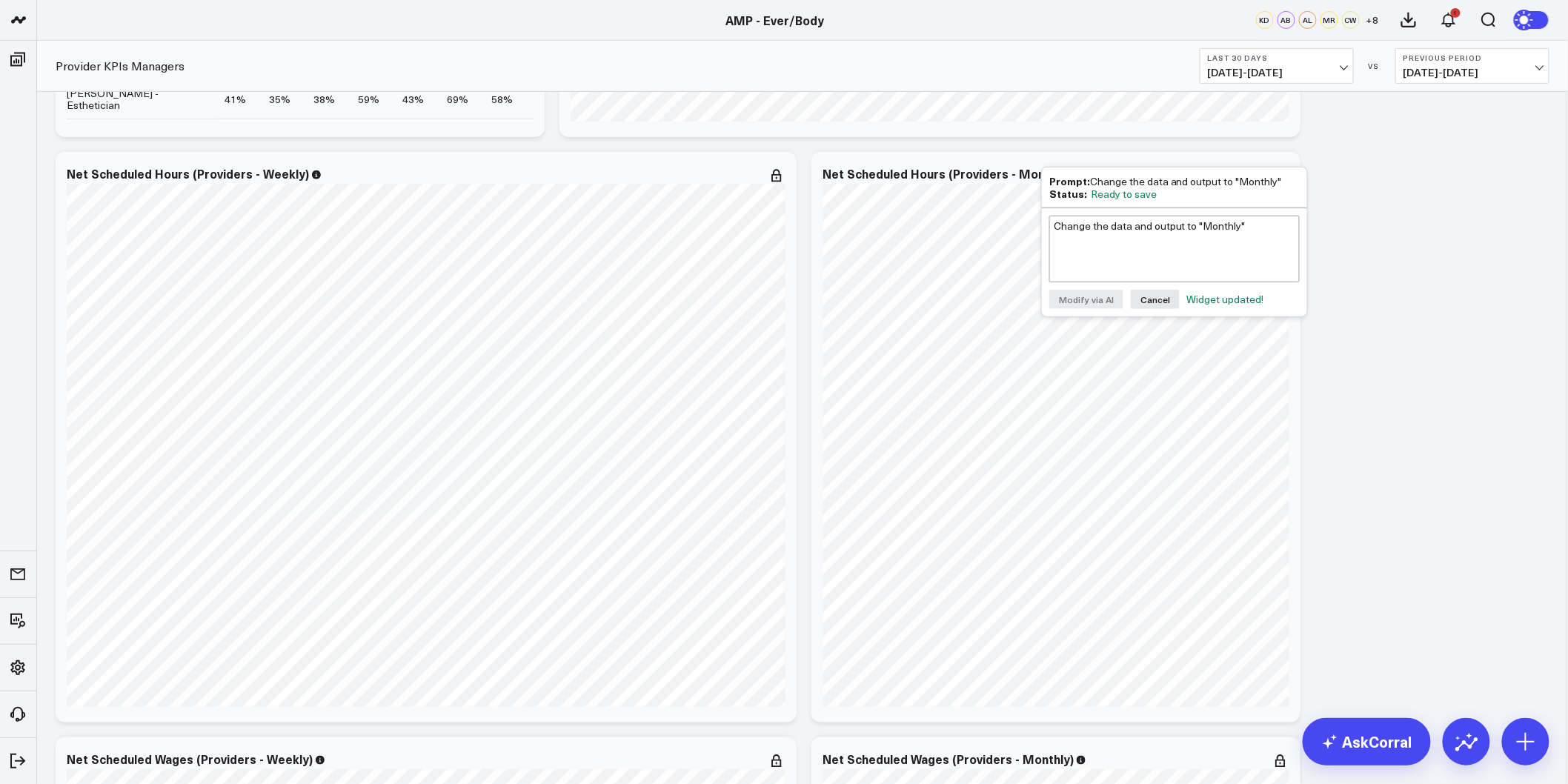
click at [1290, 173] on div "Net Scheduled Hours (Providers - Monthly)" at bounding box center [1056, 437] width 489 height 571
click at [1275, 173] on icon at bounding box center [1280, 175] width 18 height 18
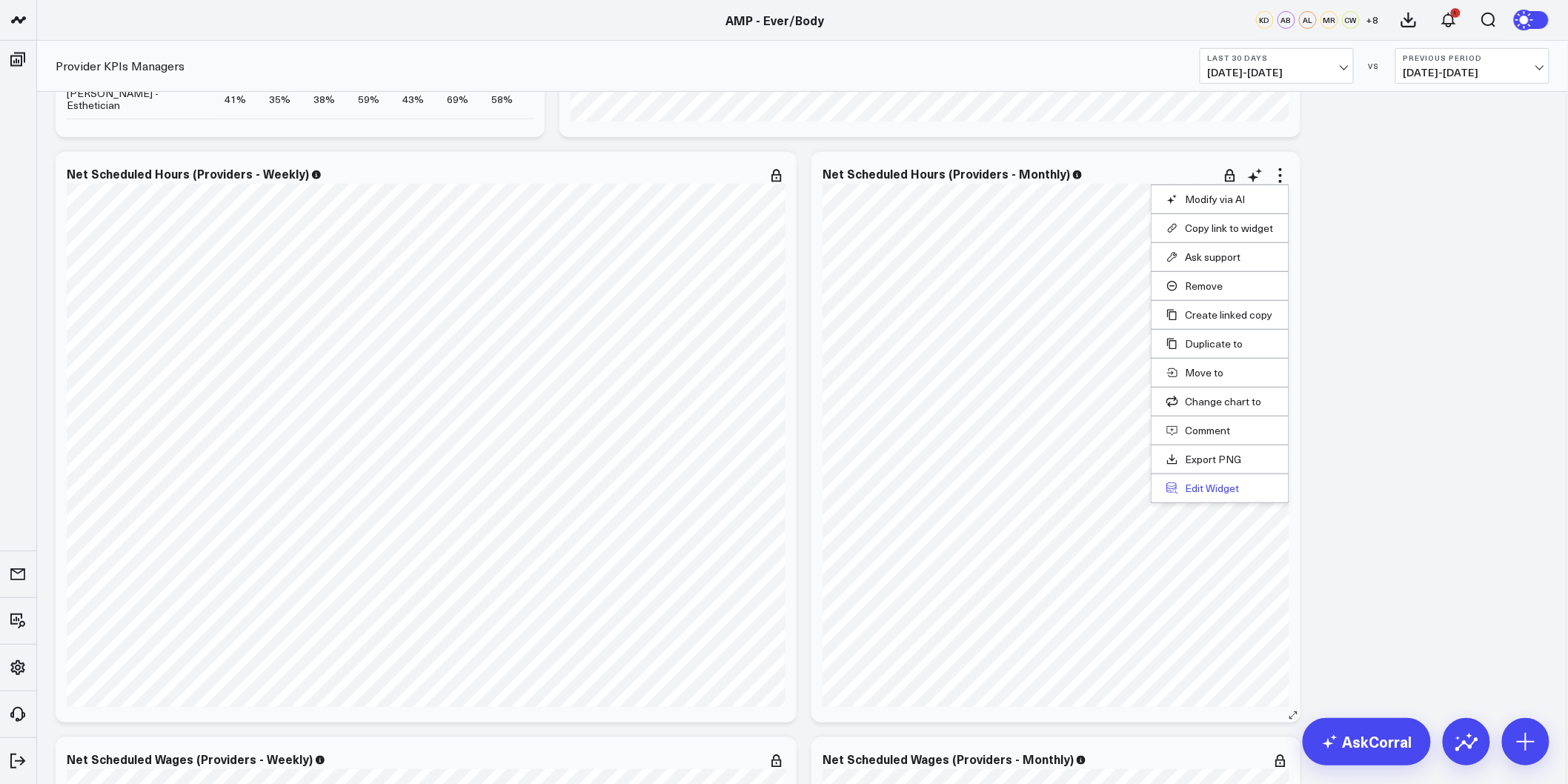
click at [1209, 490] on button "Edit Widget" at bounding box center [1220, 488] width 107 height 14
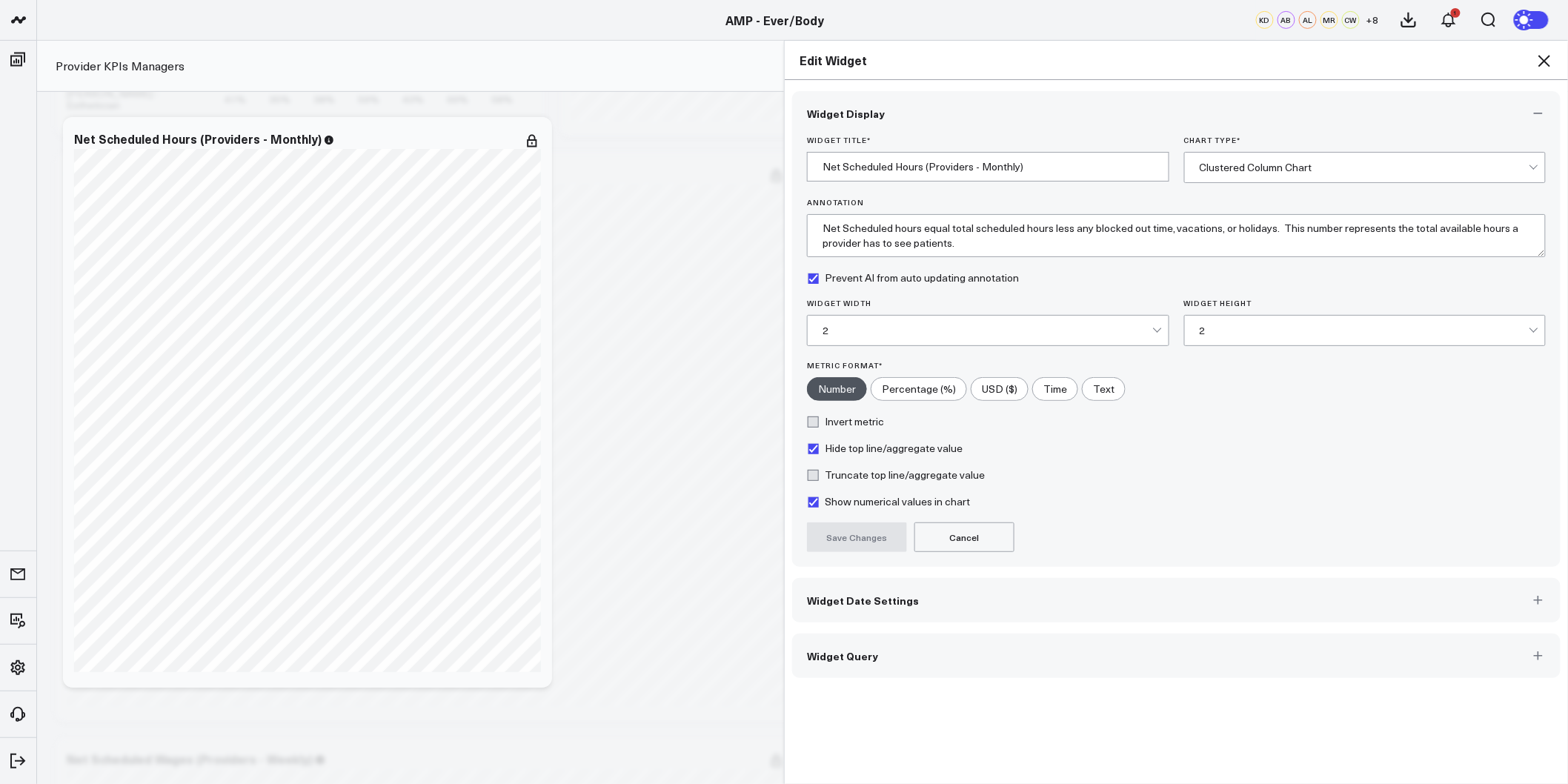
click at [1271, 165] on div "Clustered Column Chart" at bounding box center [1365, 167] width 330 height 12
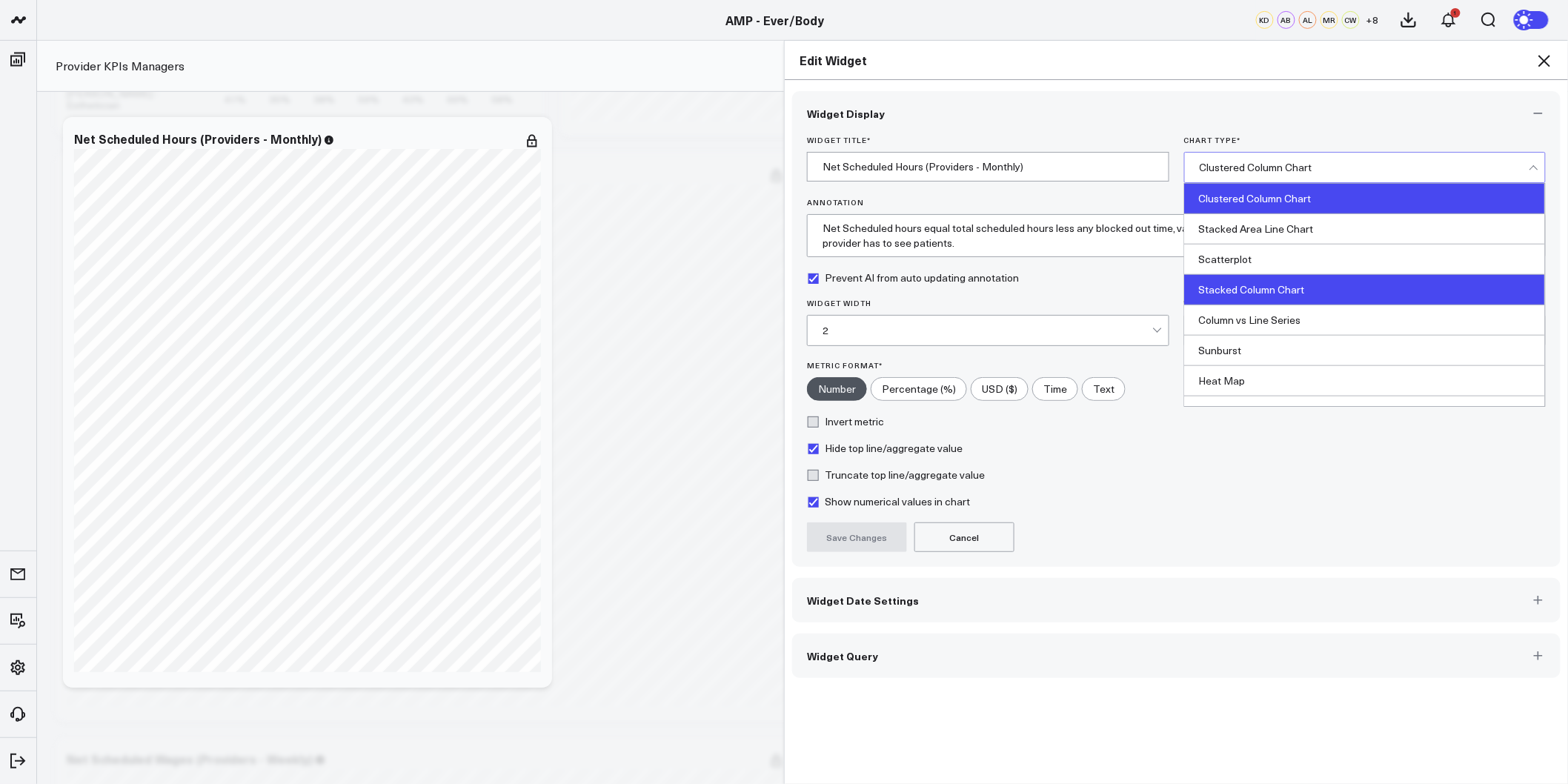
click at [1293, 299] on div "Stacked Column Chart" at bounding box center [1365, 290] width 361 height 30
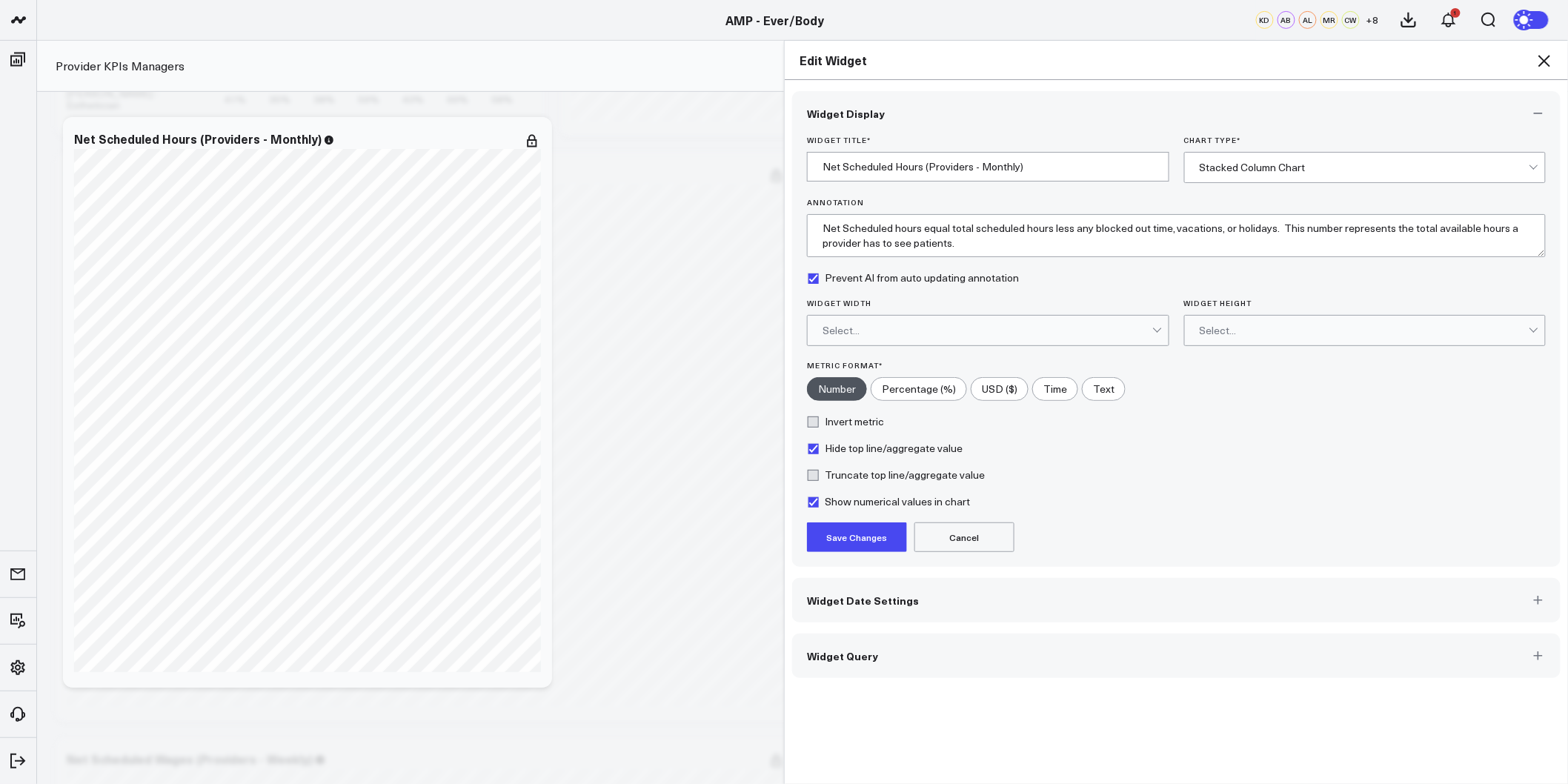
click at [1099, 343] on div "Select..." at bounding box center [987, 330] width 330 height 30
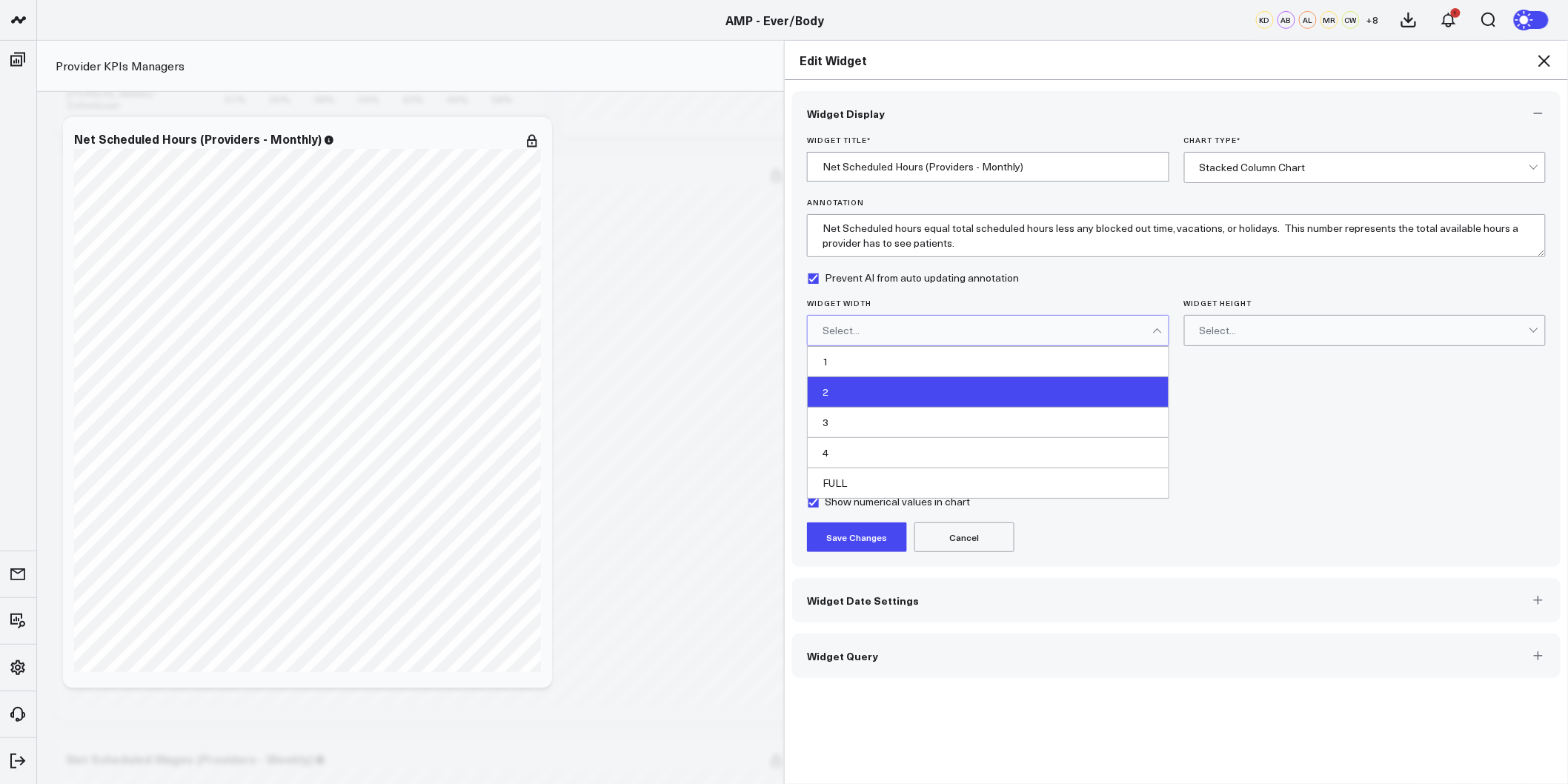
click at [831, 397] on div "2" at bounding box center [988, 392] width 361 height 30
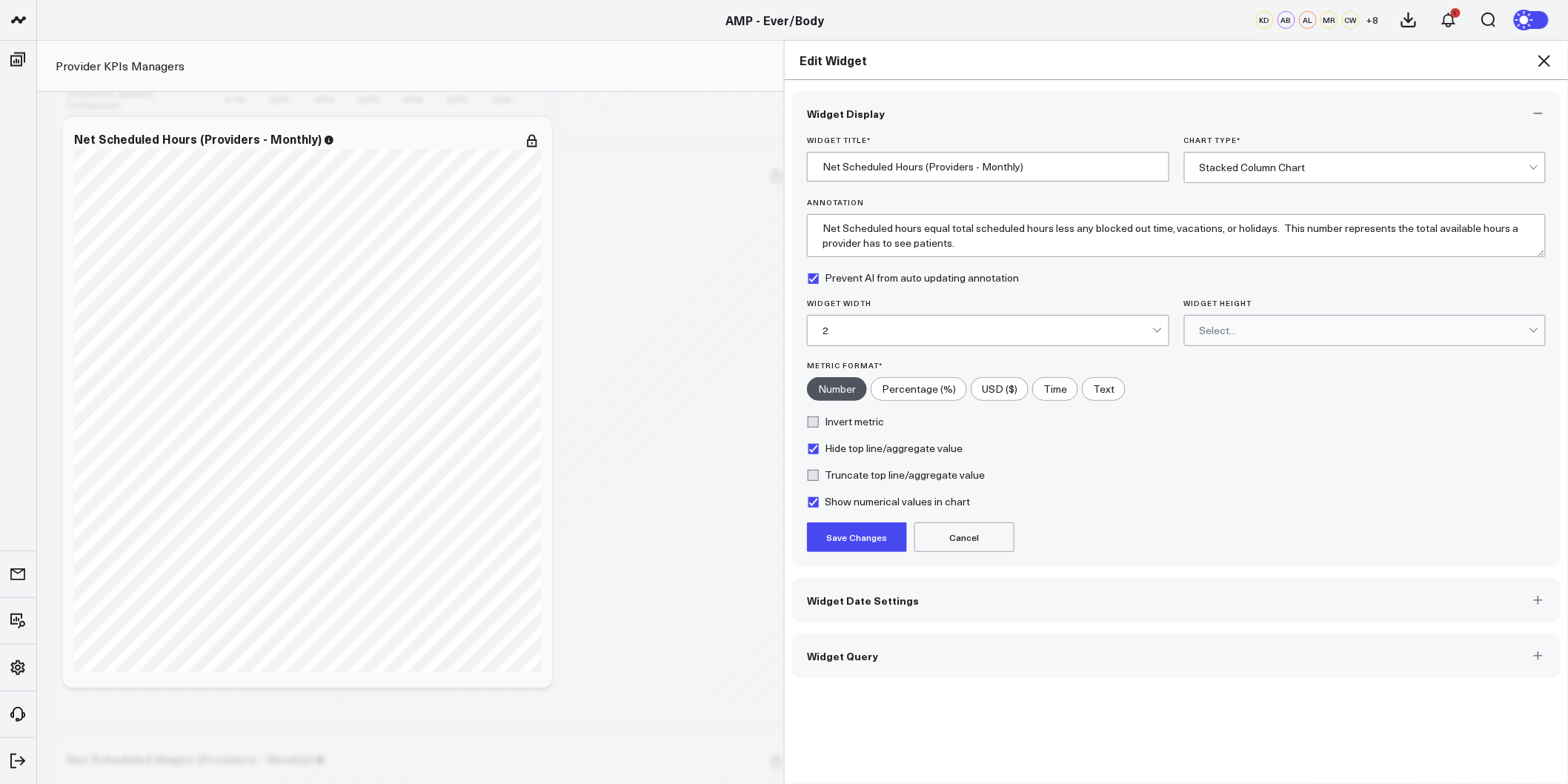
click at [1237, 313] on div "Widget Height Select..." at bounding box center [1365, 322] width 363 height 47
click at [1229, 328] on div "Select..." at bounding box center [1365, 330] width 330 height 12
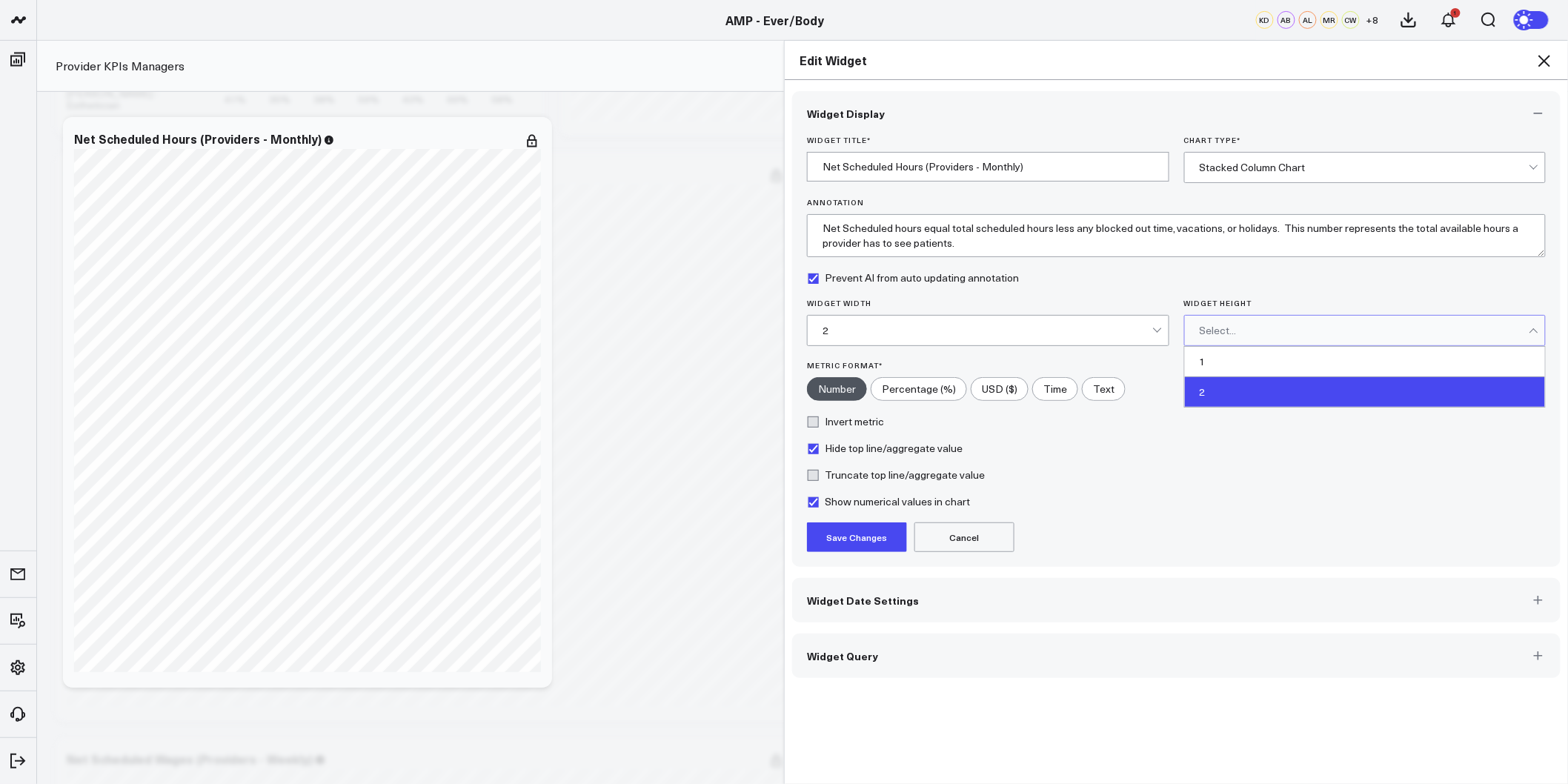
click at [1217, 388] on div "2" at bounding box center [1365, 392] width 361 height 30
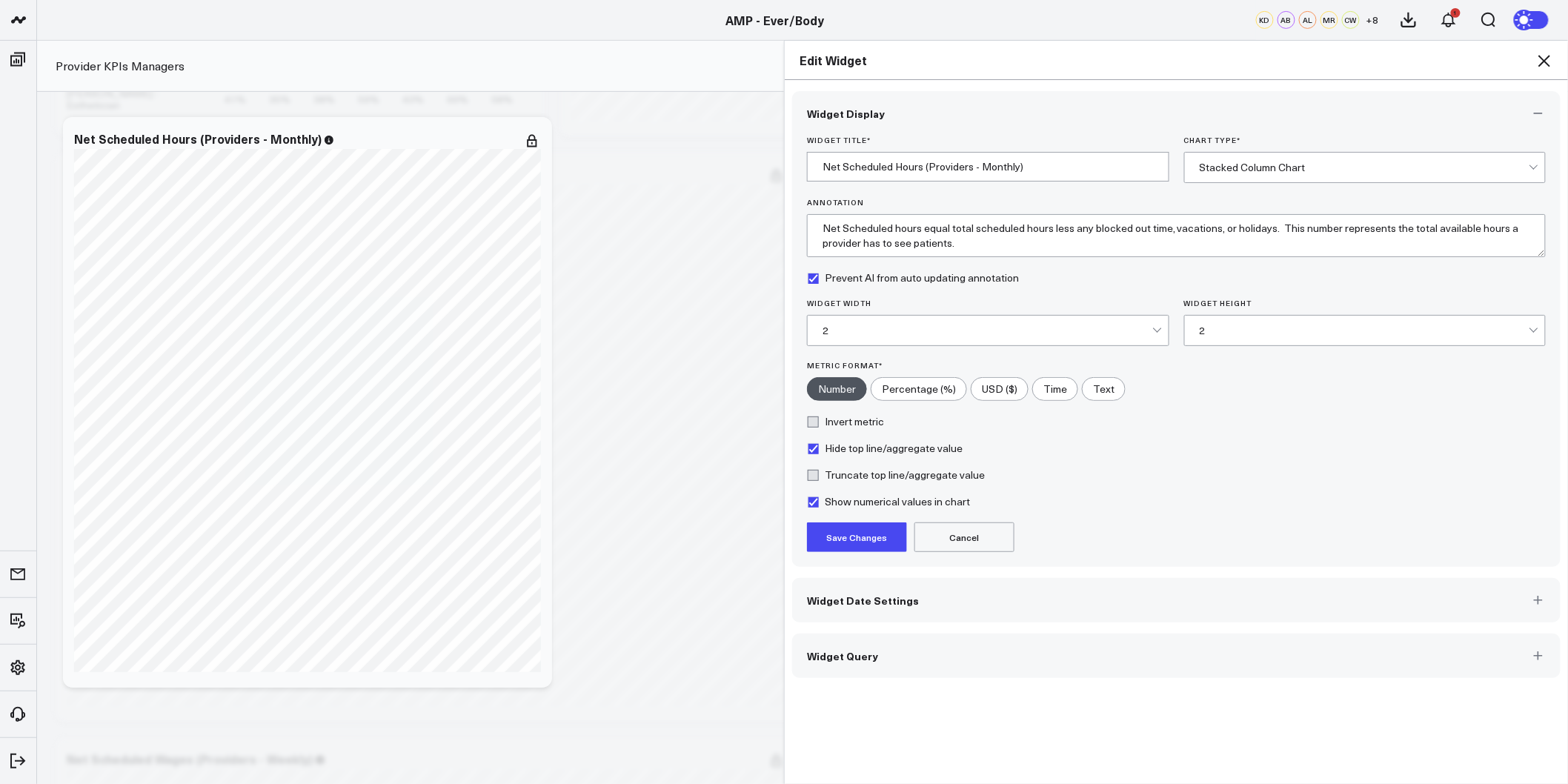
click at [865, 543] on button "Save Changes" at bounding box center [856, 537] width 100 height 30
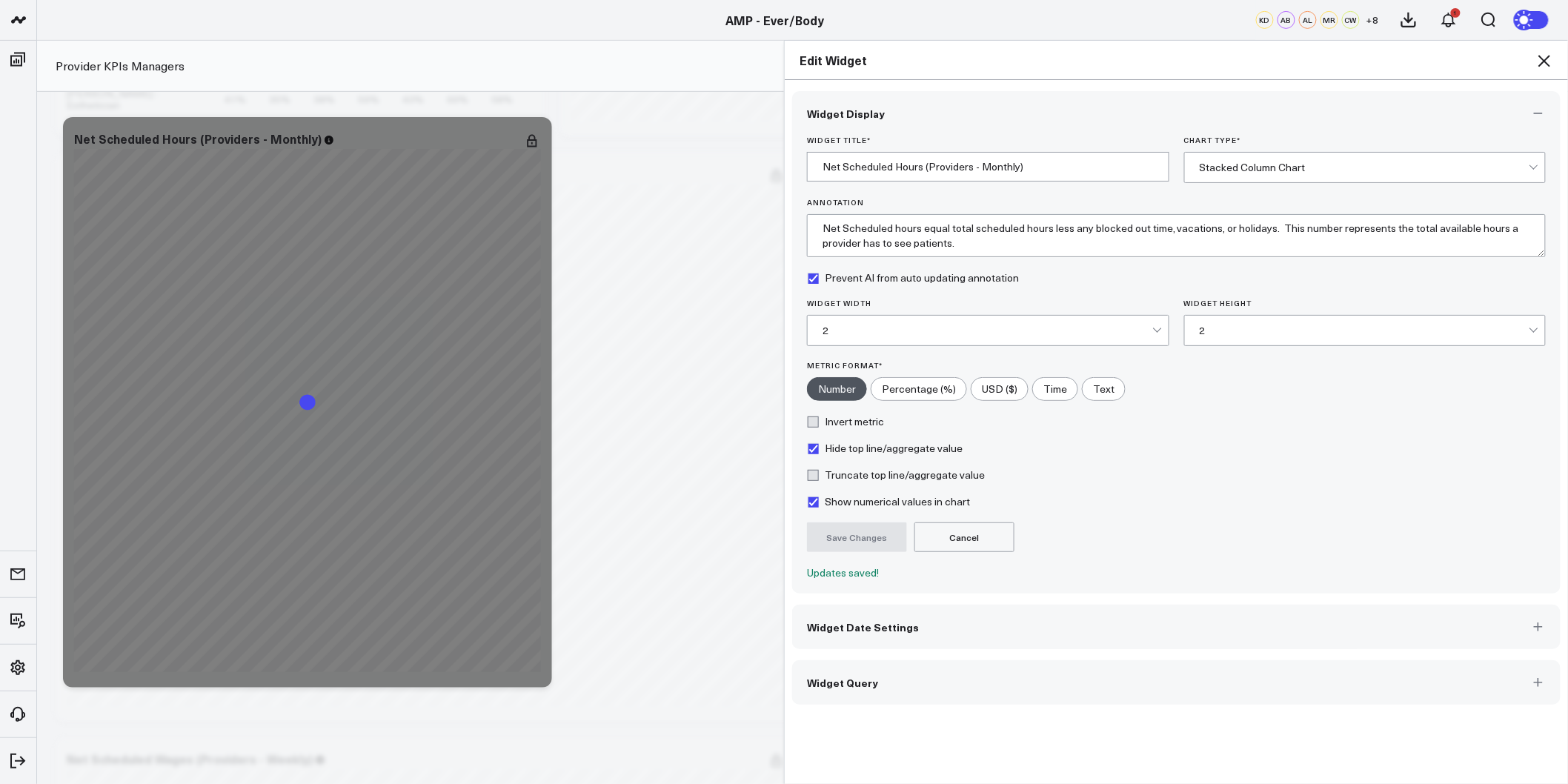
click at [1545, 62] on icon at bounding box center [1544, 61] width 18 height 18
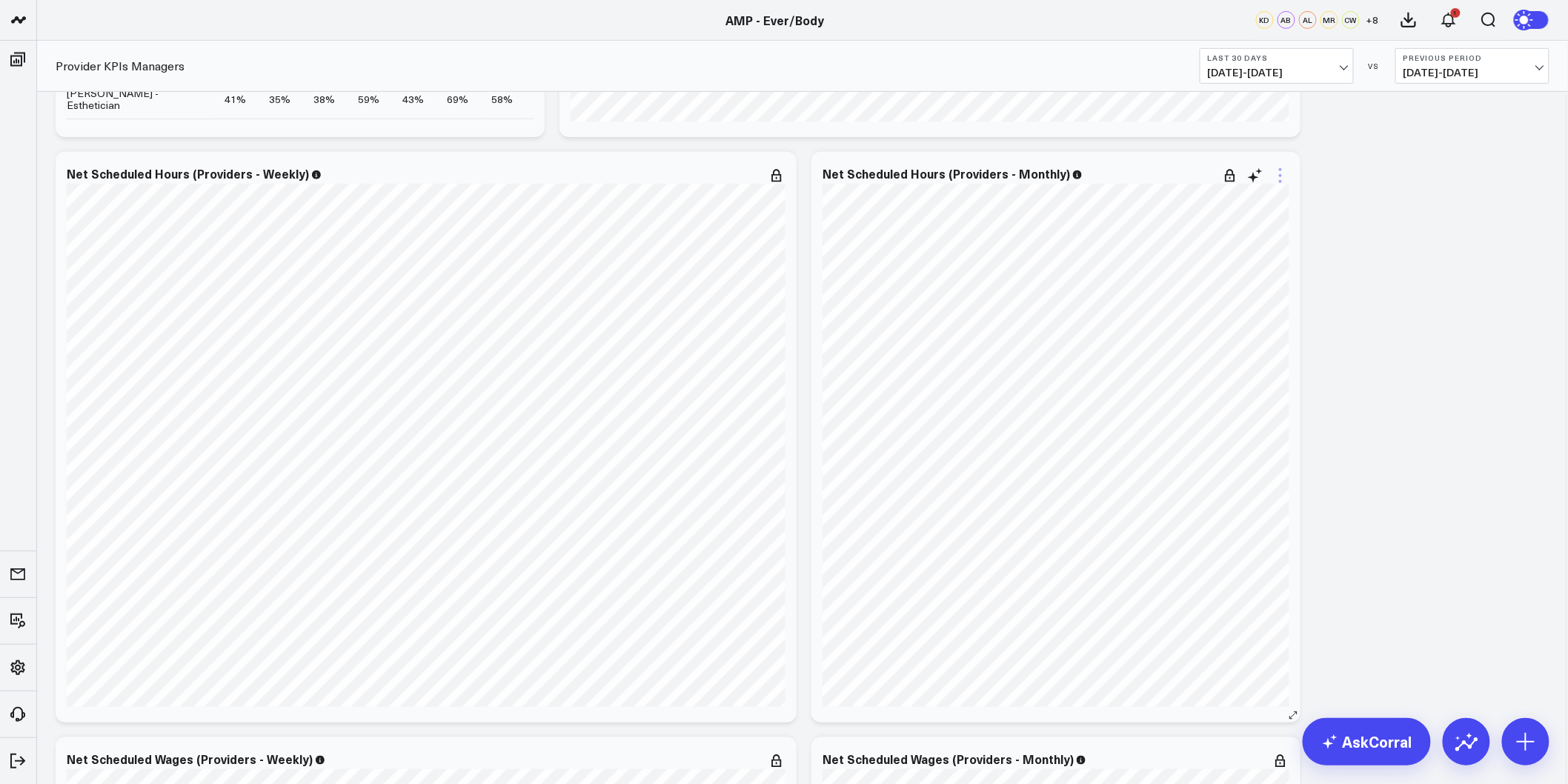
click at [1273, 176] on icon at bounding box center [1280, 175] width 18 height 18
click at [1232, 486] on button "Edit Widget" at bounding box center [1220, 488] width 107 height 14
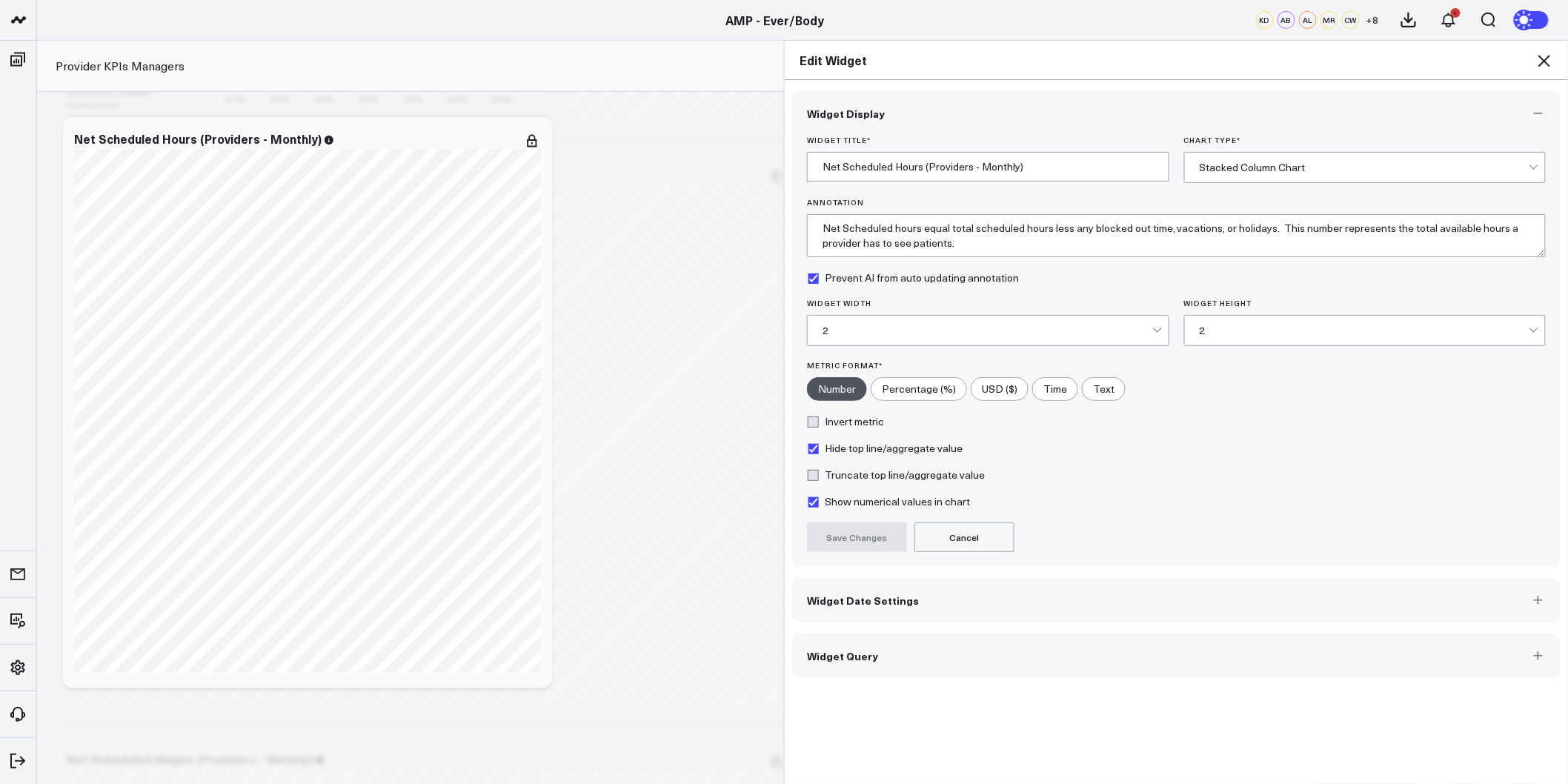
click at [864, 594] on span "Widget Date Settings" at bounding box center [863, 600] width 112 height 12
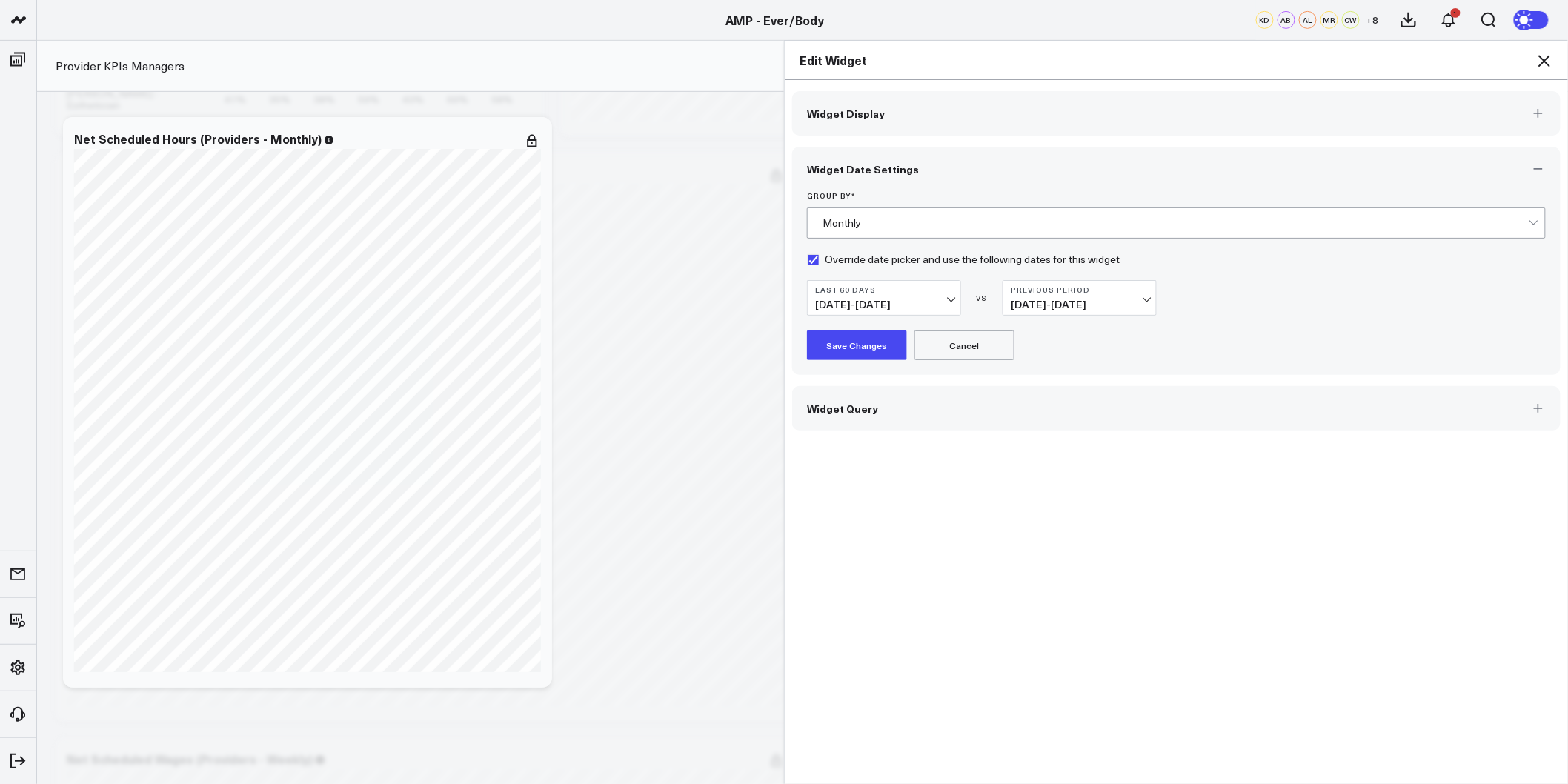
click at [950, 304] on button "Last 60 Days 06/29/25 - 08/27/25" at bounding box center [884, 298] width 154 height 35
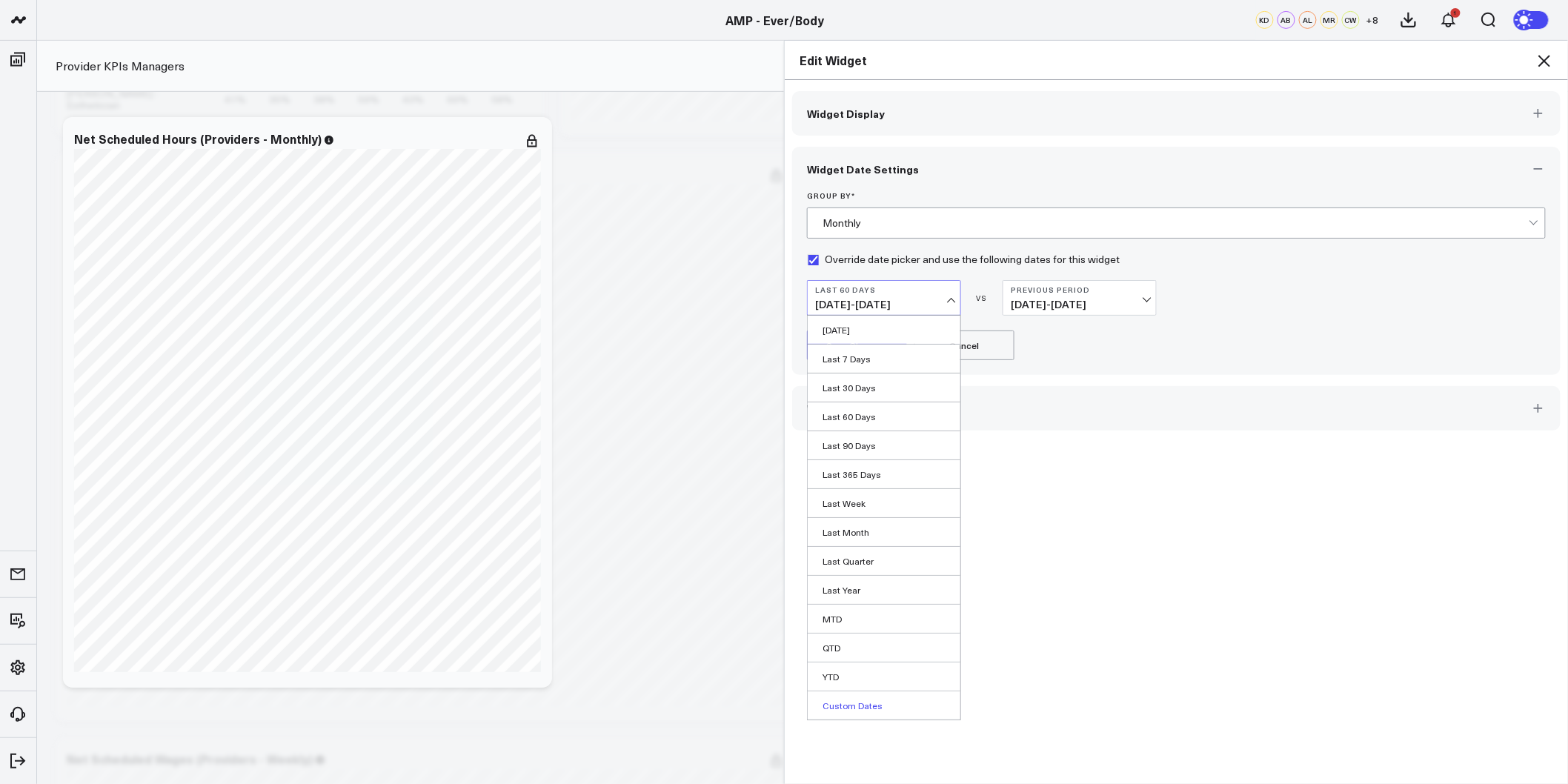
click at [840, 706] on link "Custom Dates" at bounding box center [884, 706] width 153 height 28
select select "7"
select select "2025"
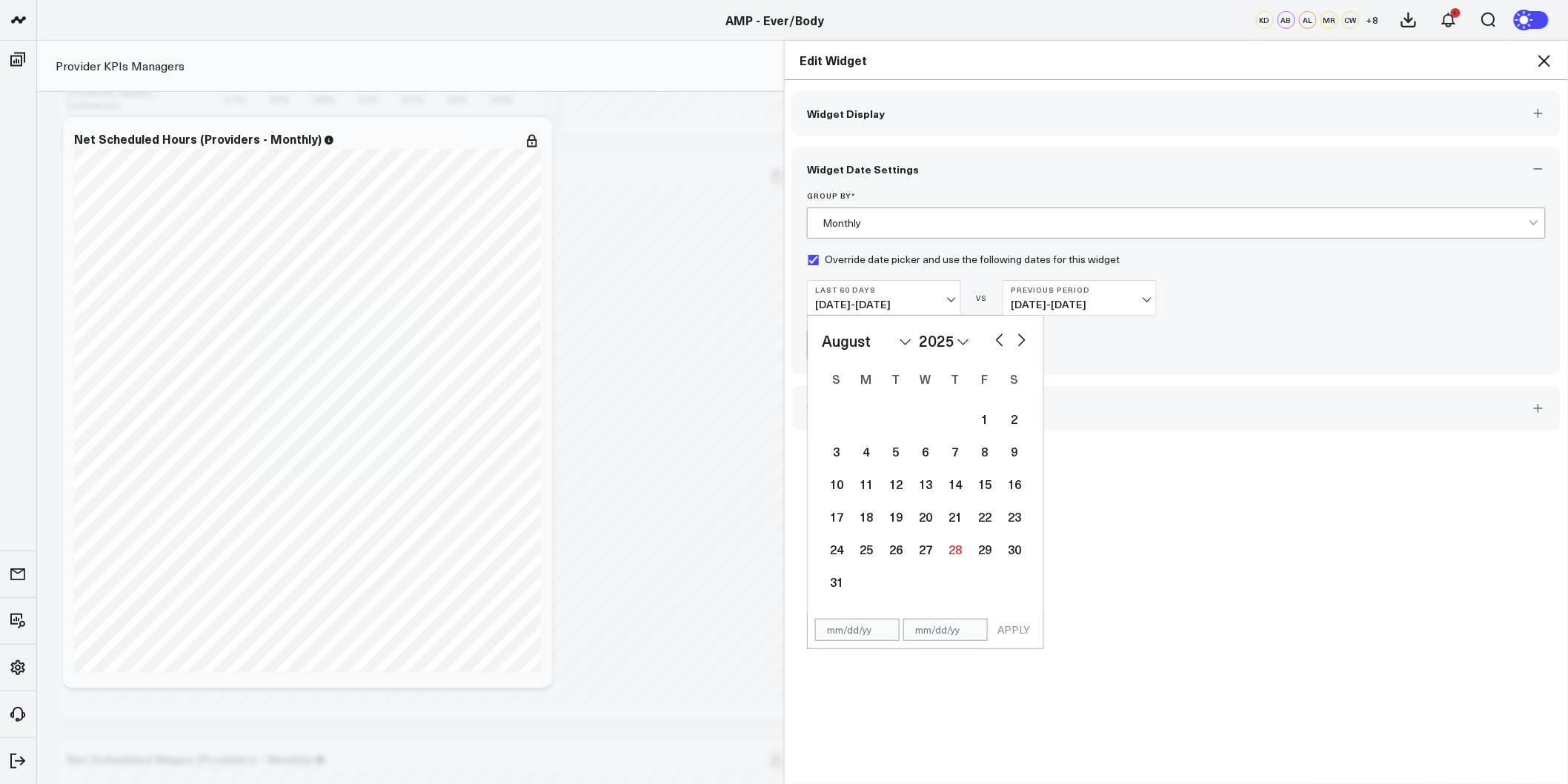
click at [997, 343] on button "button" at bounding box center [999, 339] width 15 height 18
select select "6"
select select "2025"
click at [902, 420] on div "1" at bounding box center [896, 418] width 30 height 30
type input "07/01/25"
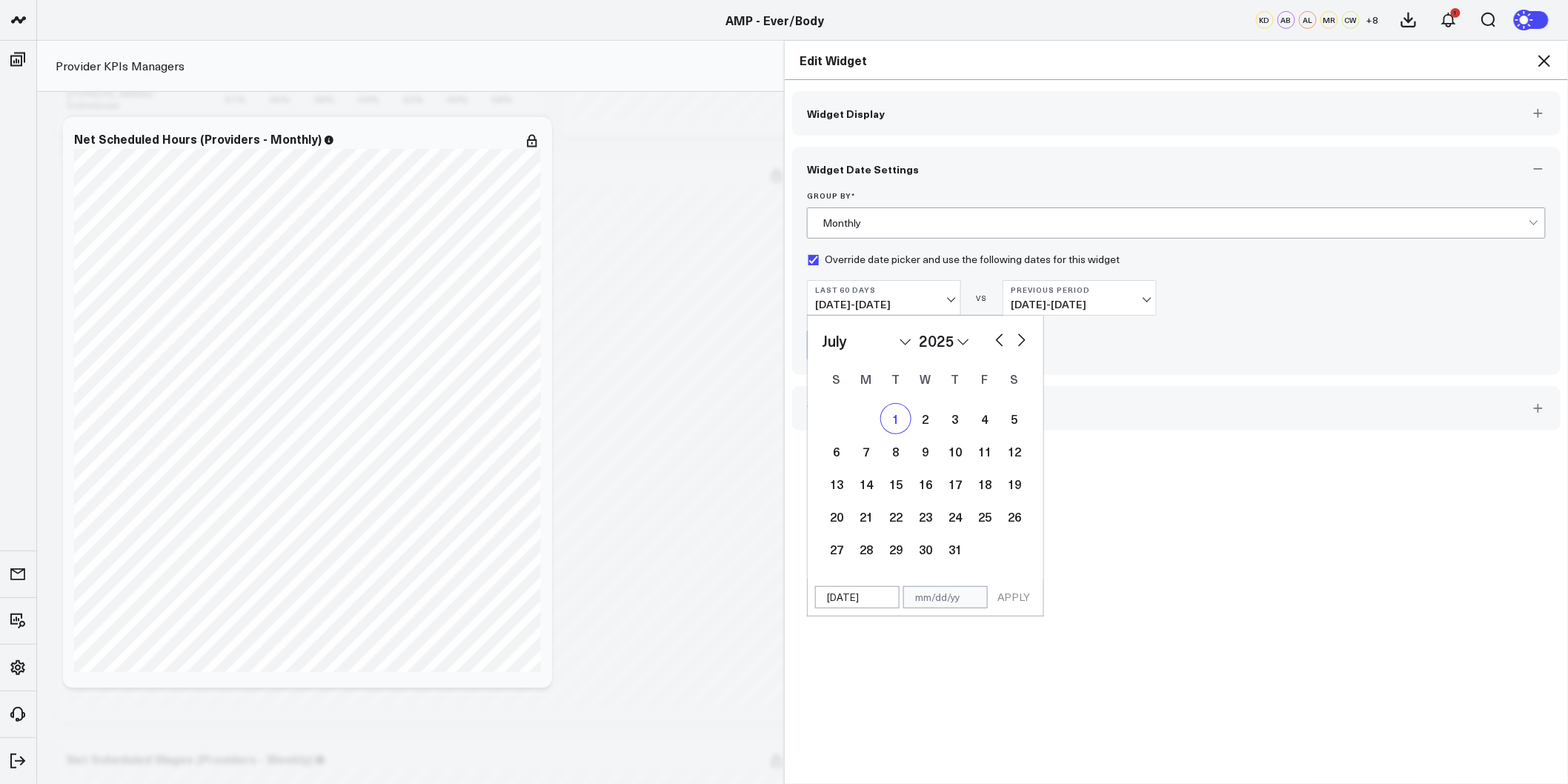
select select "6"
select select "2025"
click at [1017, 340] on button "button" at bounding box center [1021, 339] width 15 height 18
select select "7"
select select "2025"
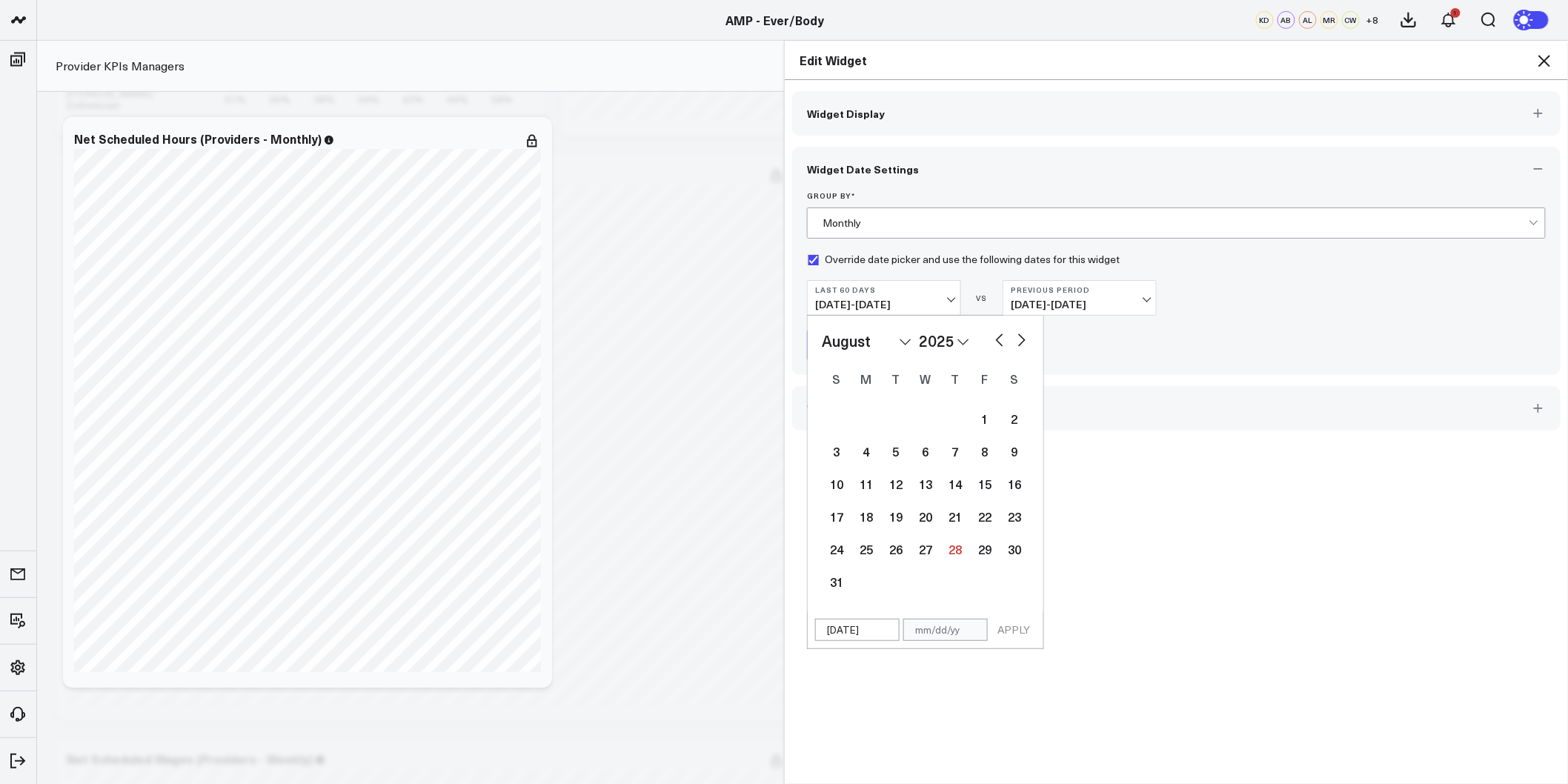
click at [1017, 340] on button "button" at bounding box center [1021, 339] width 15 height 18
select select "9"
select select "2025"
click at [1017, 340] on button "button" at bounding box center [1021, 339] width 15 height 18
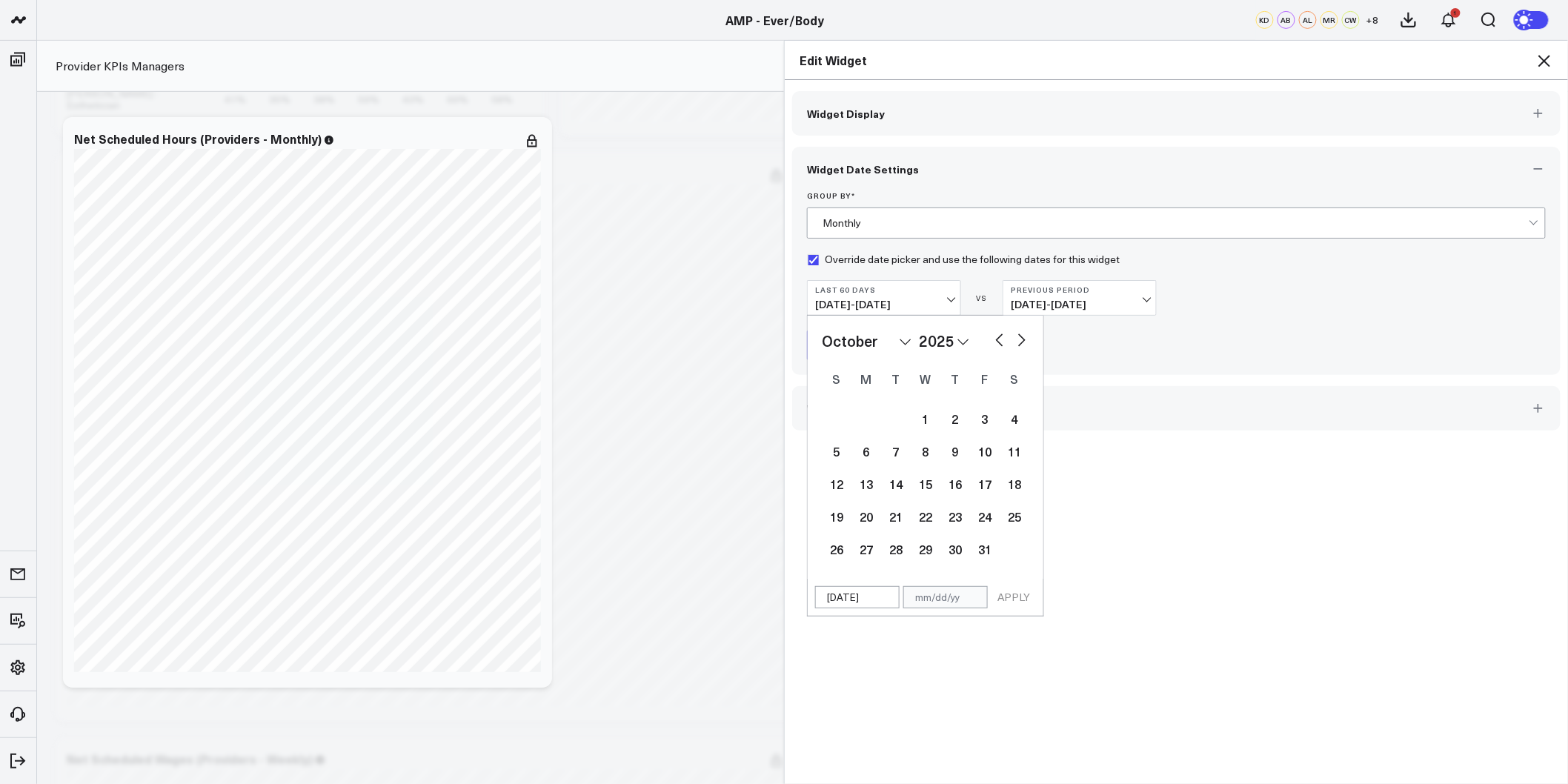
select select "10"
select select "2025"
click at [1017, 340] on button "button" at bounding box center [1021, 339] width 15 height 18
select select "11"
select select "2025"
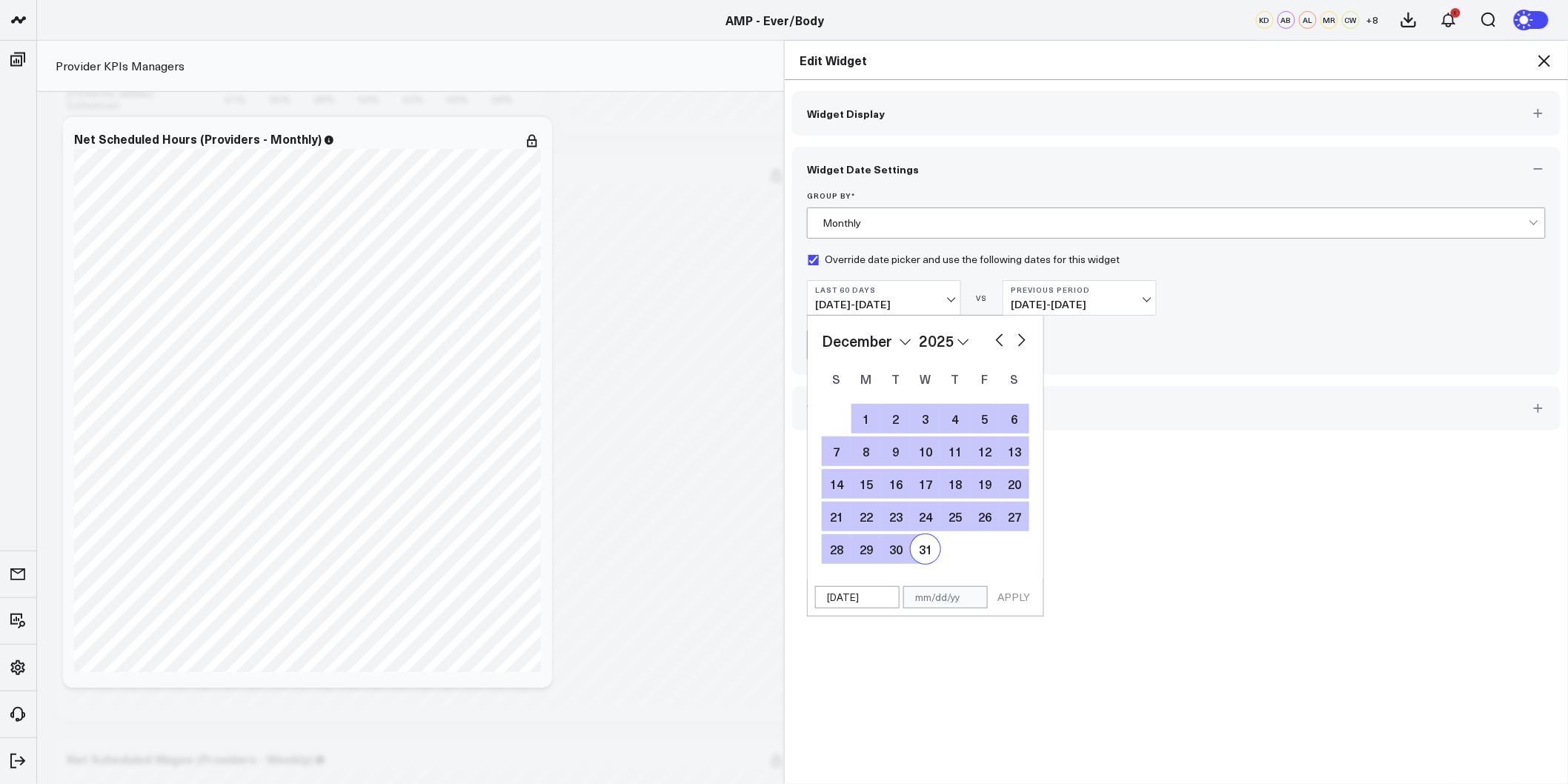
click at [921, 545] on div "31" at bounding box center [925, 549] width 30 height 30
type input "12/31/25"
select select "11"
select select "2025"
click at [1006, 593] on button "APPLY" at bounding box center [1014, 597] width 45 height 22
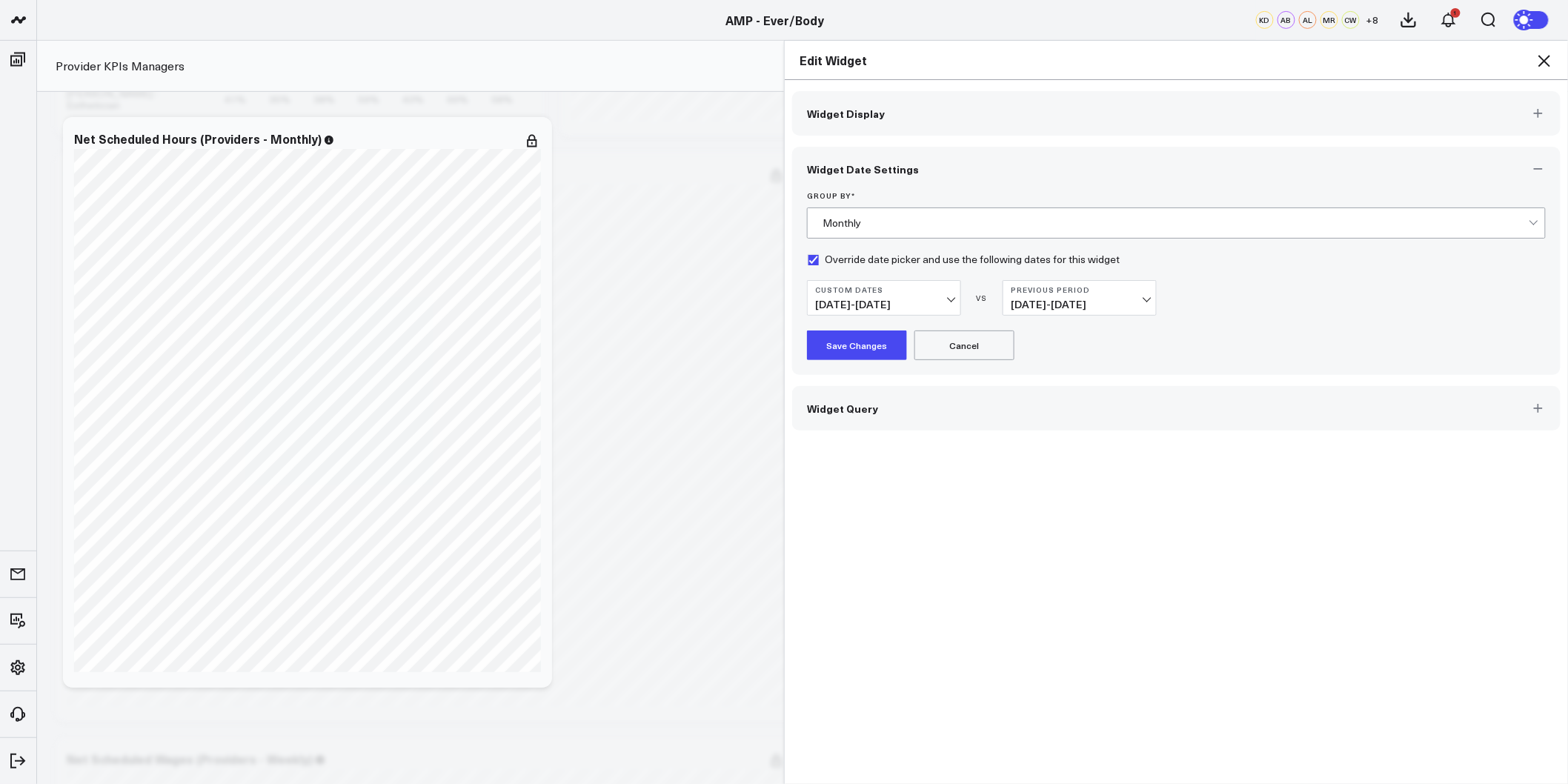
click at [1019, 294] on button "Previous Period 12/29/24 - 06/30/25" at bounding box center [1079, 298] width 154 height 35
click at [1037, 417] on link "No Comparison" at bounding box center [1079, 416] width 153 height 28
click at [848, 342] on button "Save Changes" at bounding box center [856, 345] width 100 height 30
click at [1540, 58] on icon at bounding box center [1544, 61] width 18 height 18
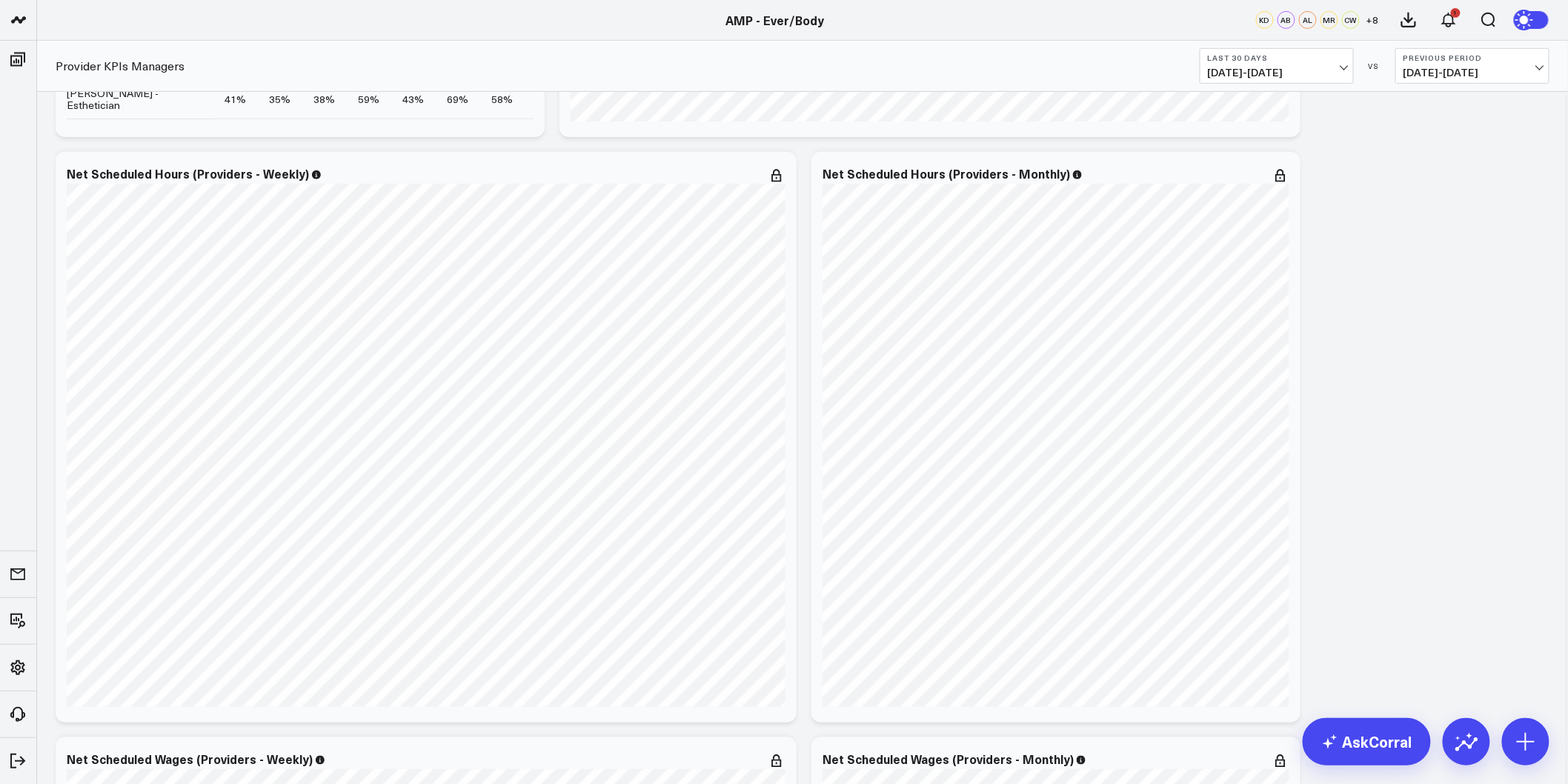
click at [1276, 183] on icon at bounding box center [1280, 175] width 18 height 18
click at [1202, 491] on button "Edit Widget" at bounding box center [1220, 488] width 107 height 14
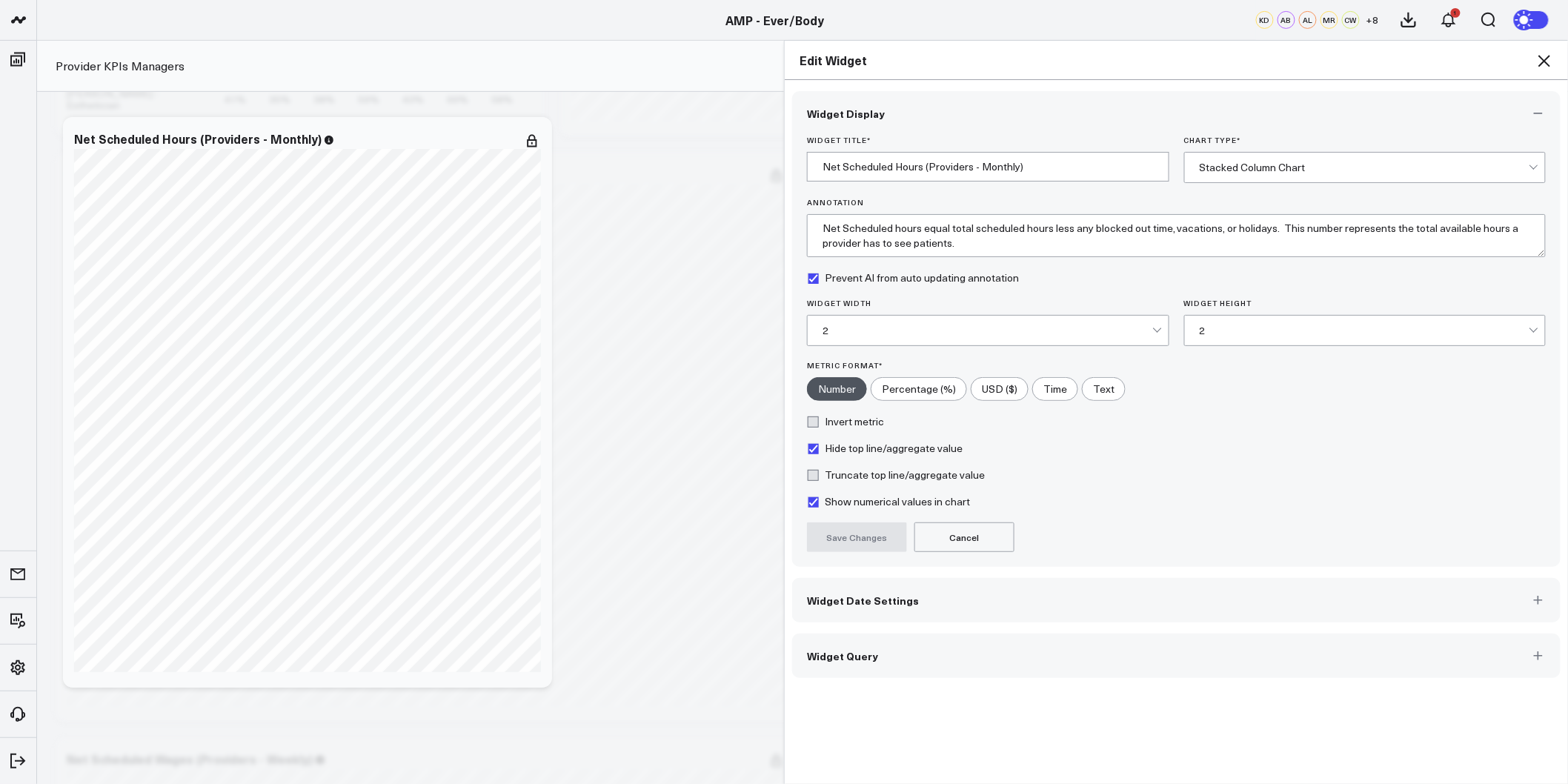
click at [935, 601] on button "Widget Date Settings" at bounding box center [1177, 601] width 768 height 45
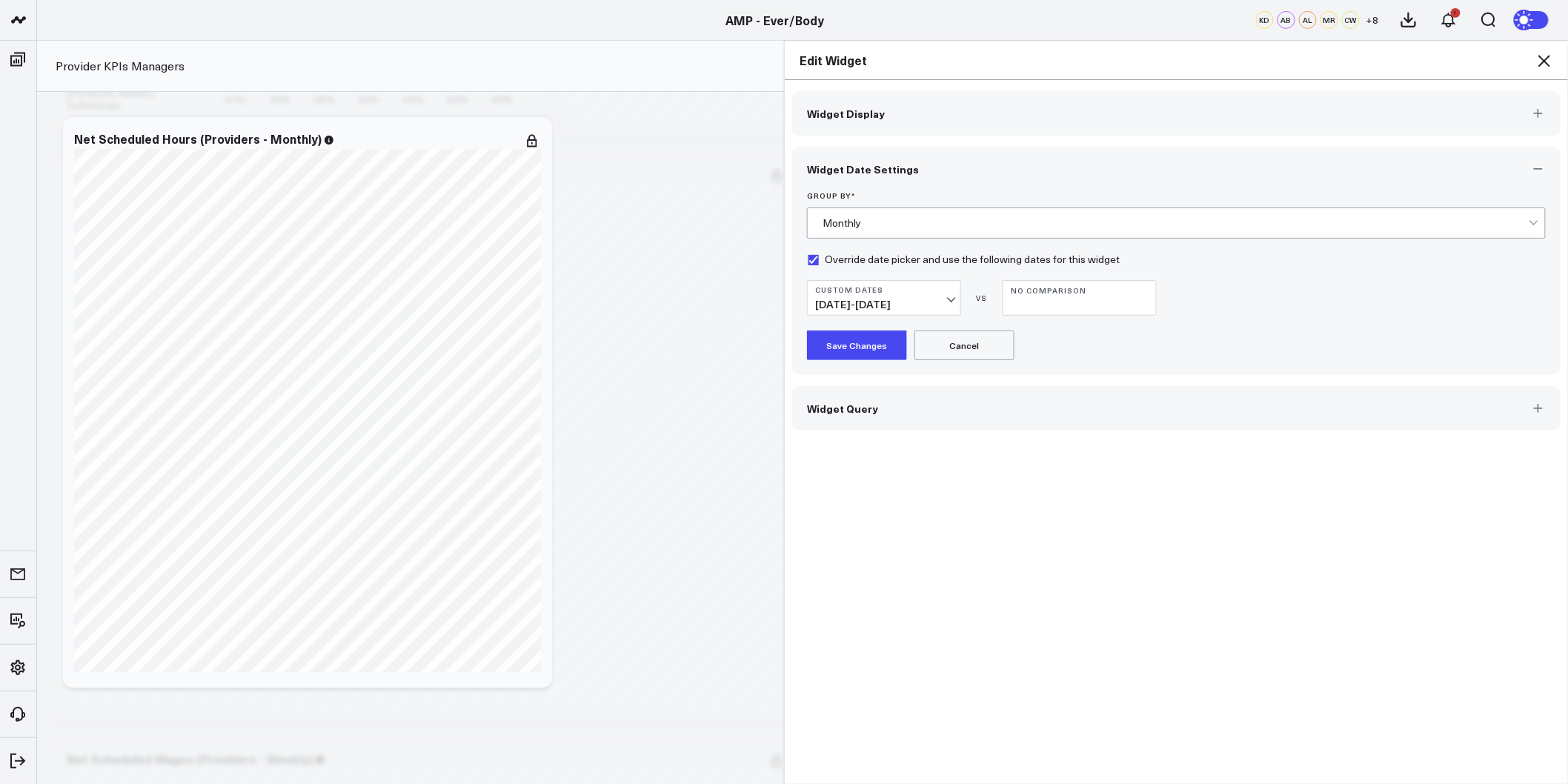
click at [946, 303] on span "07/01/25 - 12/31/25" at bounding box center [884, 304] width 138 height 12
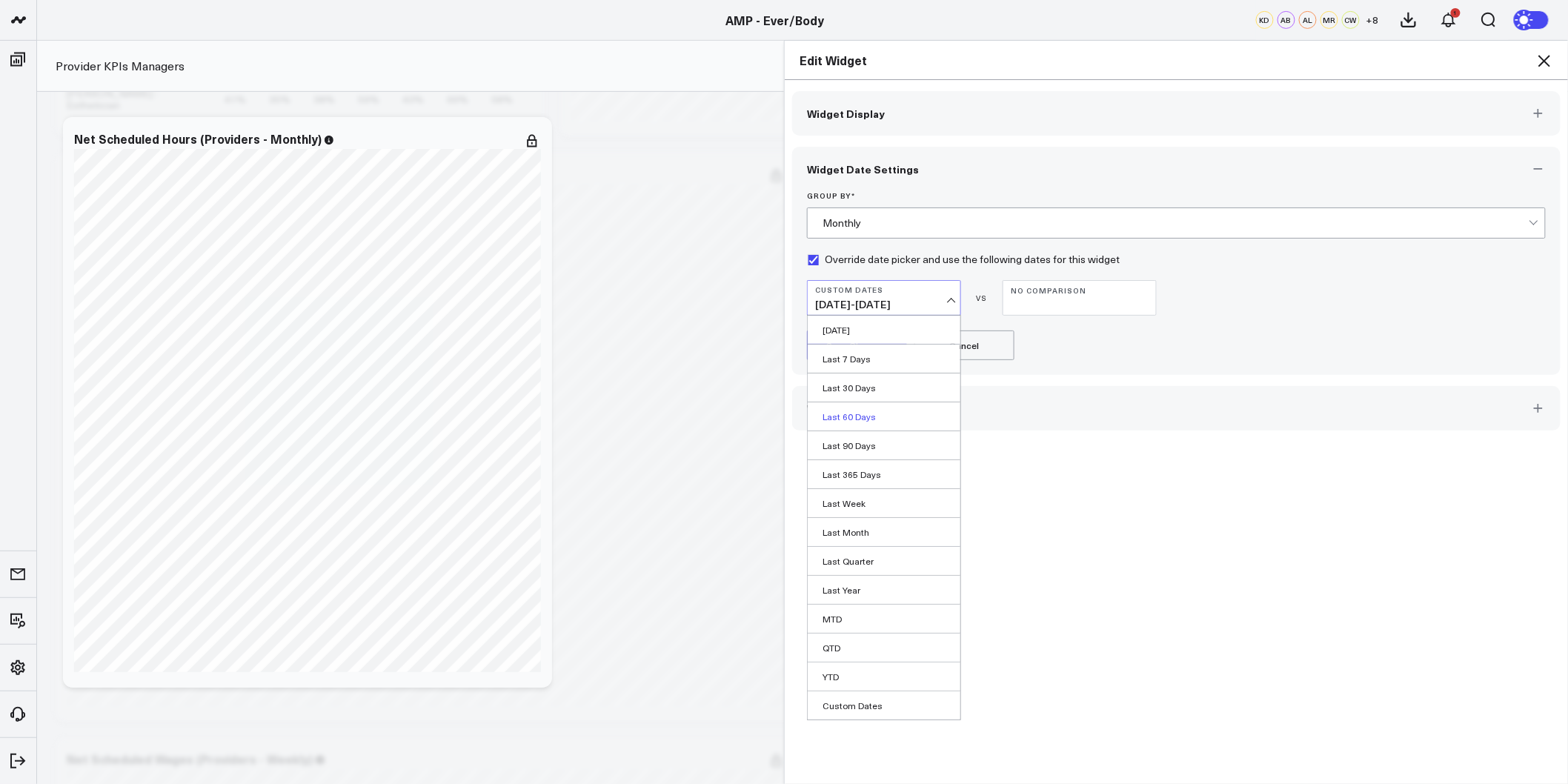
click at [864, 421] on link "Last 60 Days" at bounding box center [884, 416] width 153 height 28
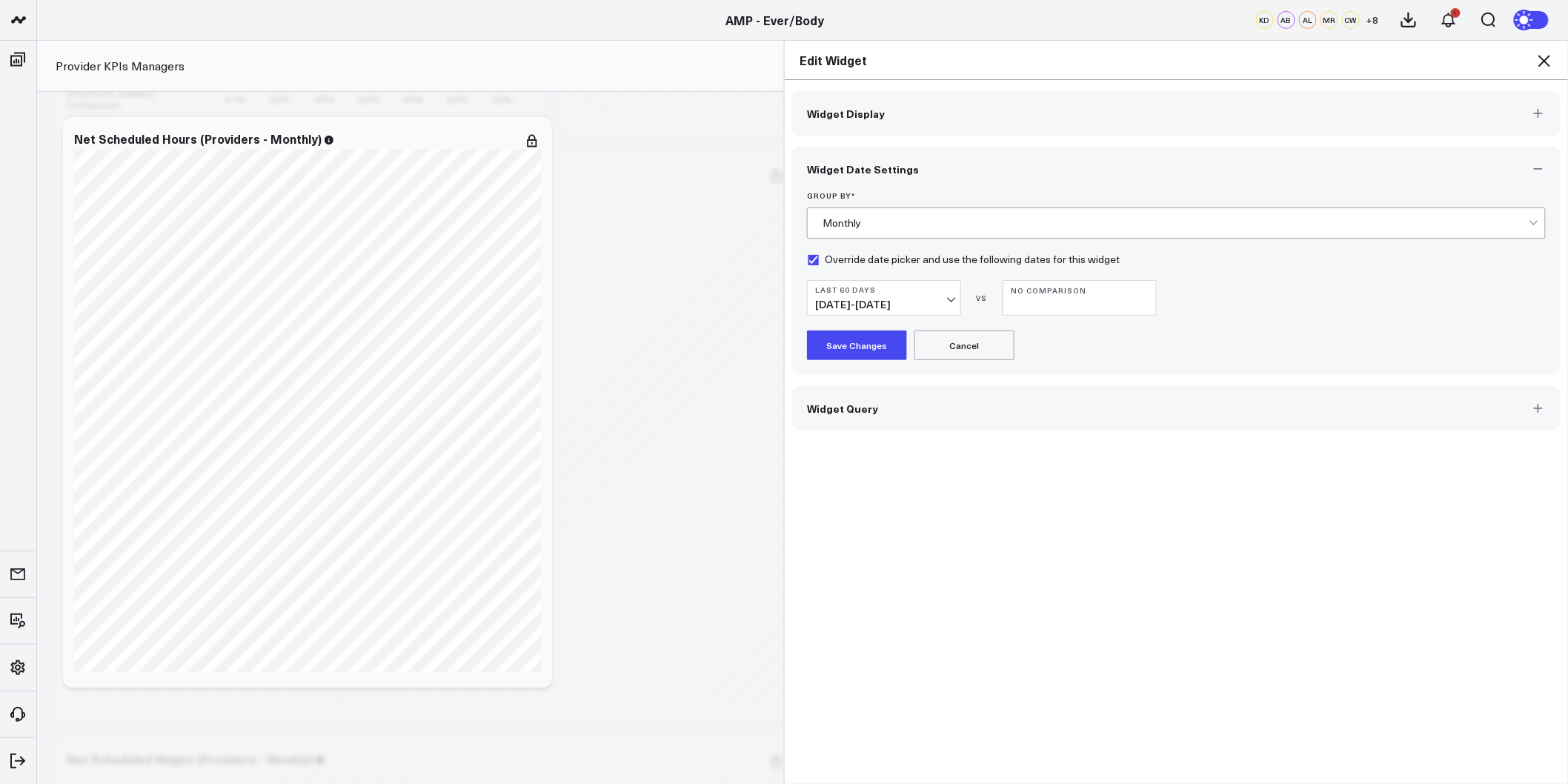
click at [864, 346] on button "Save Changes" at bounding box center [856, 345] width 100 height 30
click at [1550, 62] on icon at bounding box center [1544, 61] width 18 height 18
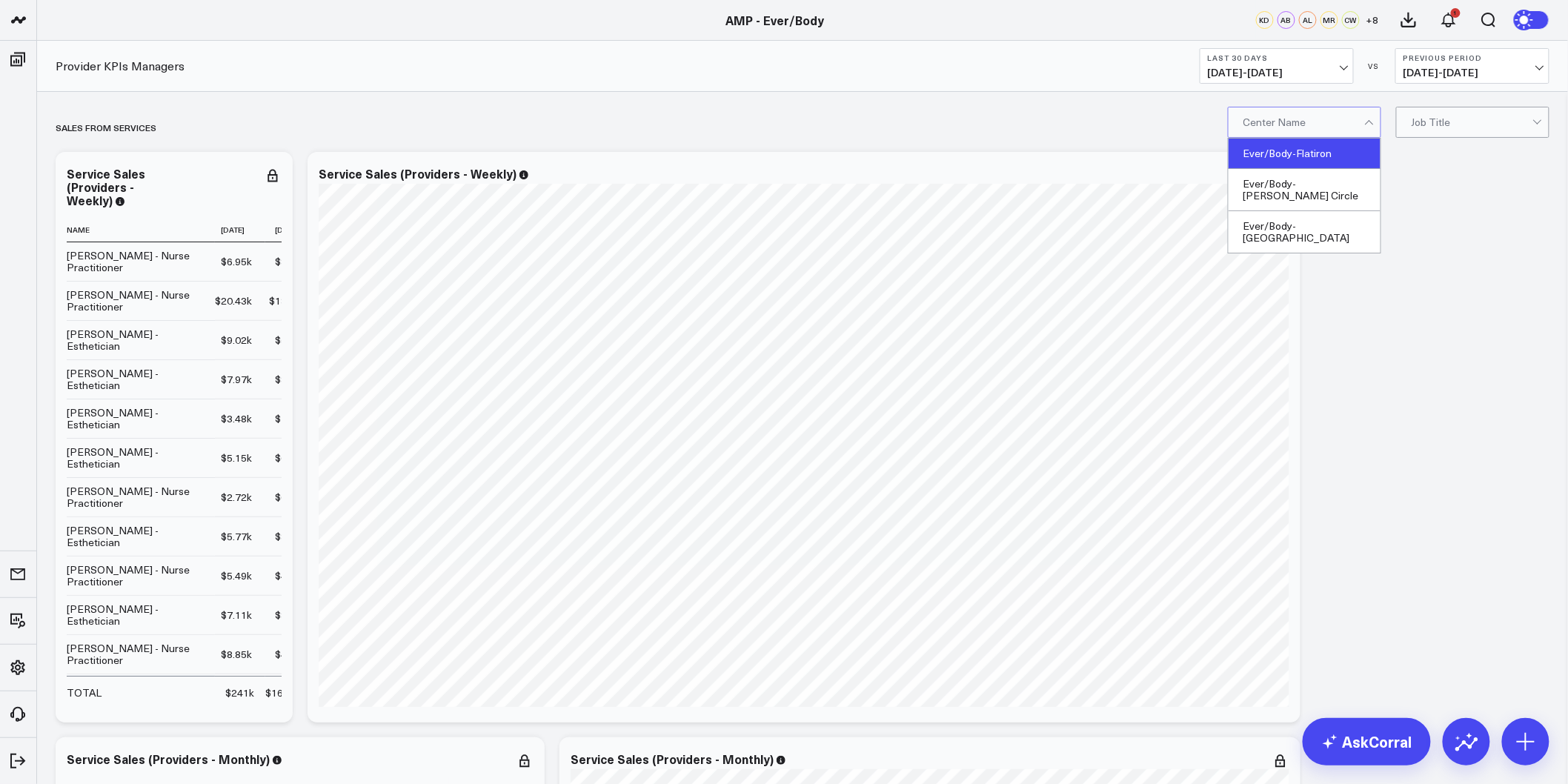
click at [1334, 149] on div "Ever/Body-Flatiron" at bounding box center [1305, 154] width 152 height 30
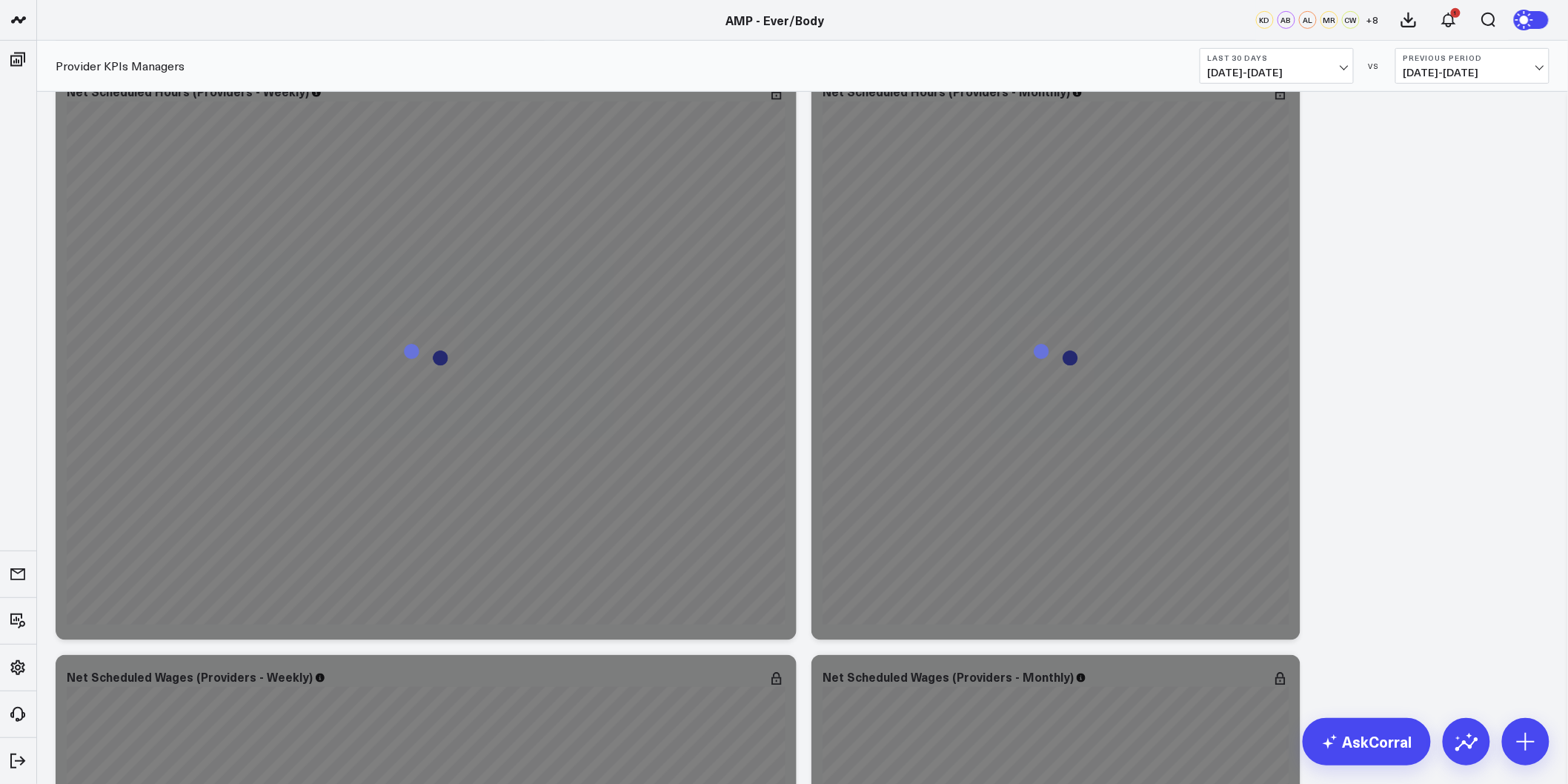
scroll to position [2635, 0]
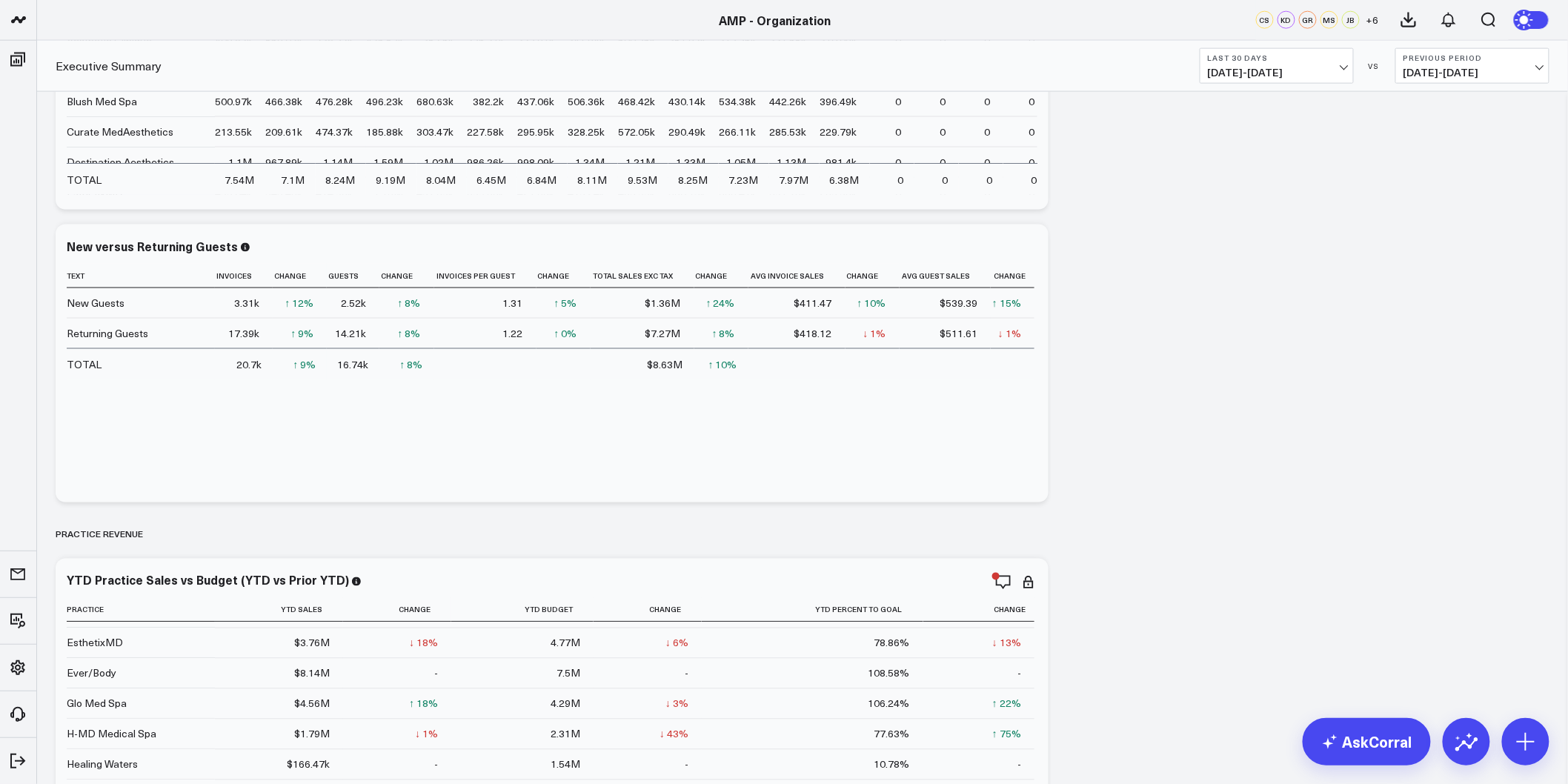
scroll to position [147, 0]
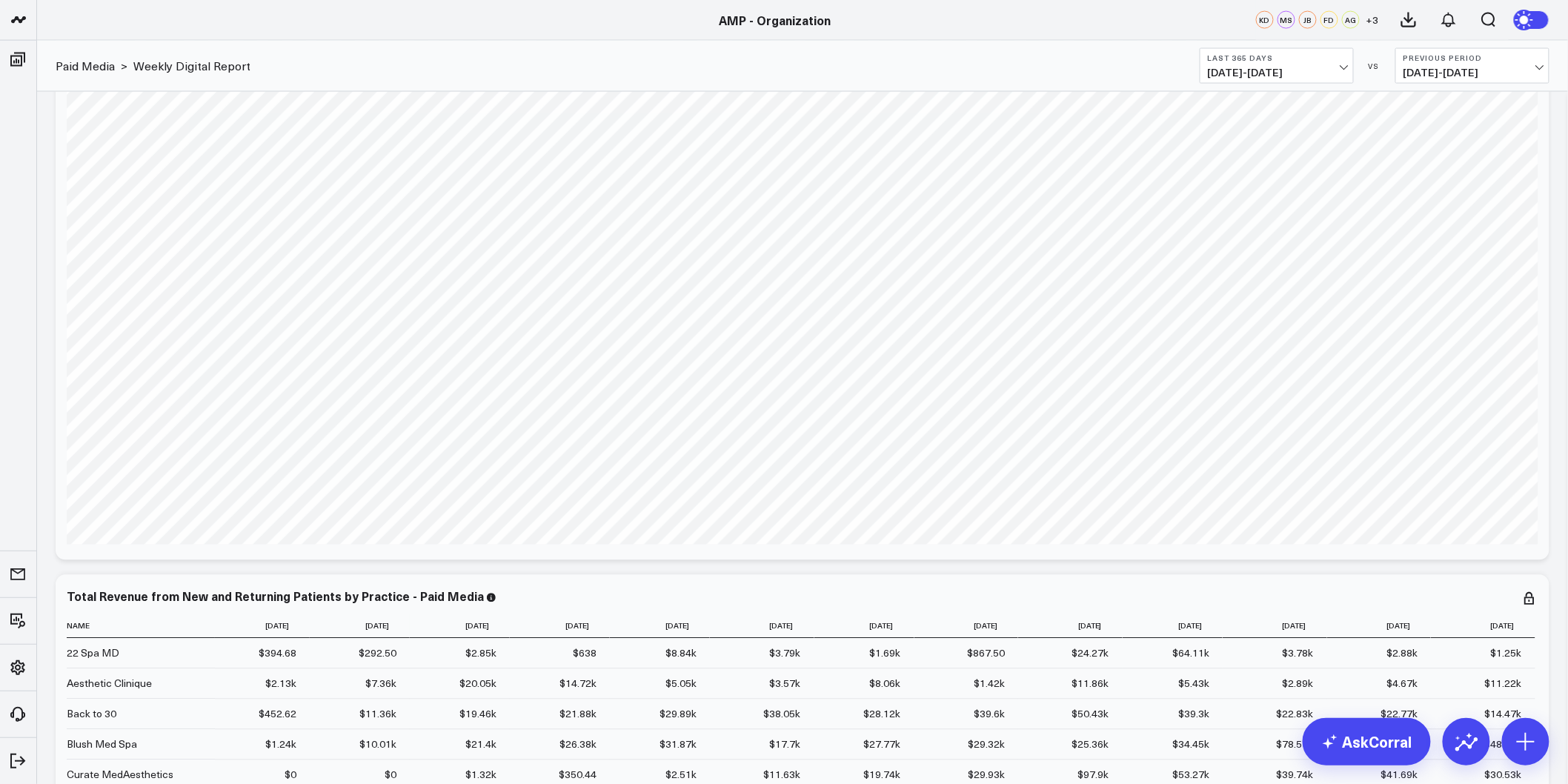
scroll to position [5479, 0]
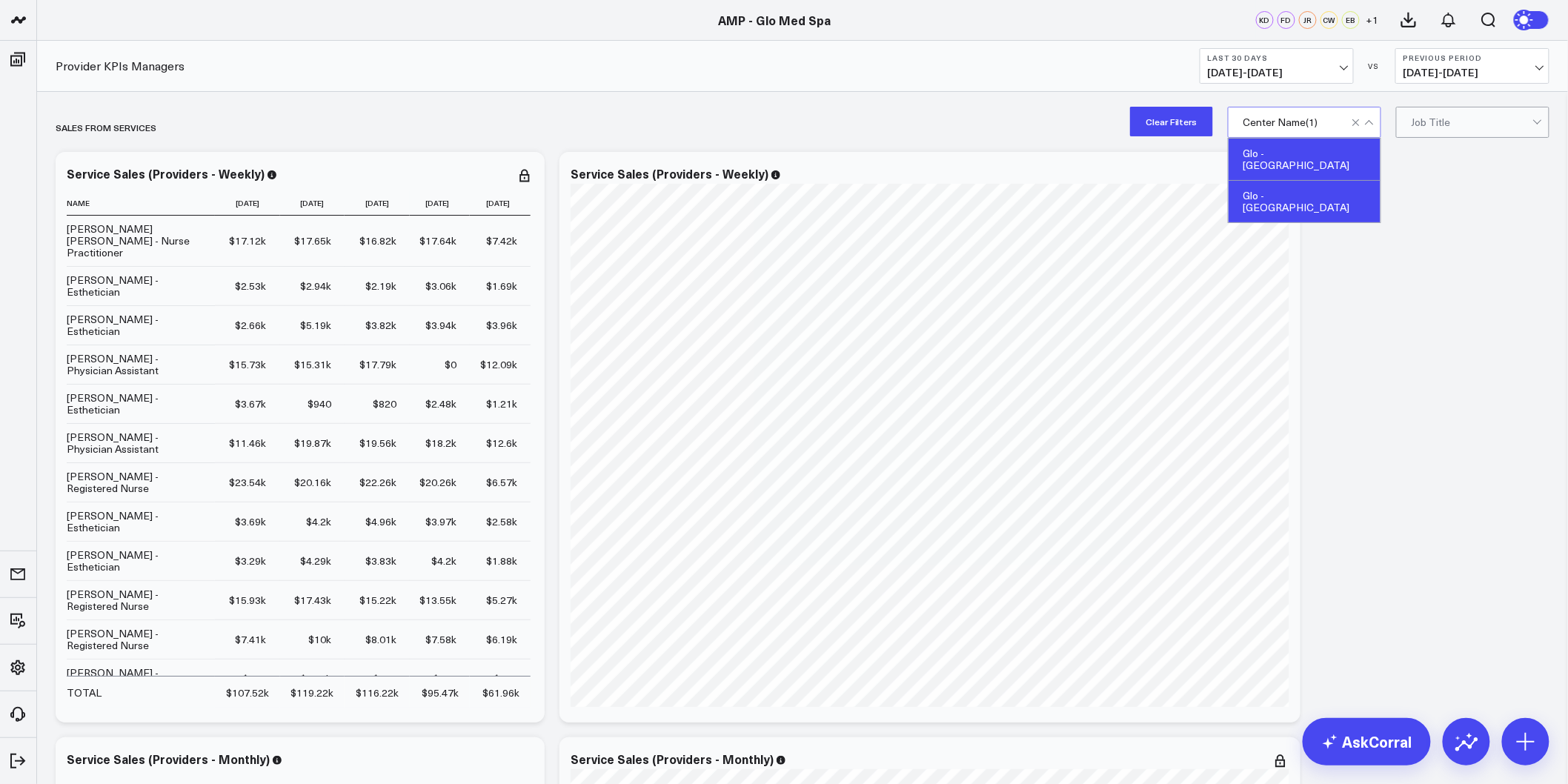
click at [1302, 193] on div "Glo - Winterville" at bounding box center [1305, 202] width 152 height 42
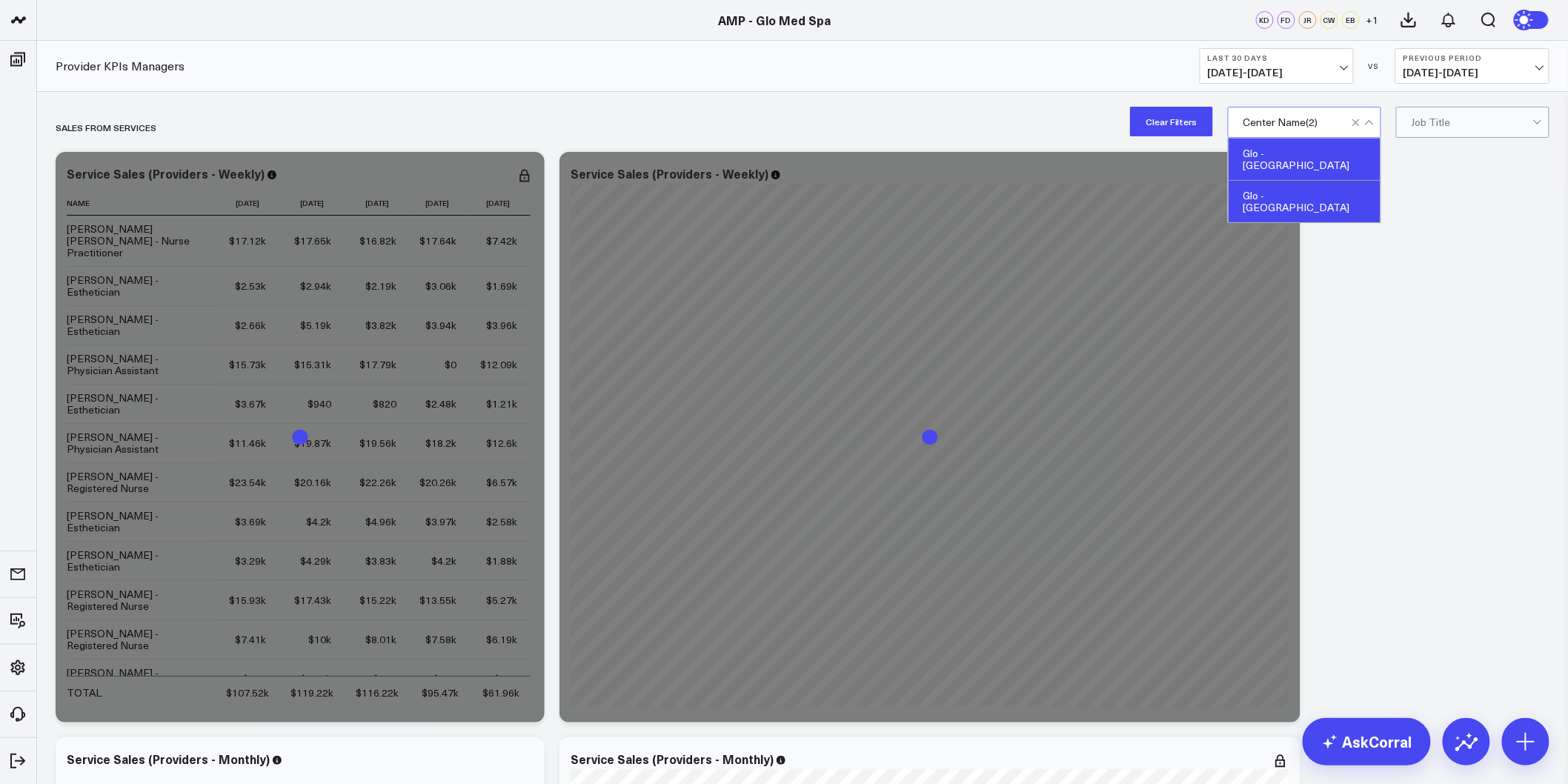
click at [1305, 156] on div "Glo - Wilmington" at bounding box center [1305, 159] width 152 height 42
drag, startPoint x: 1413, startPoint y: 251, endPoint x: 1425, endPoint y: 235, distance: 20.0
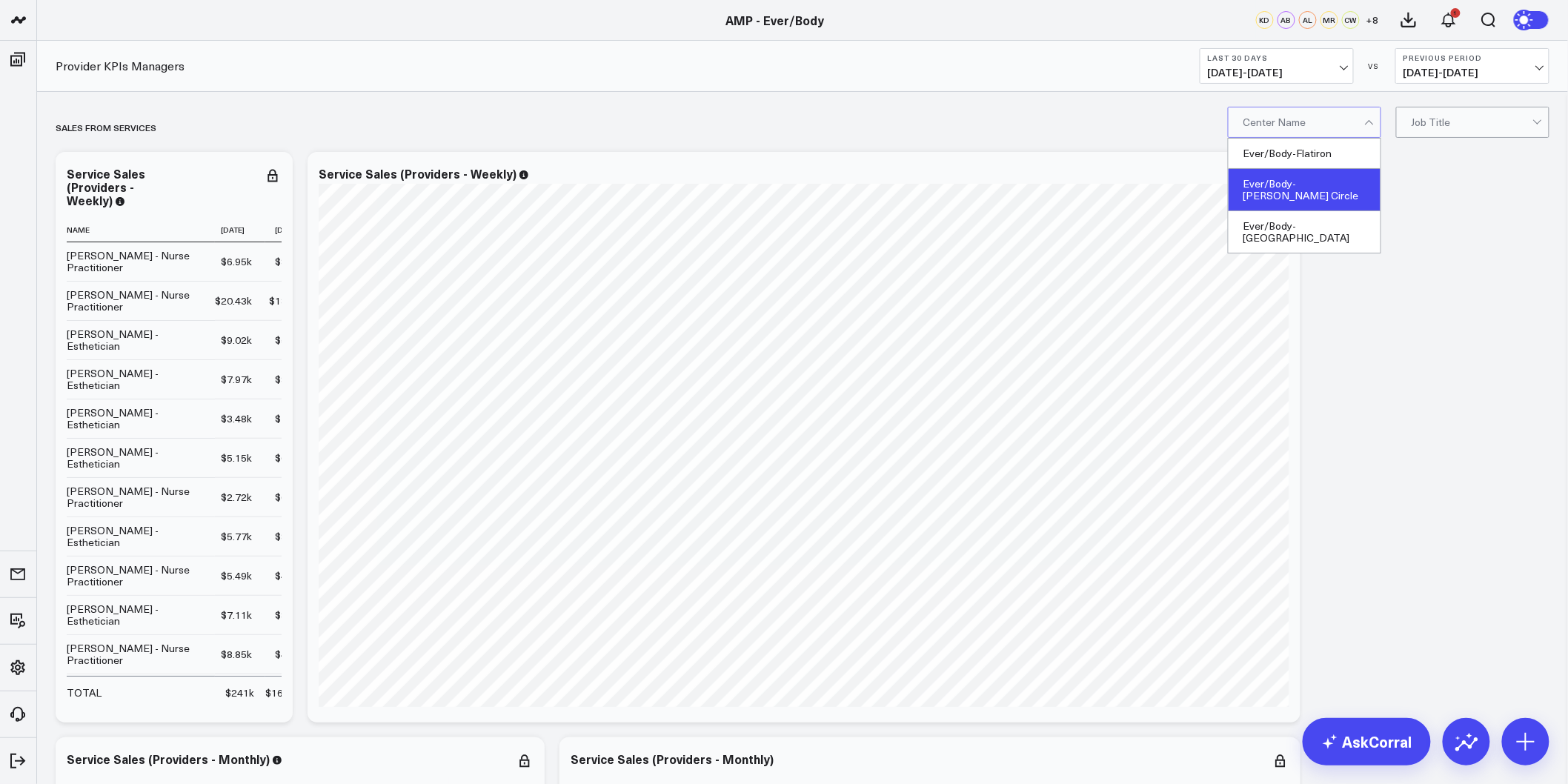
click at [1324, 178] on div "Ever/Body-[PERSON_NAME] Circle" at bounding box center [1305, 190] width 152 height 42
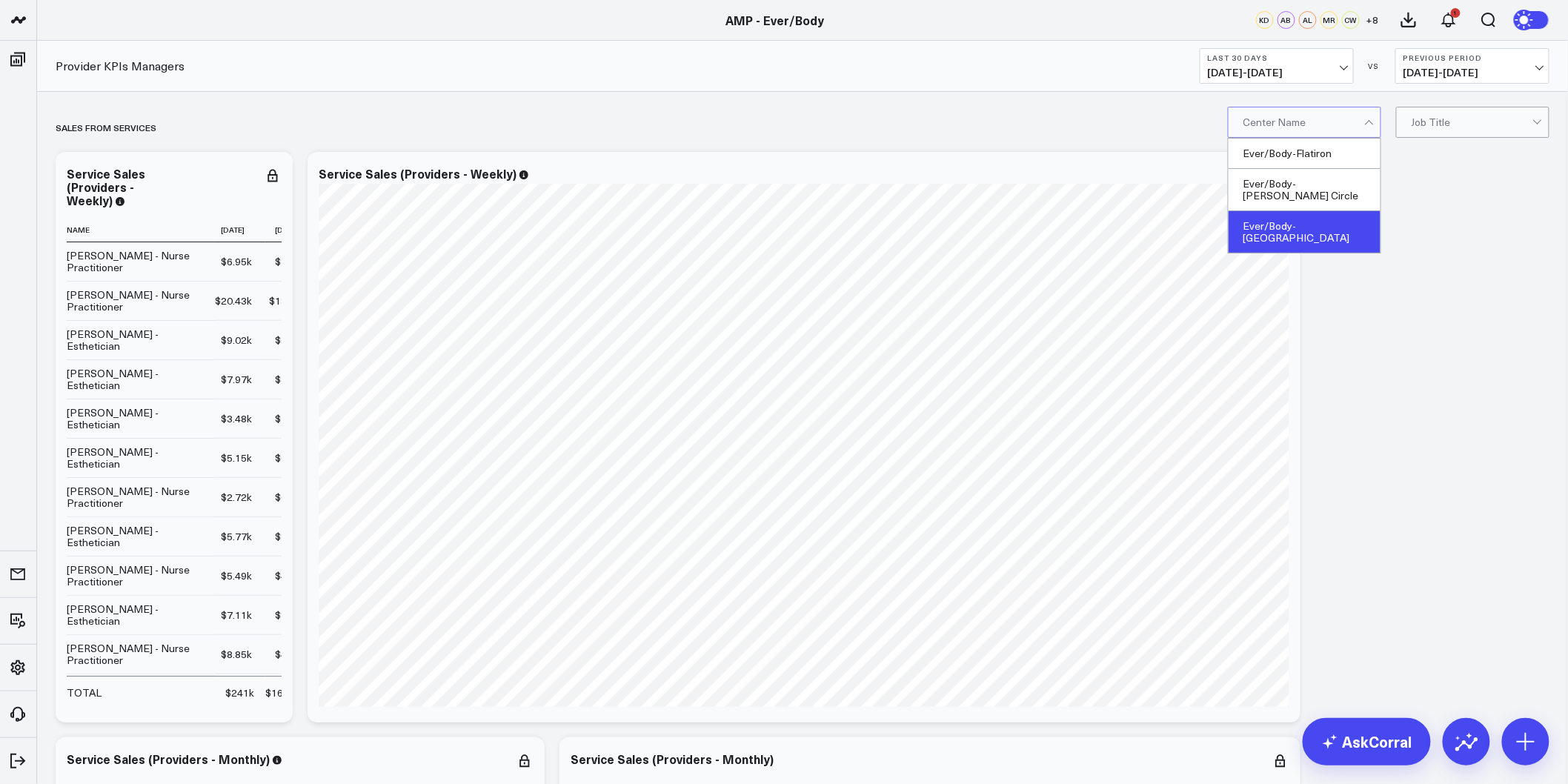
click at [1315, 211] on div "Ever/Body-[GEOGRAPHIC_DATA]" at bounding box center [1305, 232] width 152 height 42
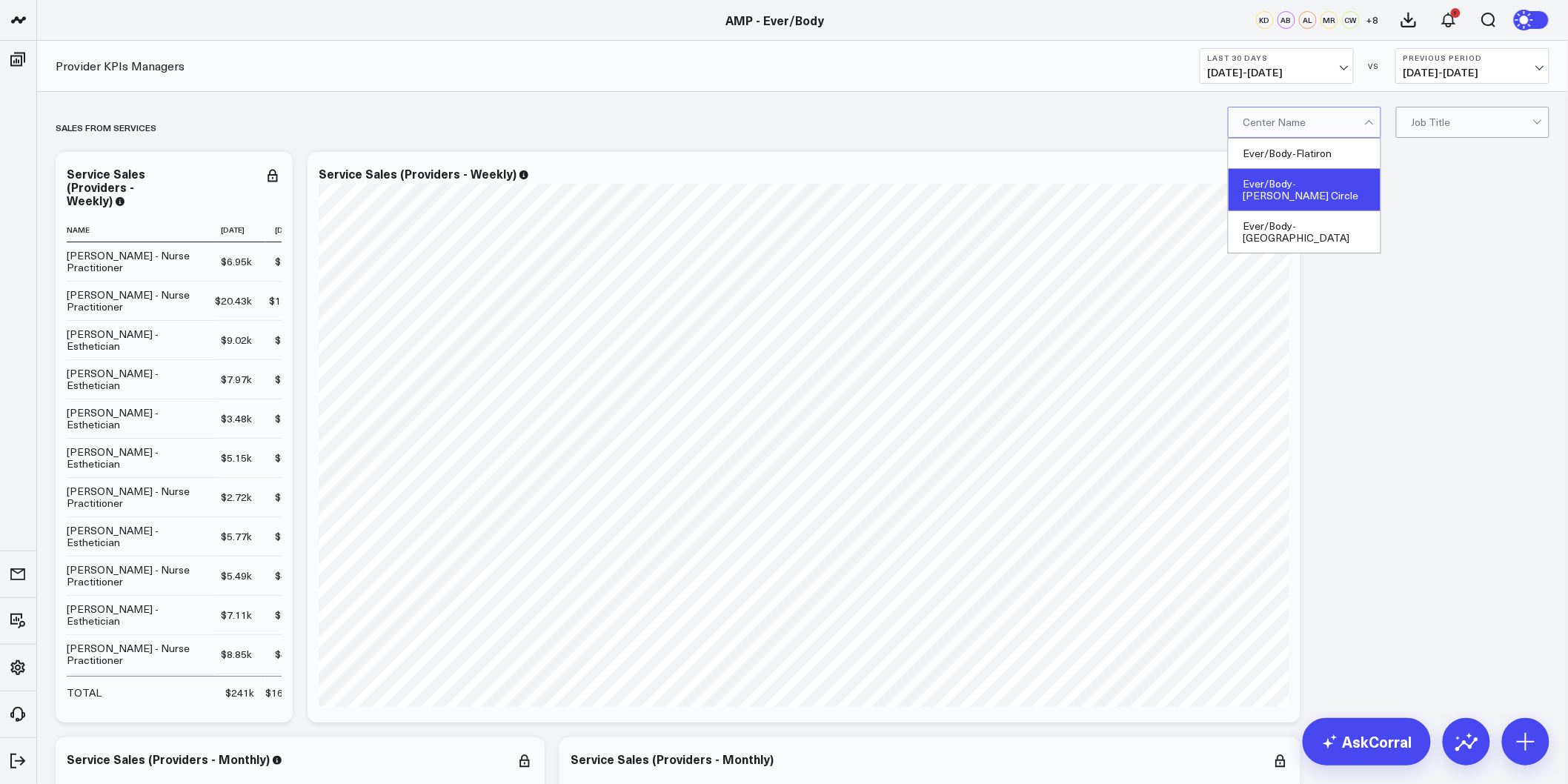
click at [1283, 182] on div "Ever/Body-[PERSON_NAME] Circle" at bounding box center [1305, 190] width 152 height 42
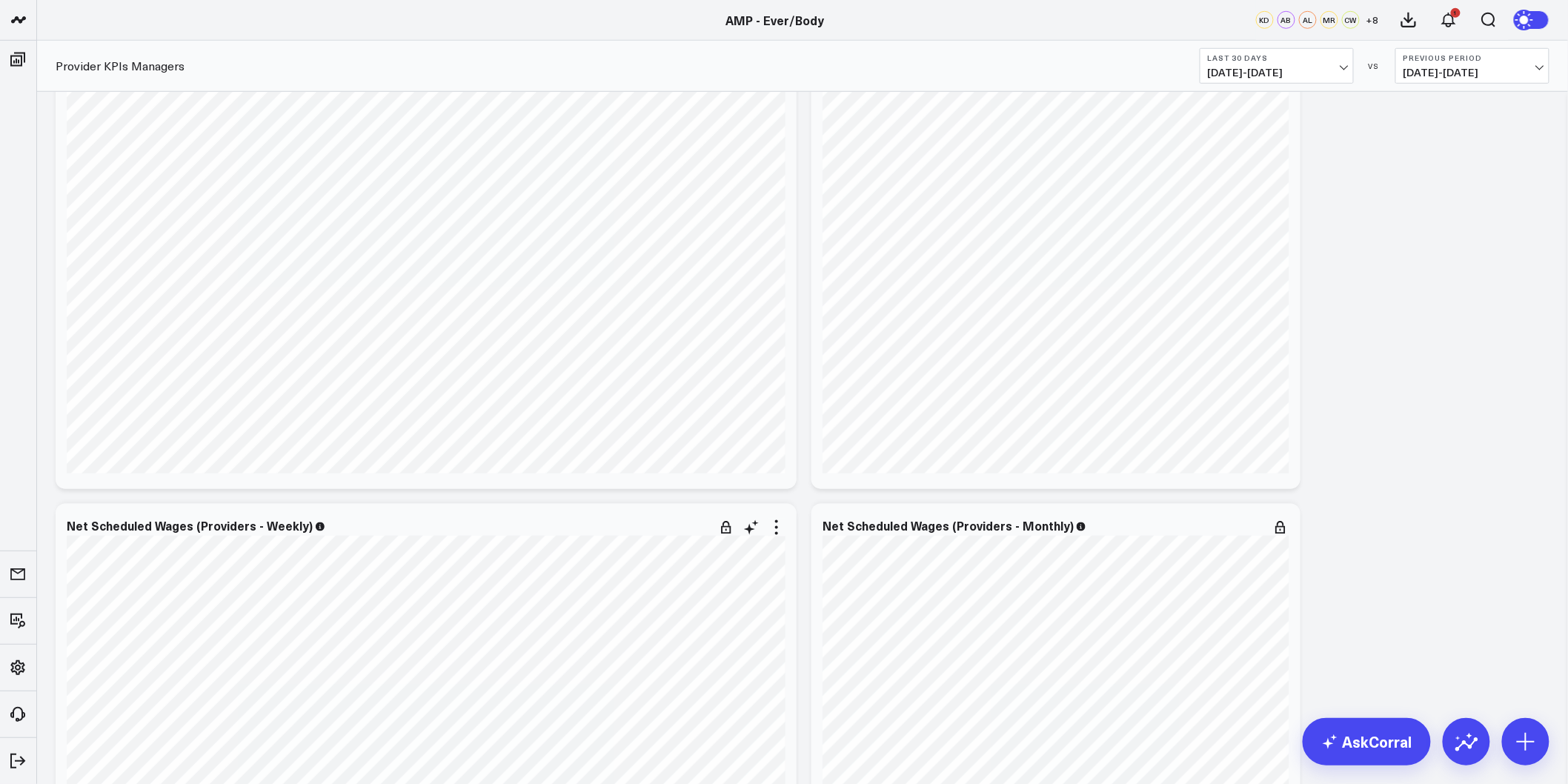
scroll to position [2704, 0]
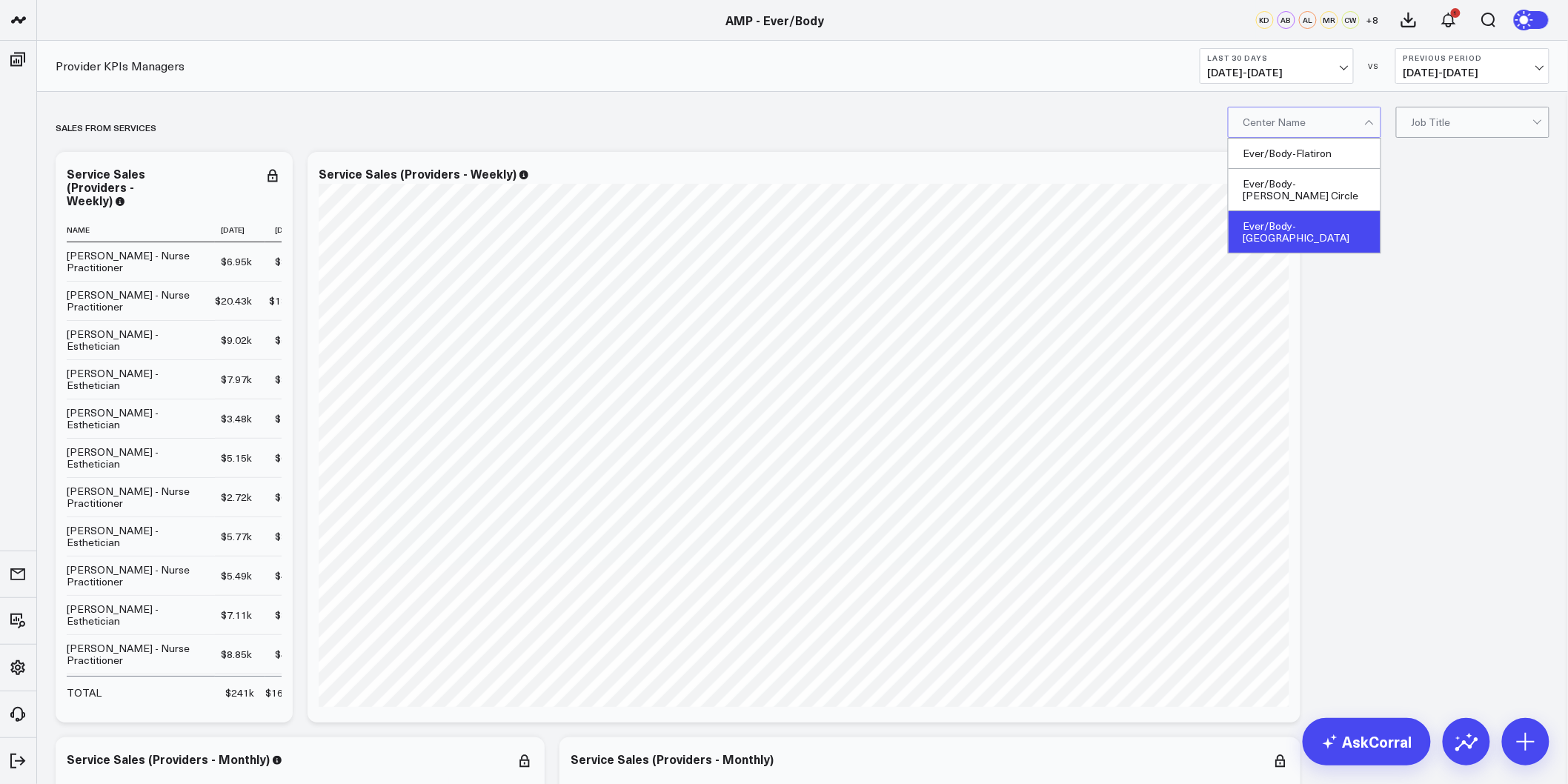
click at [1308, 223] on div "Ever/Body-[GEOGRAPHIC_DATA]" at bounding box center [1305, 232] width 152 height 42
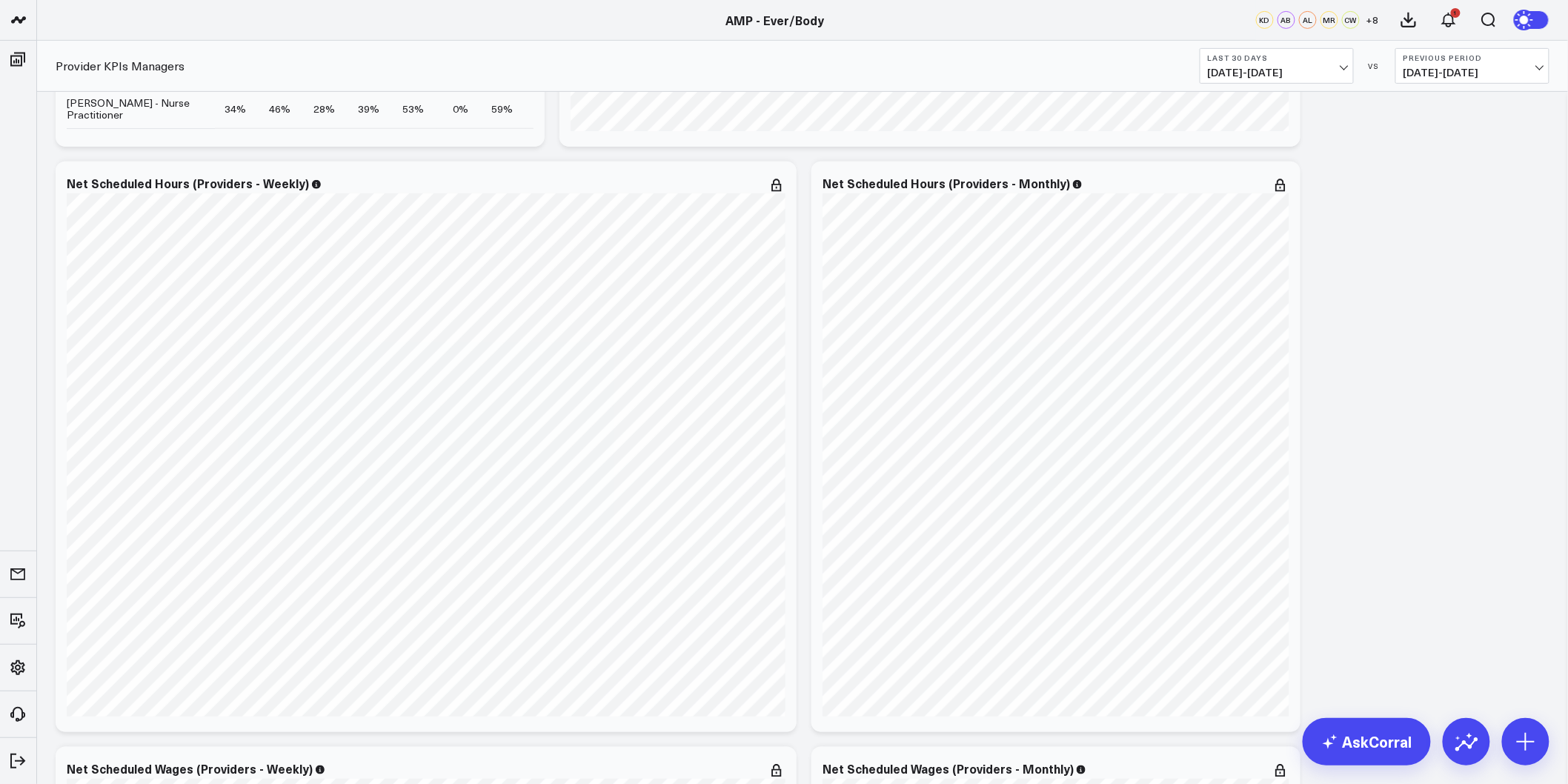
scroll to position [2635, 0]
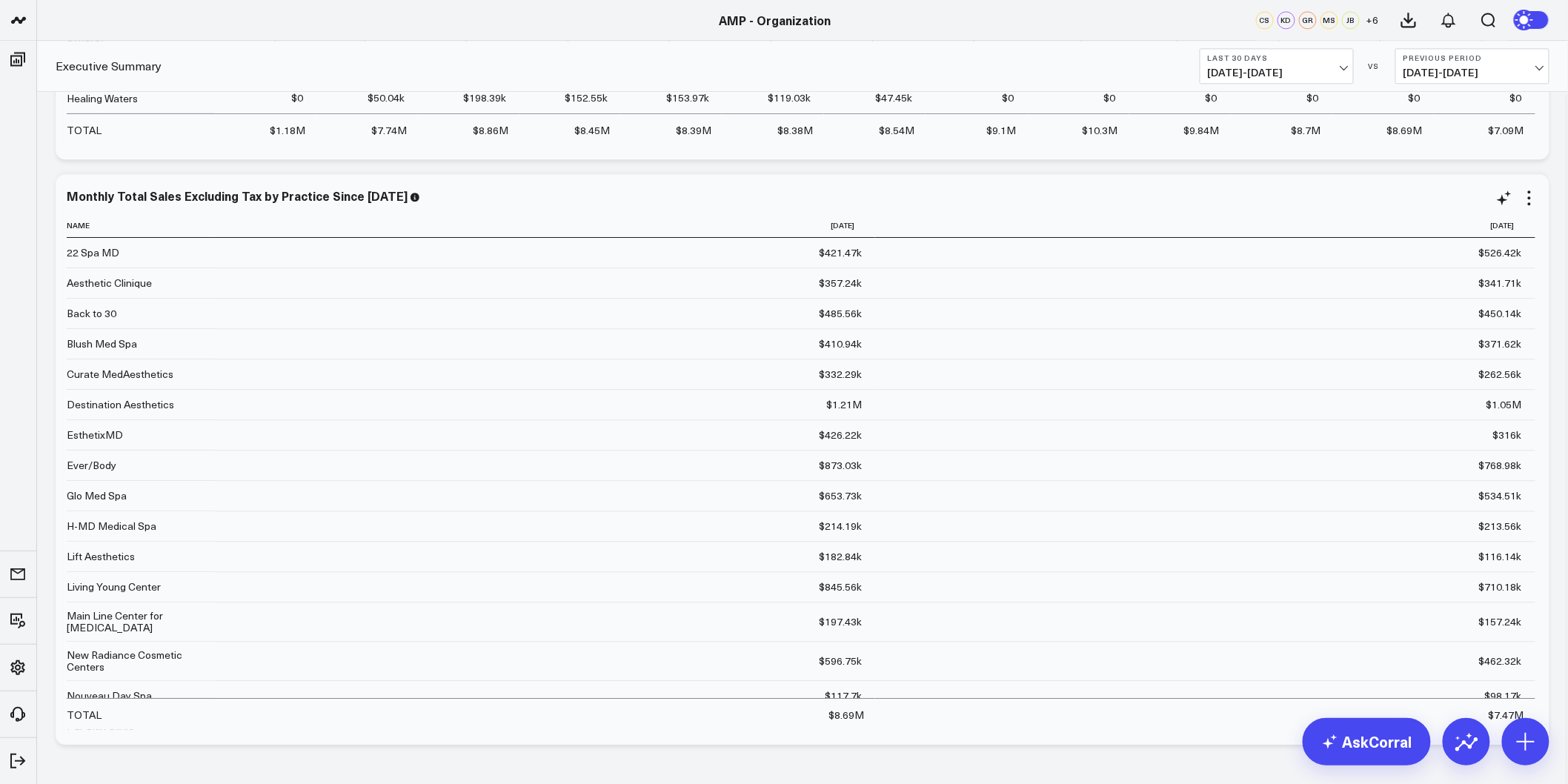
scroll to position [10884, 0]
